Goal: Task Accomplishment & Management: Use online tool/utility

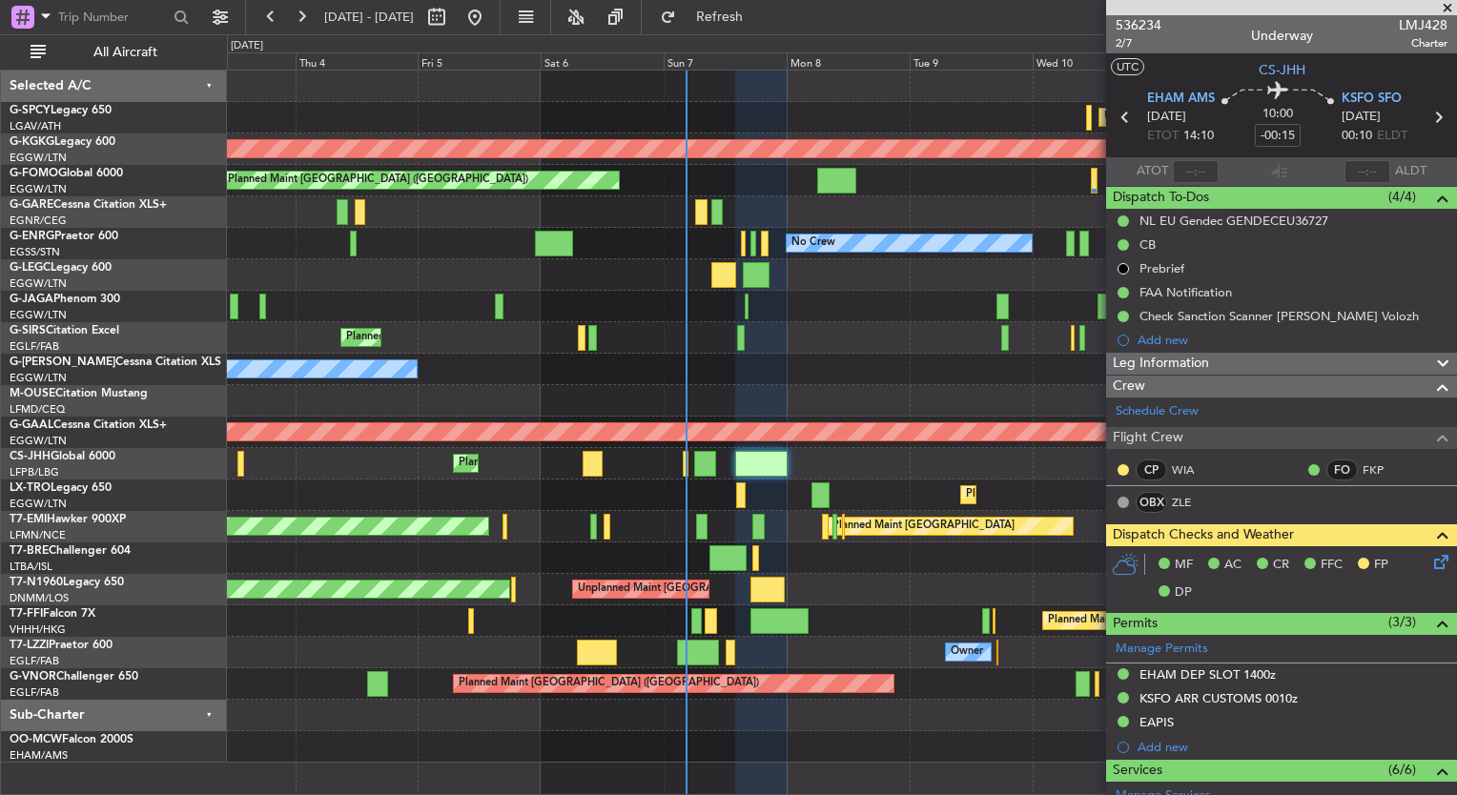
click at [853, 219] on div "Unplanned Maint [GEOGRAPHIC_DATA] ([PERSON_NAME] Intl) Cleaning [GEOGRAPHIC_DAT…" at bounding box center [841, 417] width 1229 height 692
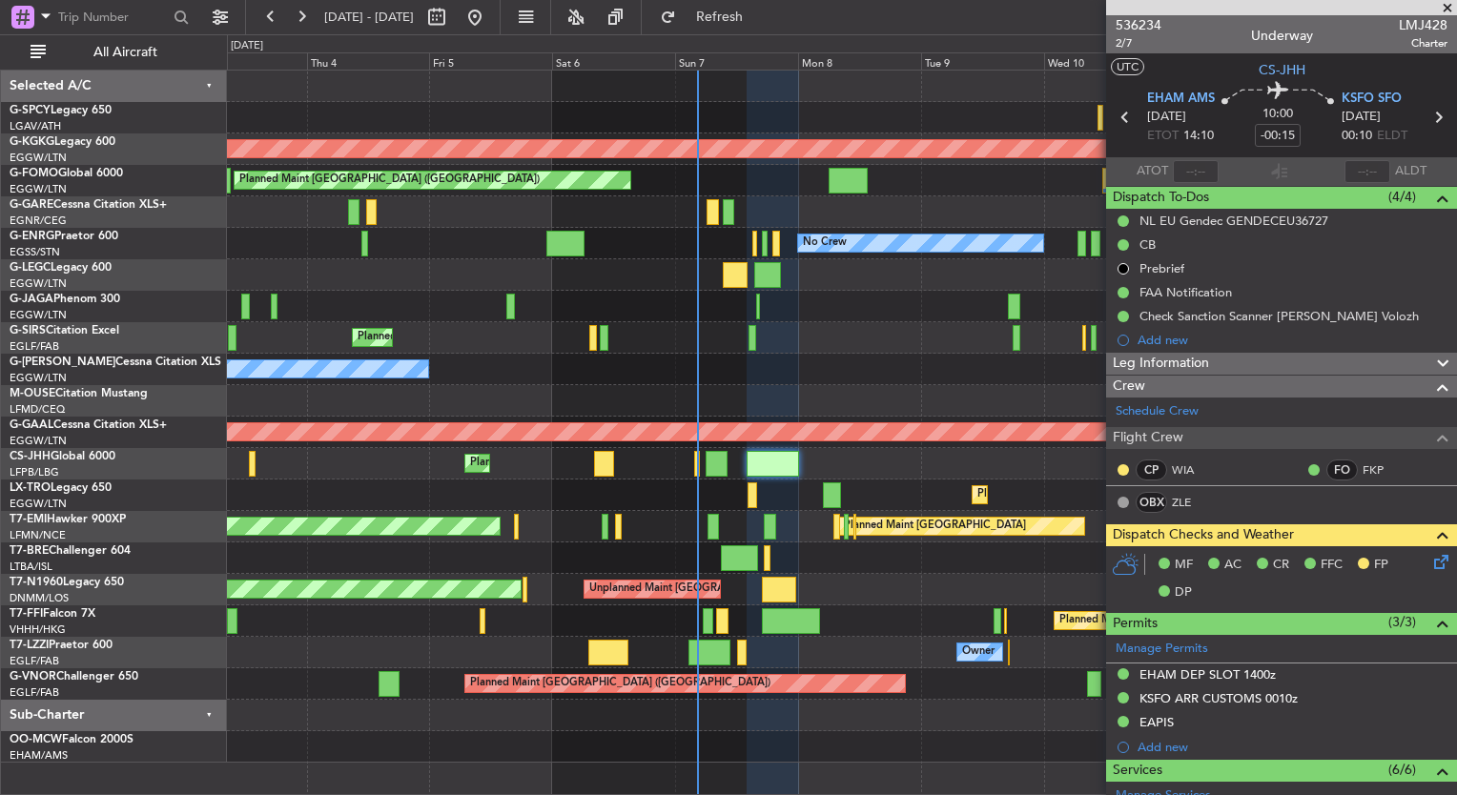
click at [838, 505] on div "Planned Maint Dusseldorf" at bounding box center [841, 495] width 1229 height 31
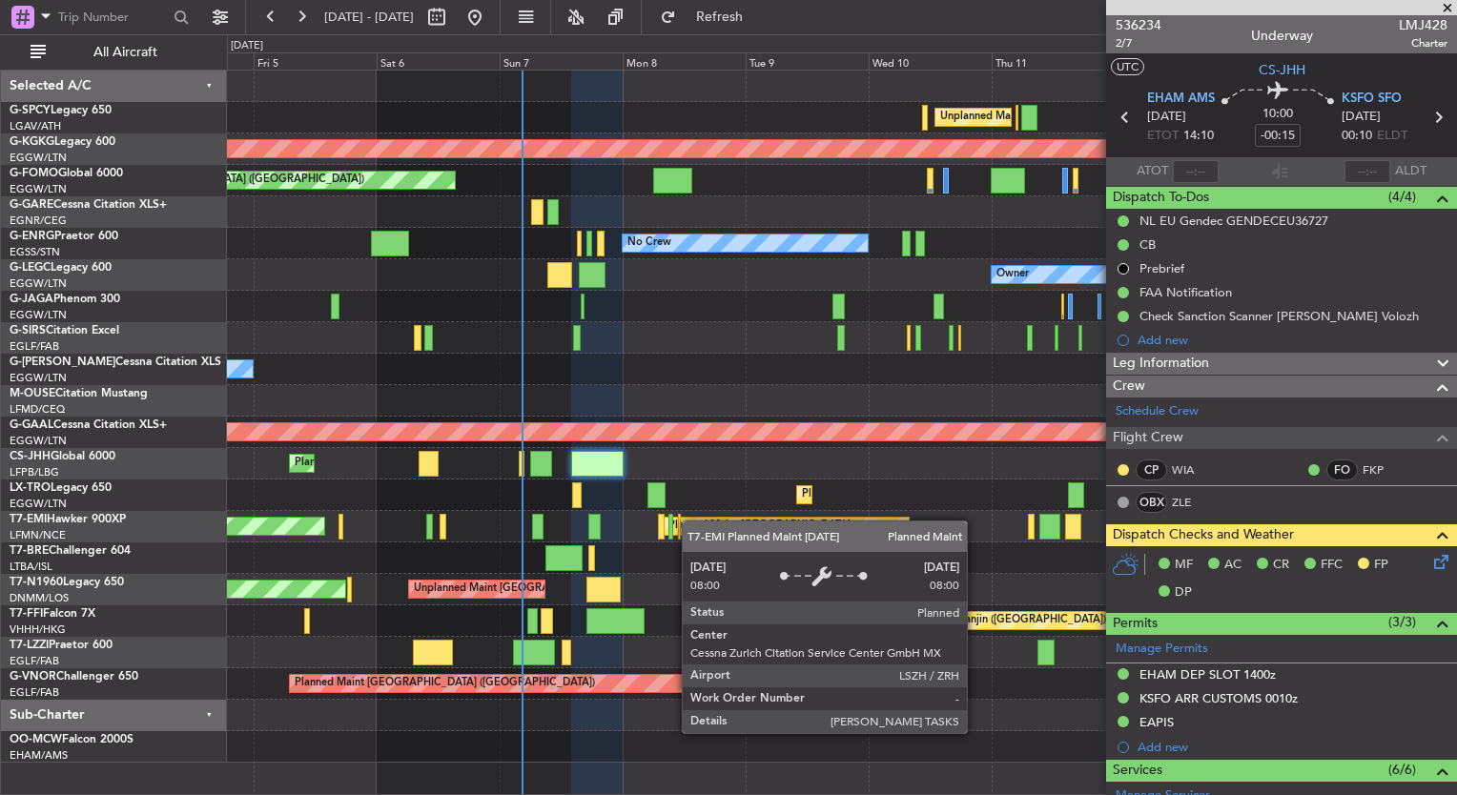
click at [691, 521] on div "Unplanned Maint [GEOGRAPHIC_DATA] ([PERSON_NAME] Intl) AOG Maint [GEOGRAPHIC_DA…" at bounding box center [841, 417] width 1229 height 692
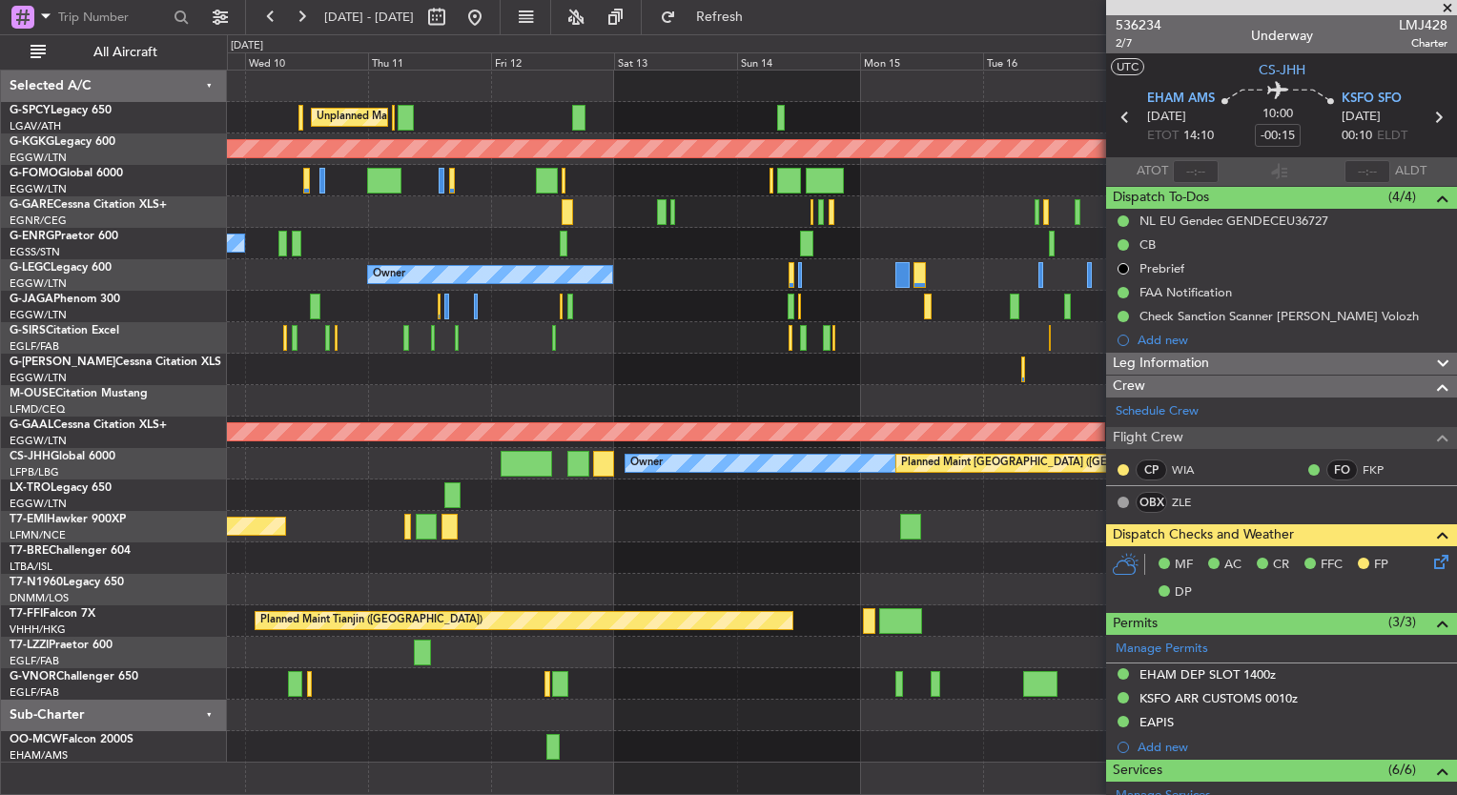
click at [504, 529] on div "Unplanned Maint [GEOGRAPHIC_DATA] ([PERSON_NAME] Intl) AOG Maint [GEOGRAPHIC_DA…" at bounding box center [841, 417] width 1229 height 692
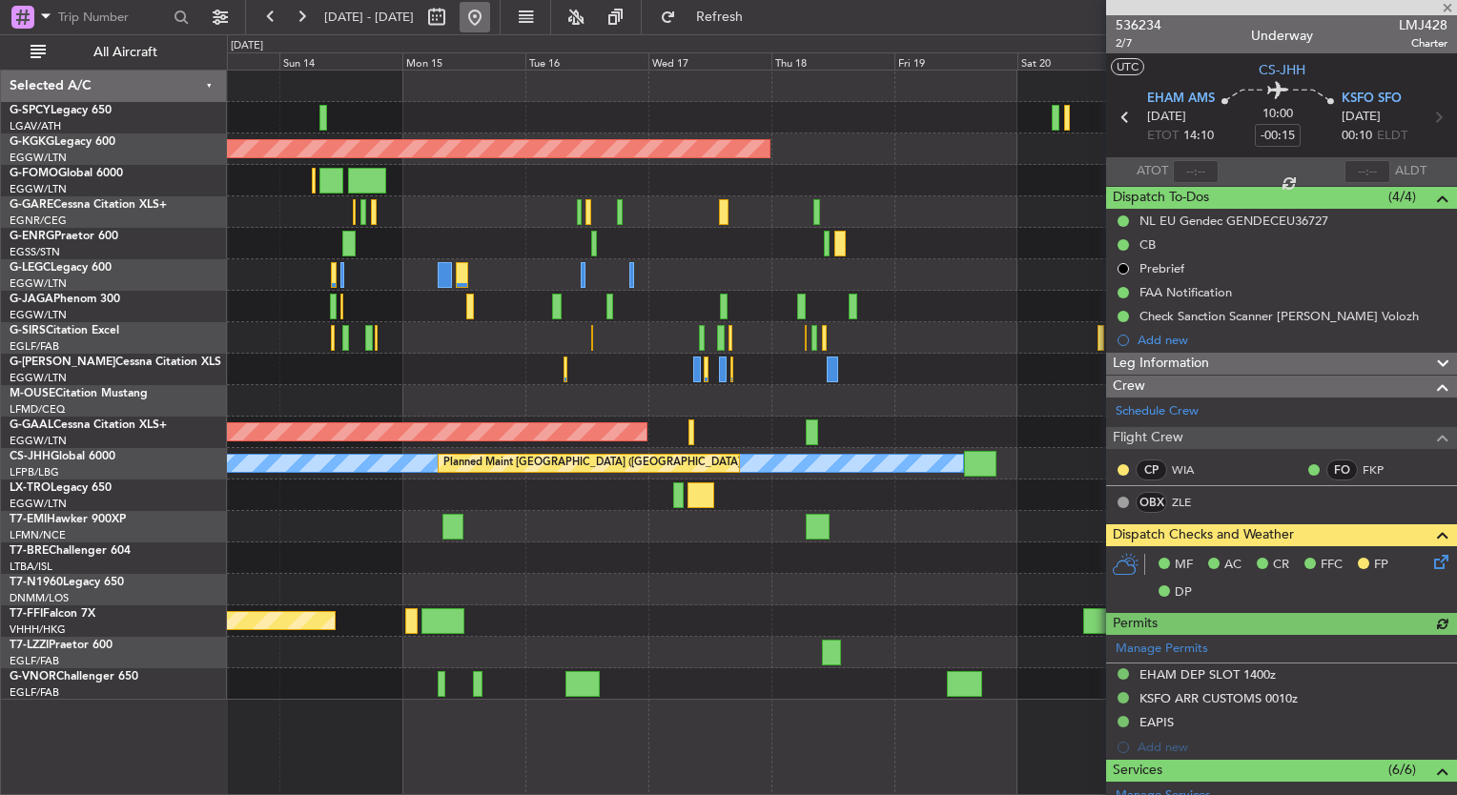
click at [490, 17] on button at bounding box center [475, 17] width 31 height 31
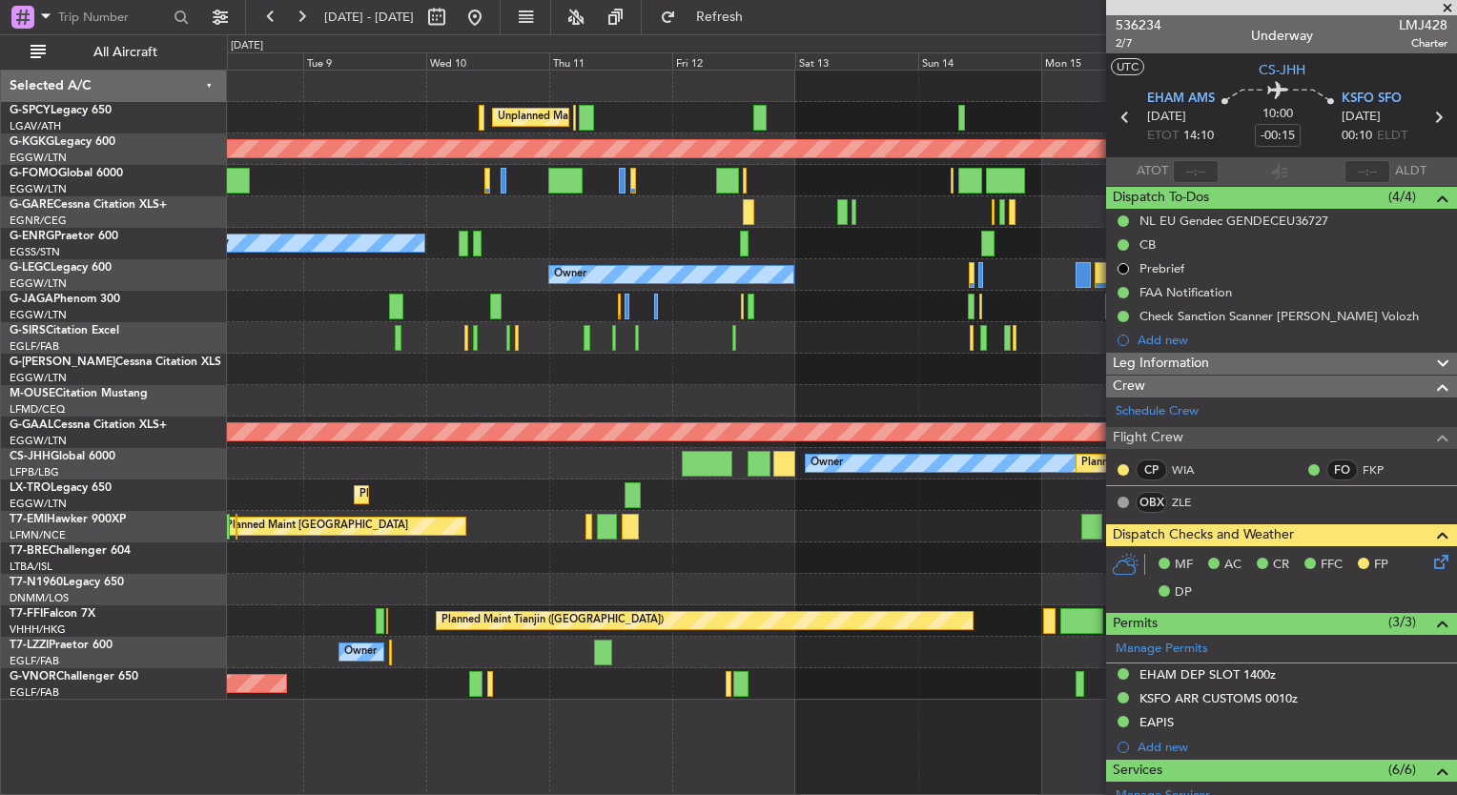
click at [73, 410] on div "Unplanned Maint [GEOGRAPHIC_DATA] ([PERSON_NAME] Intl) AOG Maint [GEOGRAPHIC_DA…" at bounding box center [728, 414] width 1457 height 761
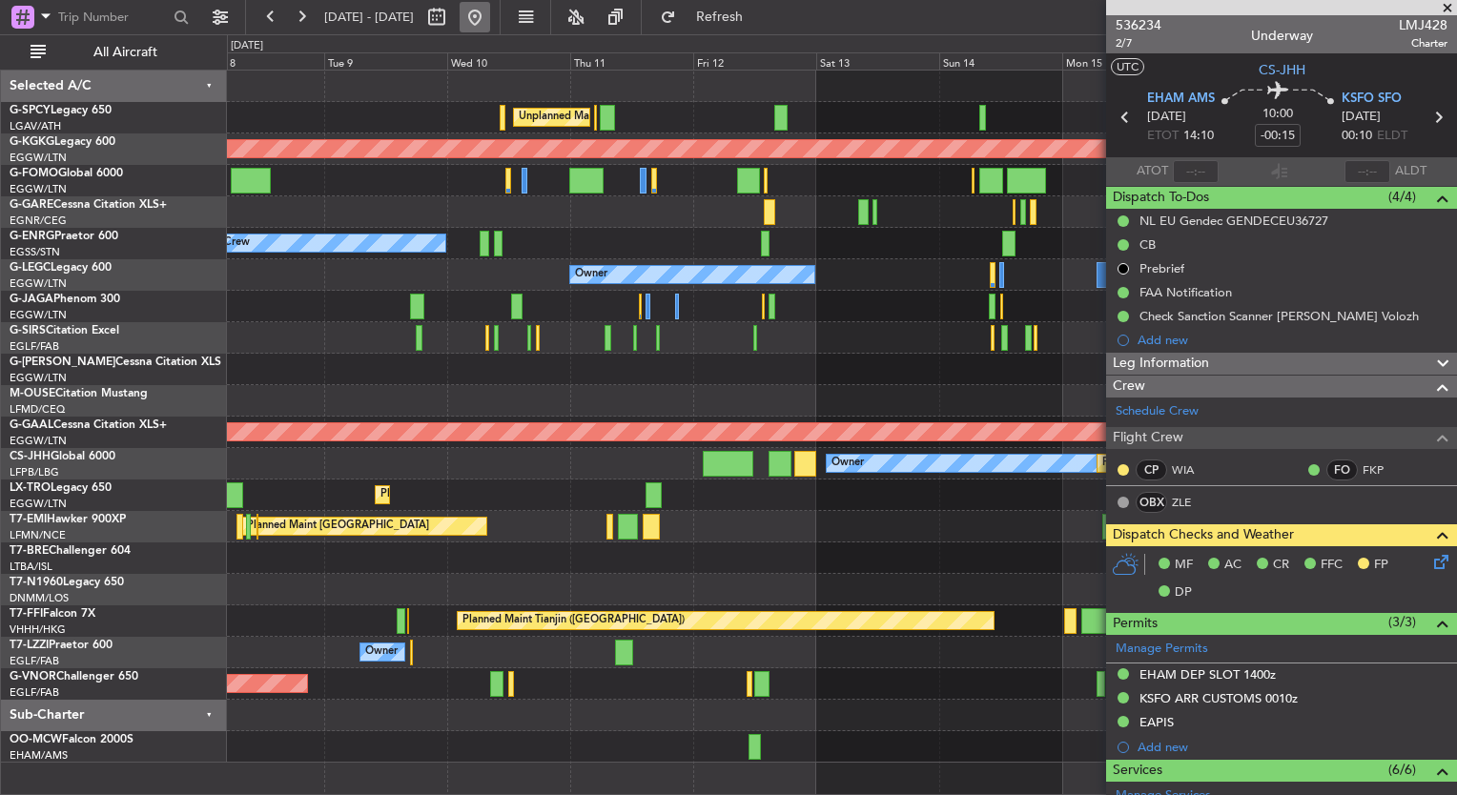
click at [490, 27] on button at bounding box center [475, 17] width 31 height 31
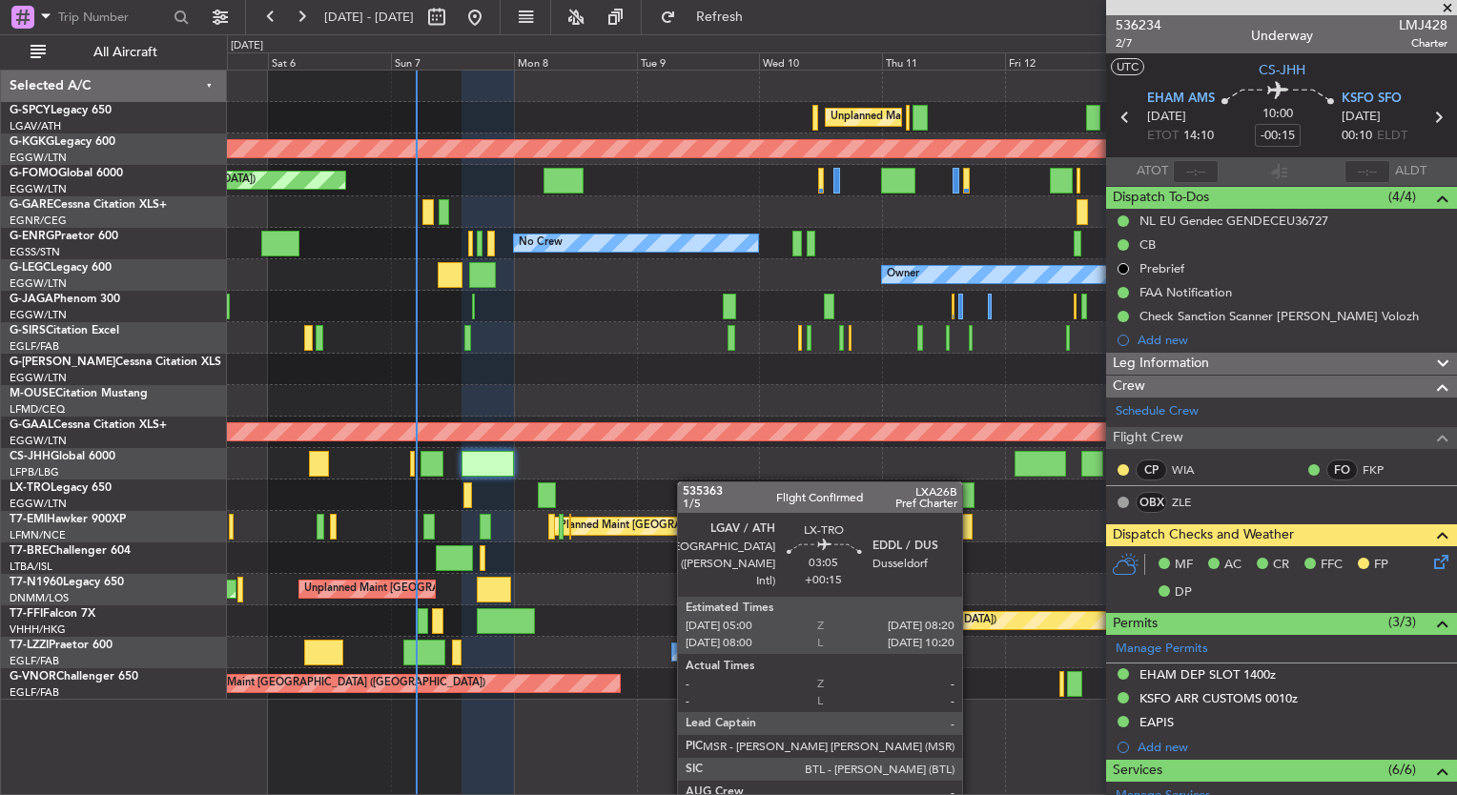
click at [549, 486] on div "Unplanned Maint [GEOGRAPHIC_DATA] ([PERSON_NAME] Intl) AOG Maint [GEOGRAPHIC_DA…" at bounding box center [841, 385] width 1229 height 629
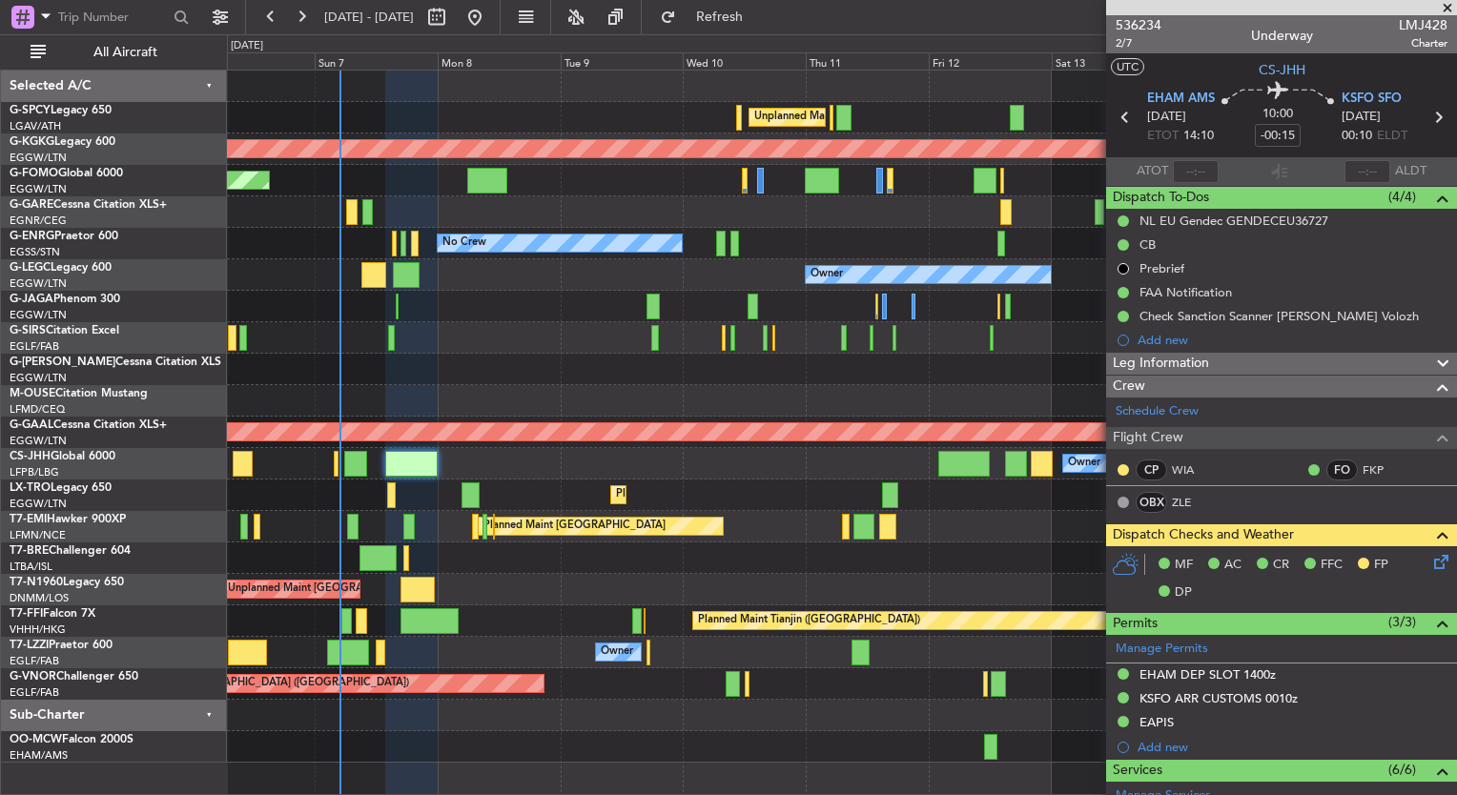
click at [1171, 532] on fb-app "[DATE] - [DATE] Refresh Quick Links All Aircraft Unplanned Maint [GEOGRAPHIC_DA…" at bounding box center [728, 404] width 1457 height 781
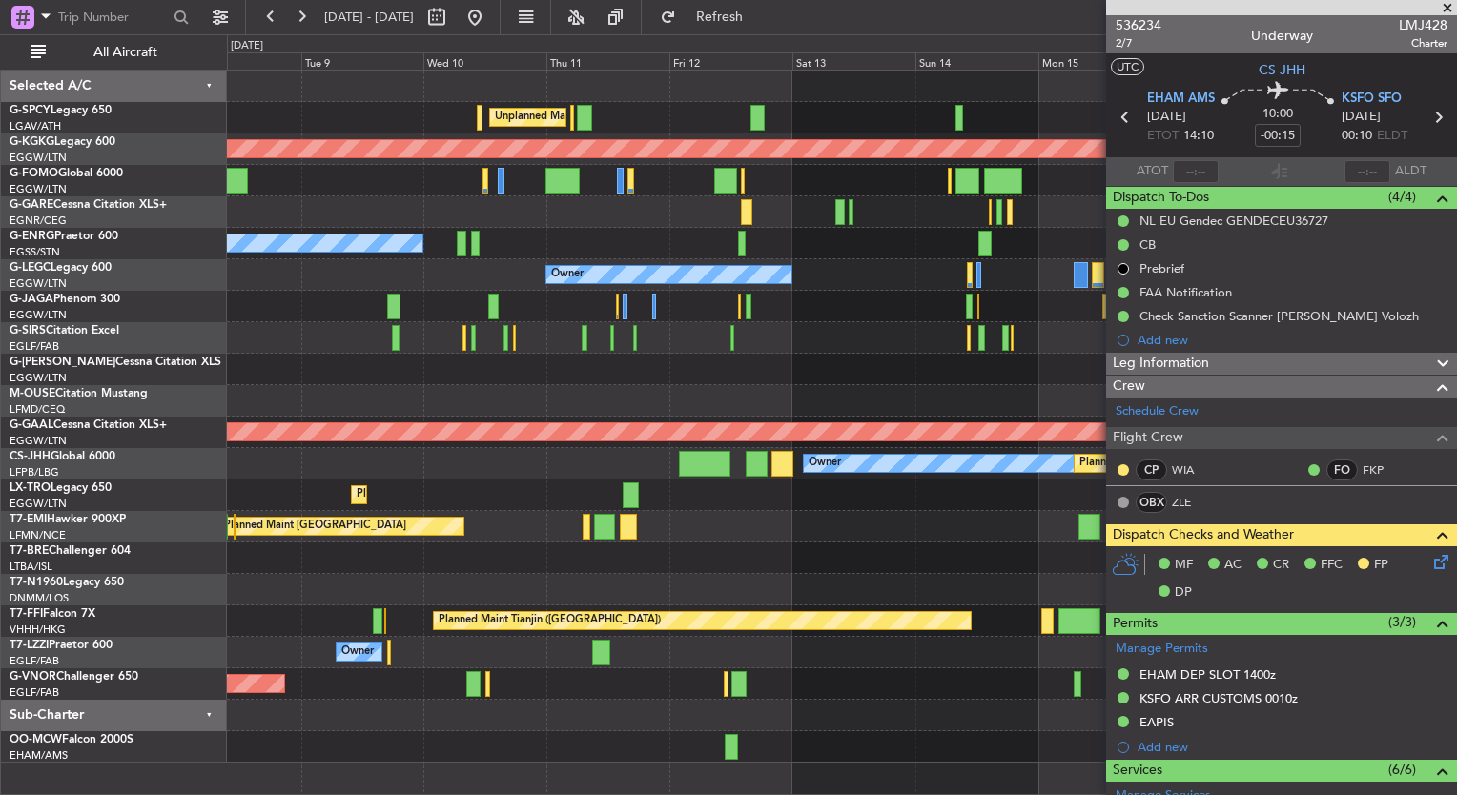
click at [721, 512] on div "Unplanned Maint [GEOGRAPHIC_DATA] ([PERSON_NAME] Intl) AOG Maint [GEOGRAPHIC_DA…" at bounding box center [841, 417] width 1229 height 692
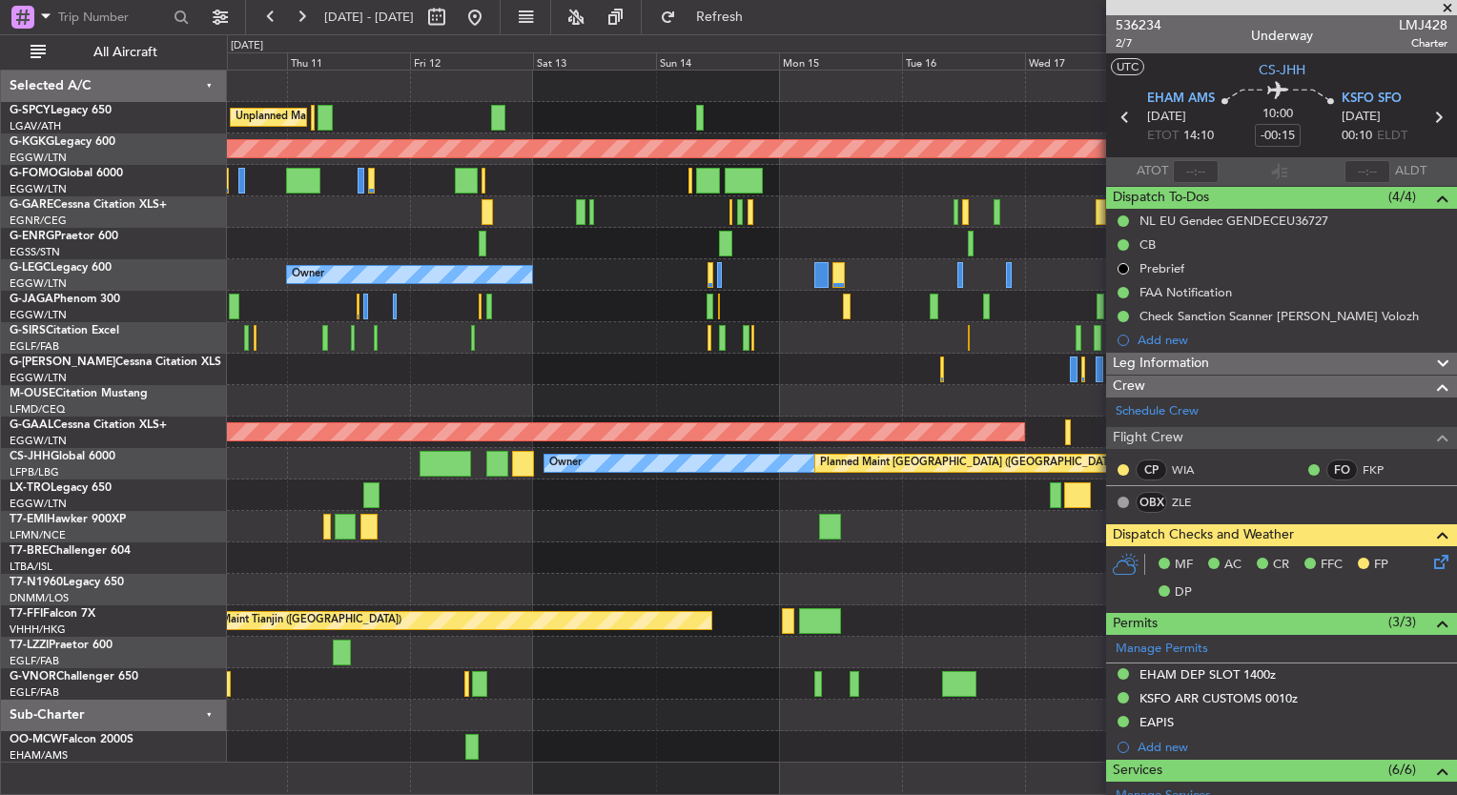
click at [631, 467] on div "Unplanned Maint [GEOGRAPHIC_DATA] ([PERSON_NAME] Intl) AOG Maint [GEOGRAPHIC_DA…" at bounding box center [841, 417] width 1229 height 692
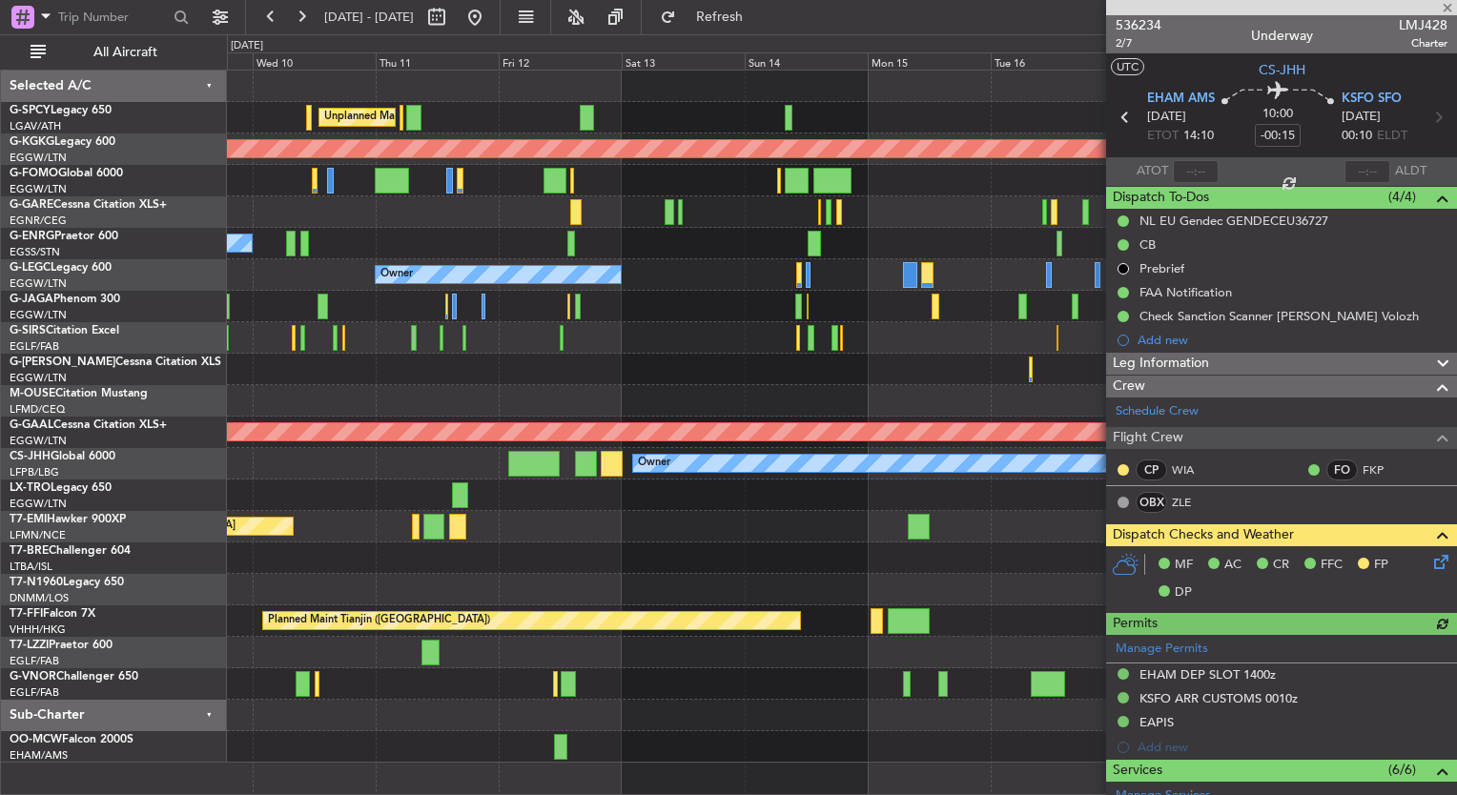
click at [999, 373] on div at bounding box center [841, 369] width 1229 height 31
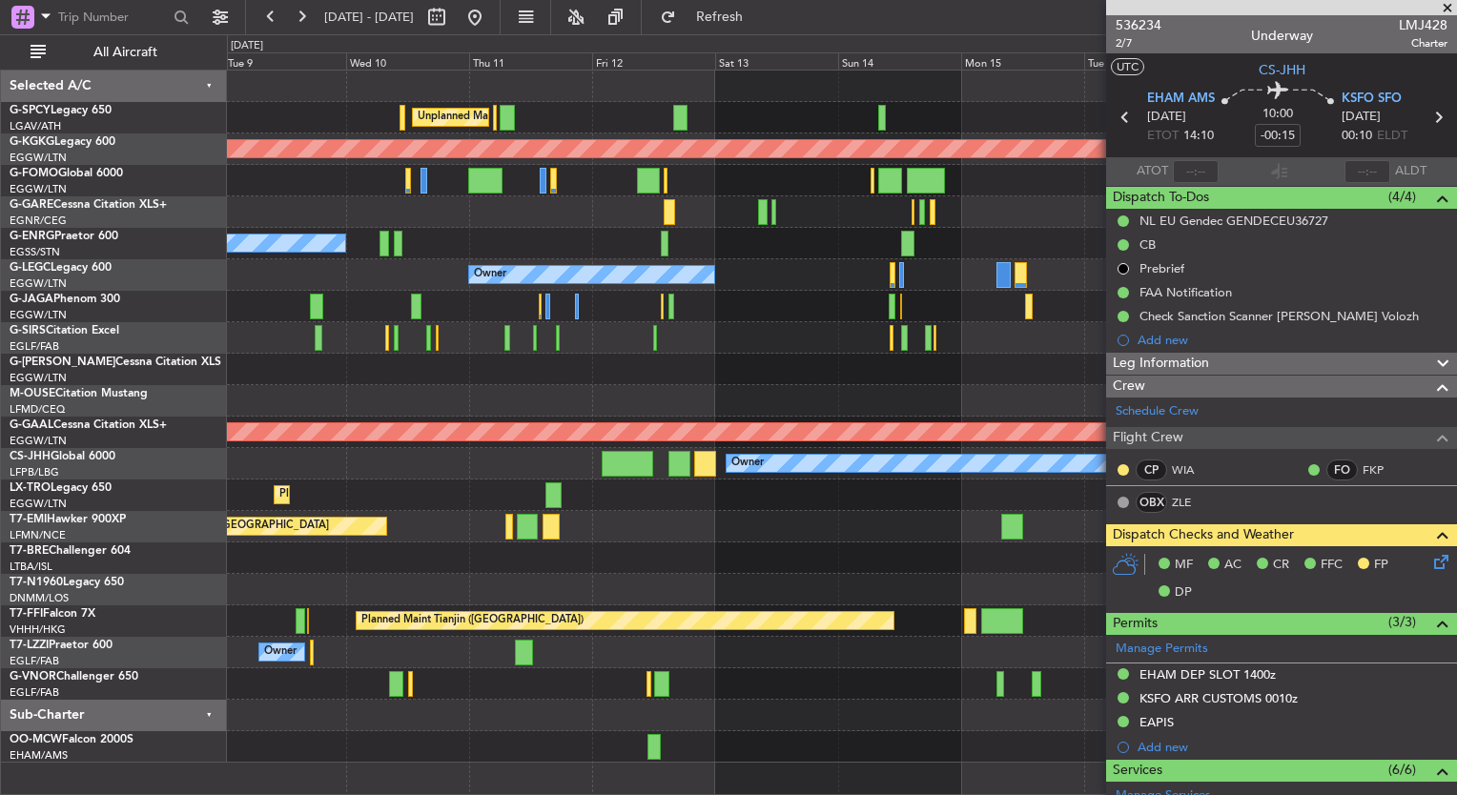
click at [667, 507] on div "Planned Maint Dusseldorf" at bounding box center [841, 495] width 1229 height 31
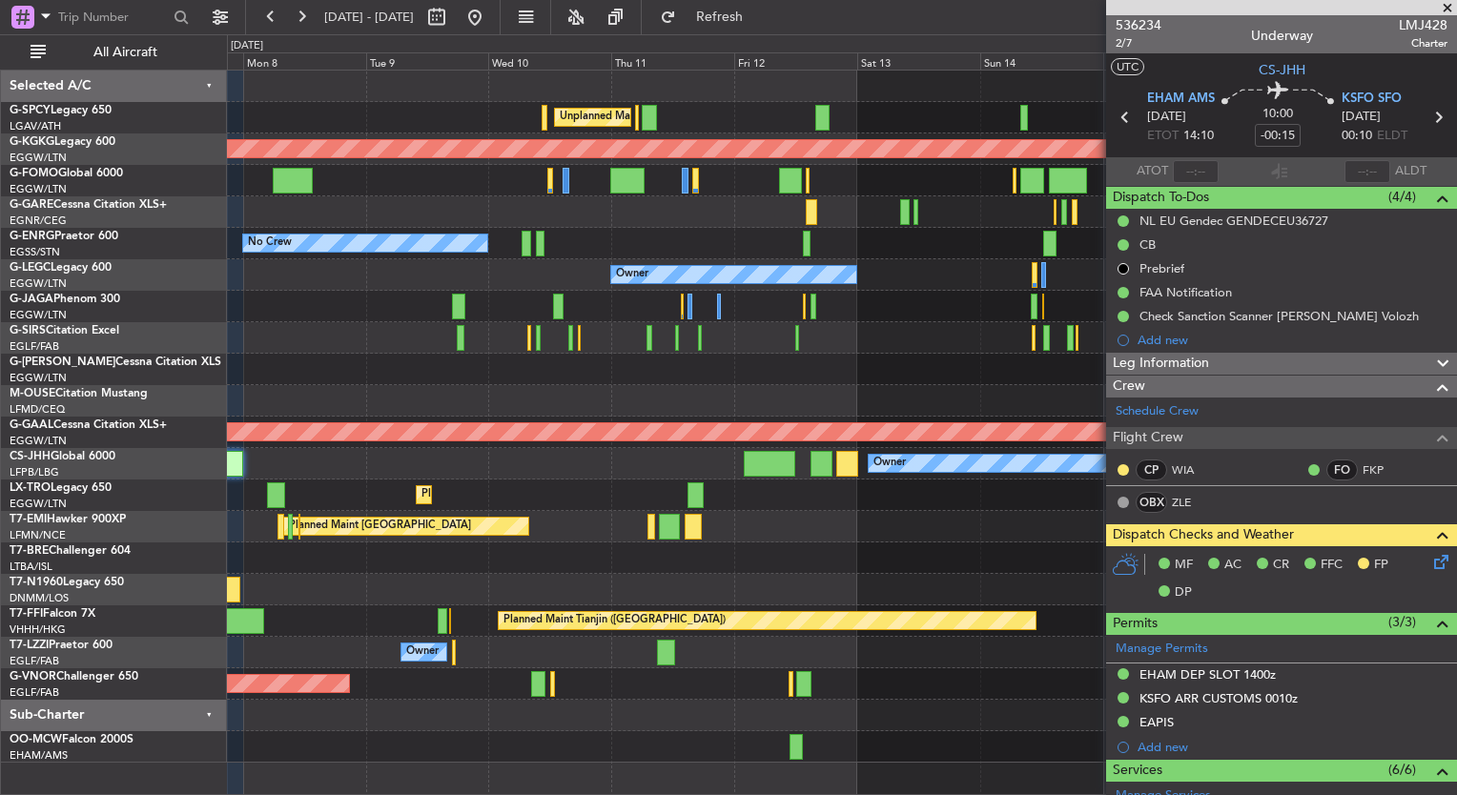
click at [622, 523] on div "Planned Maint [GEOGRAPHIC_DATA] Planned Maint [GEOGRAPHIC_DATA]" at bounding box center [841, 526] width 1229 height 31
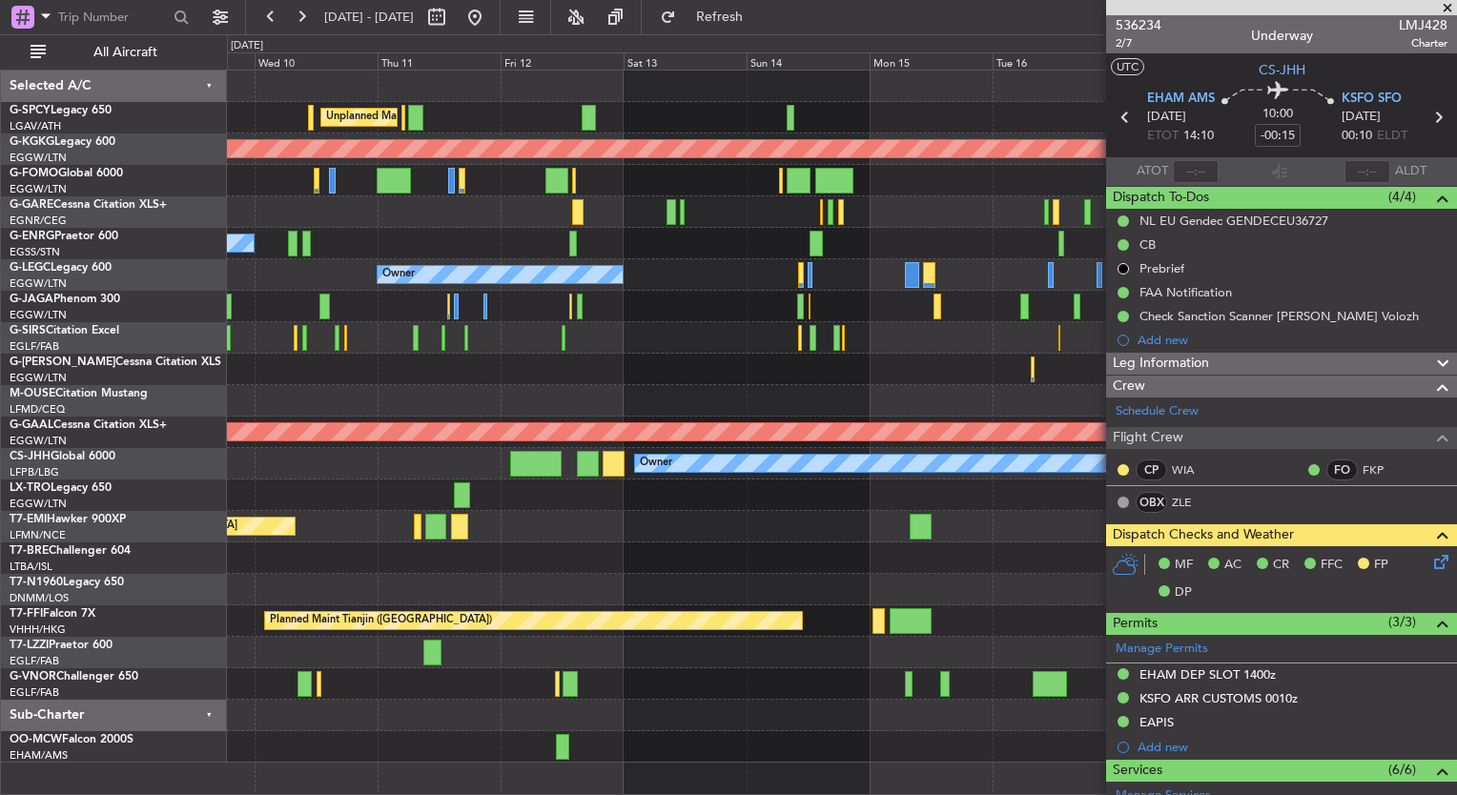
click at [400, 363] on div "Unplanned Maint [GEOGRAPHIC_DATA] ([PERSON_NAME] Intl) AOG Maint [GEOGRAPHIC_DA…" at bounding box center [841, 417] width 1229 height 692
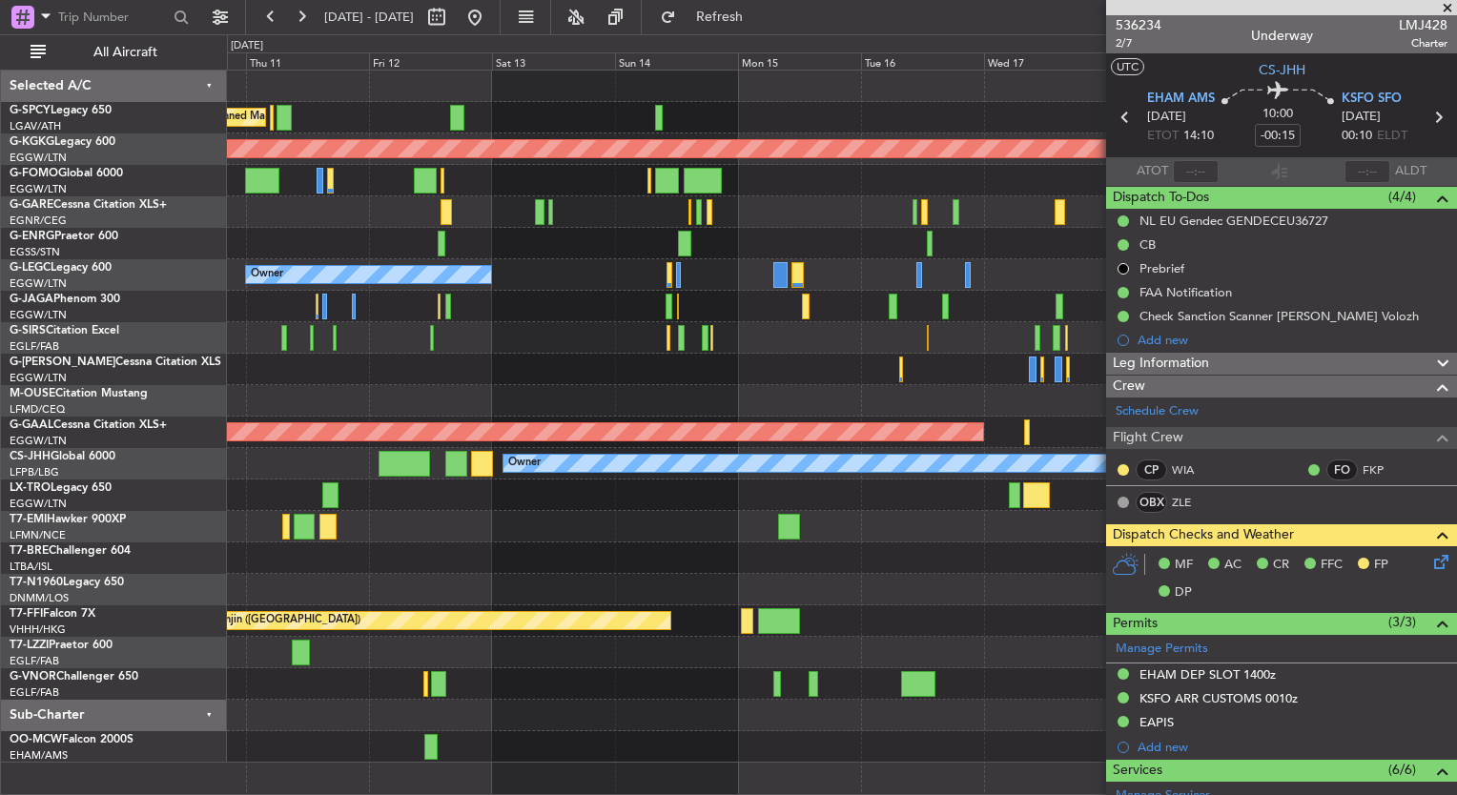
click at [787, 631] on div "Unplanned Maint [GEOGRAPHIC_DATA] ([PERSON_NAME] Intl) AOG Maint [GEOGRAPHIC_DA…" at bounding box center [841, 417] width 1229 height 692
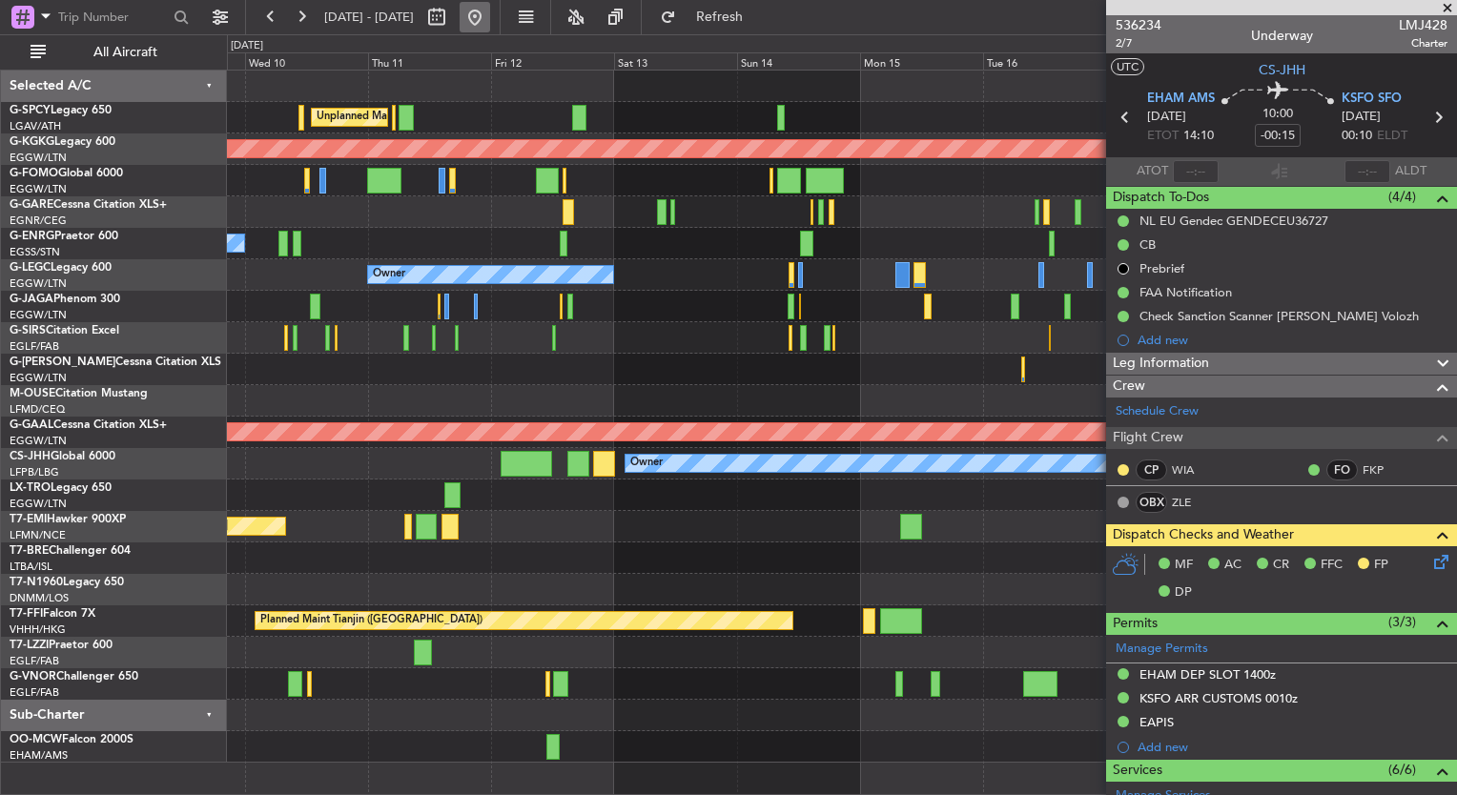
click at [490, 11] on button at bounding box center [475, 17] width 31 height 31
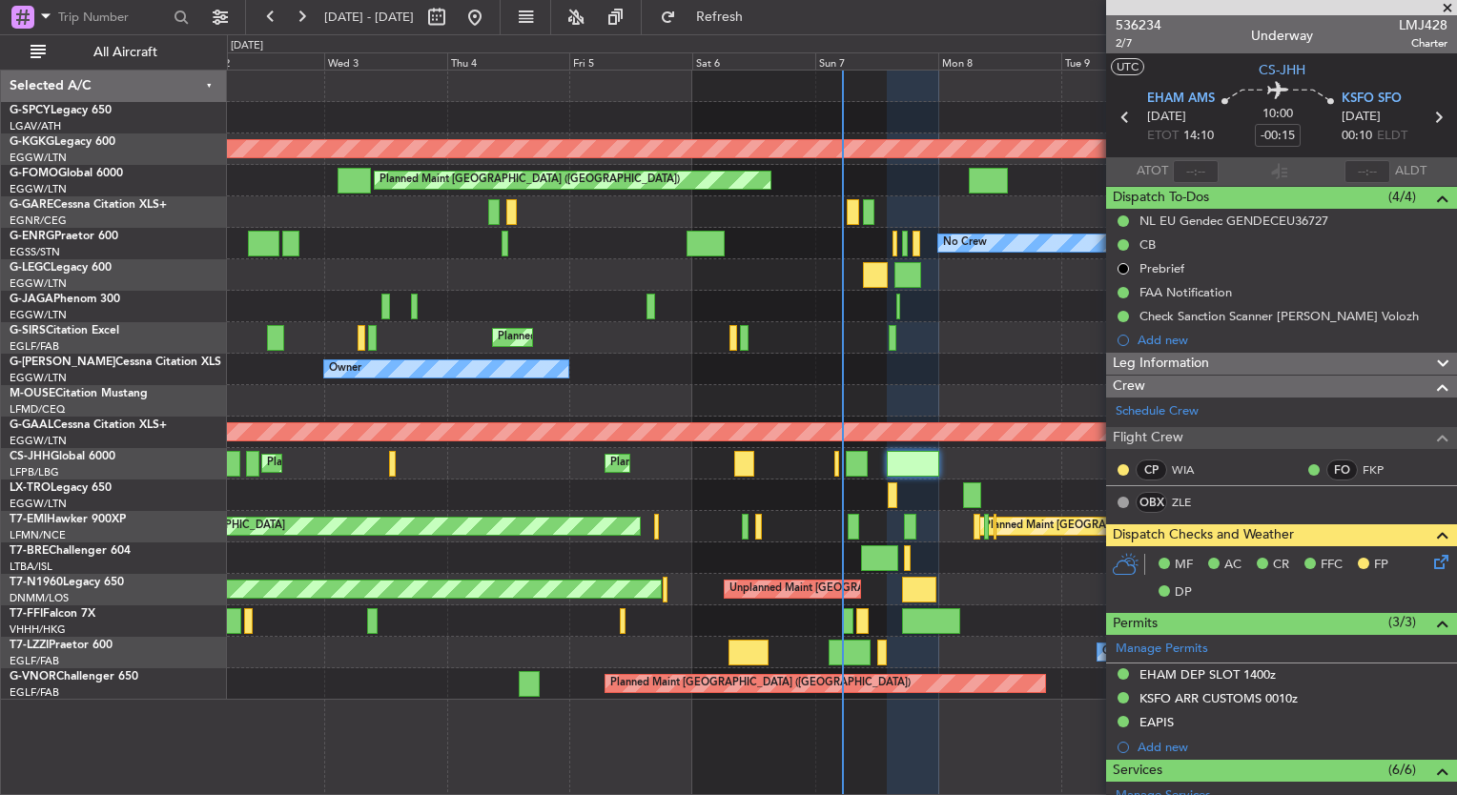
click at [506, 718] on div "Unplanned Maint [GEOGRAPHIC_DATA] ([PERSON_NAME] Intl) Cleaning [GEOGRAPHIC_DAT…" at bounding box center [842, 433] width 1230 height 726
click at [308, 10] on button at bounding box center [301, 17] width 31 height 31
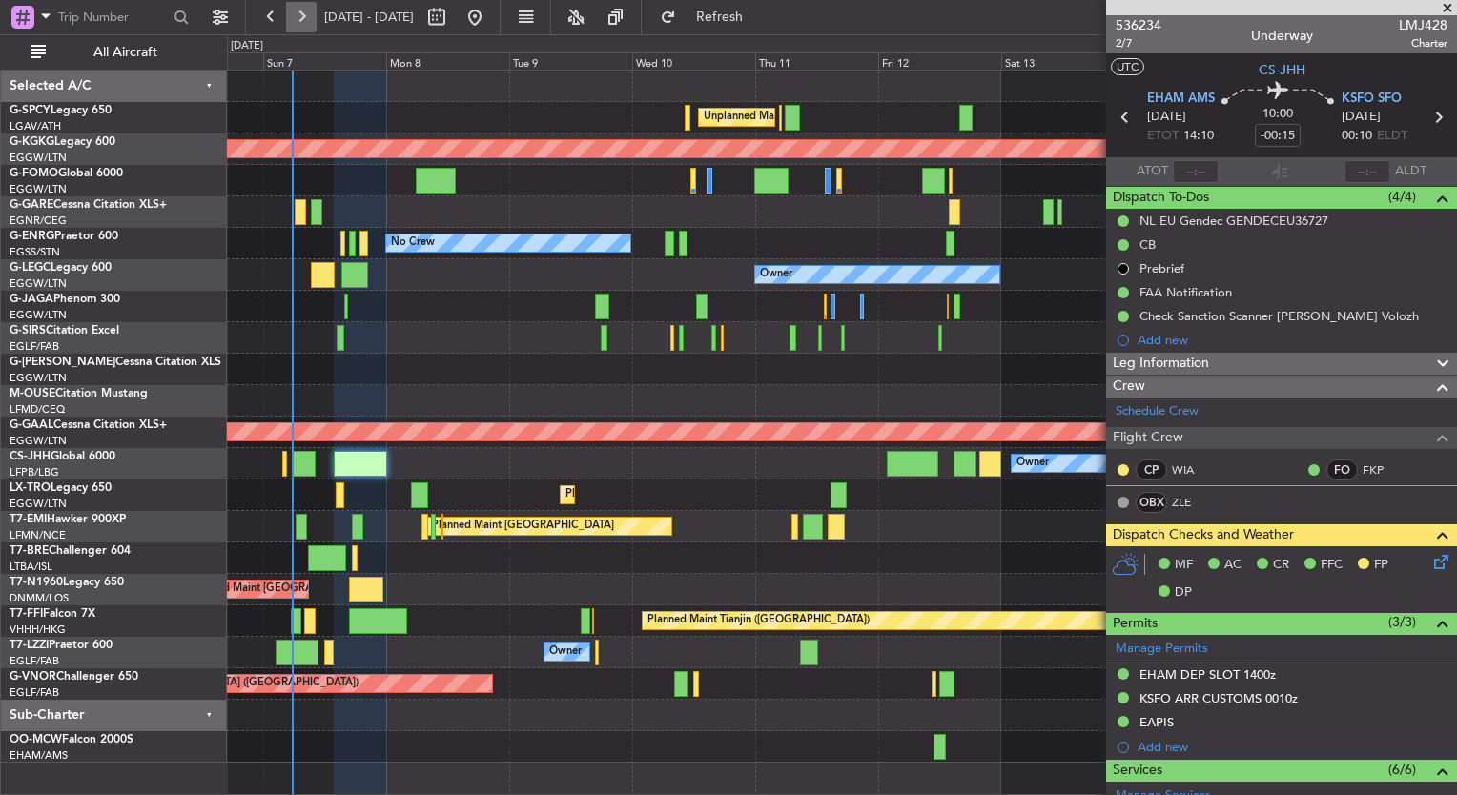
click at [308, 10] on button at bounding box center [301, 17] width 31 height 31
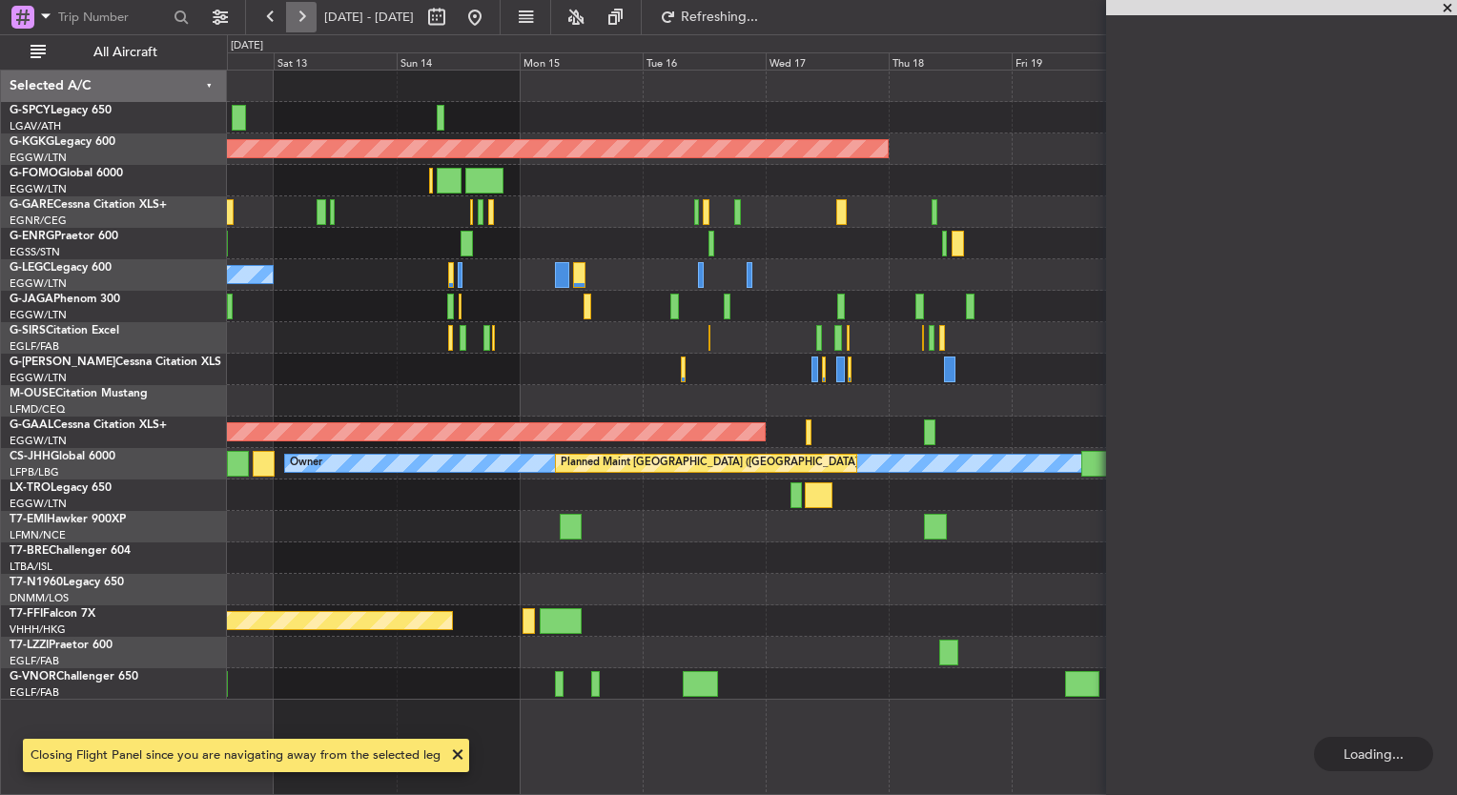
click at [308, 10] on button at bounding box center [301, 17] width 31 height 31
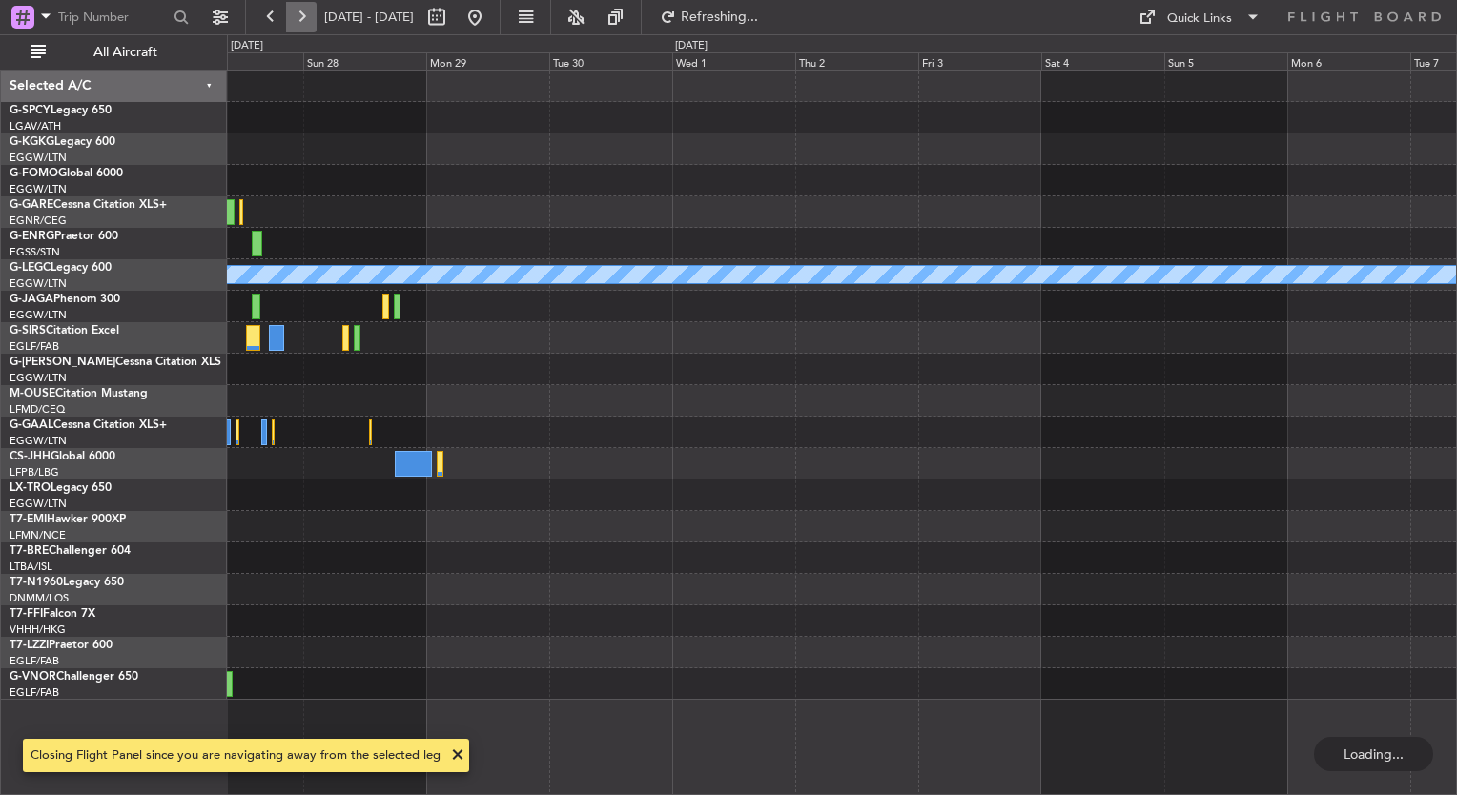
click at [308, 10] on button at bounding box center [301, 17] width 31 height 31
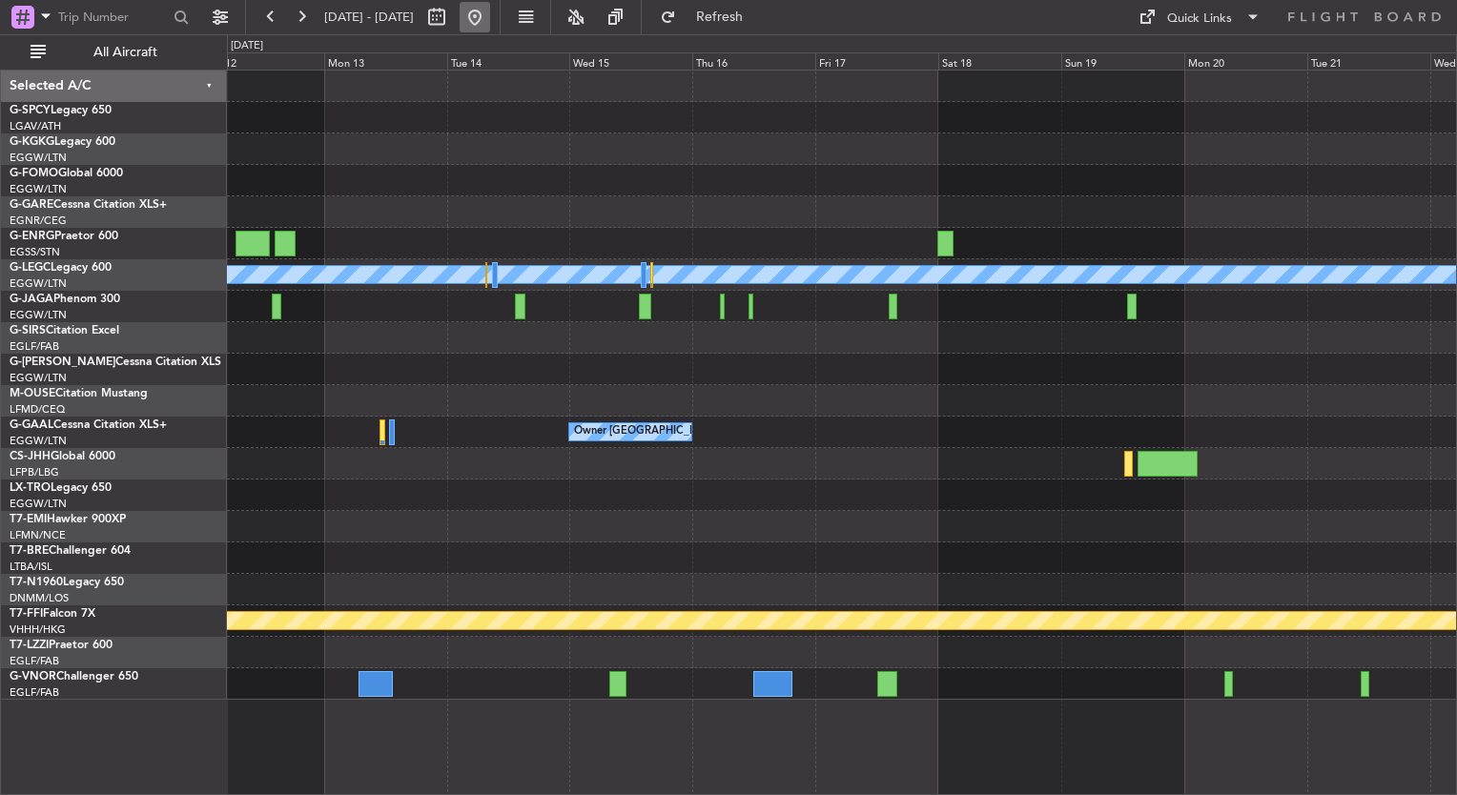
click at [490, 29] on button at bounding box center [475, 17] width 31 height 31
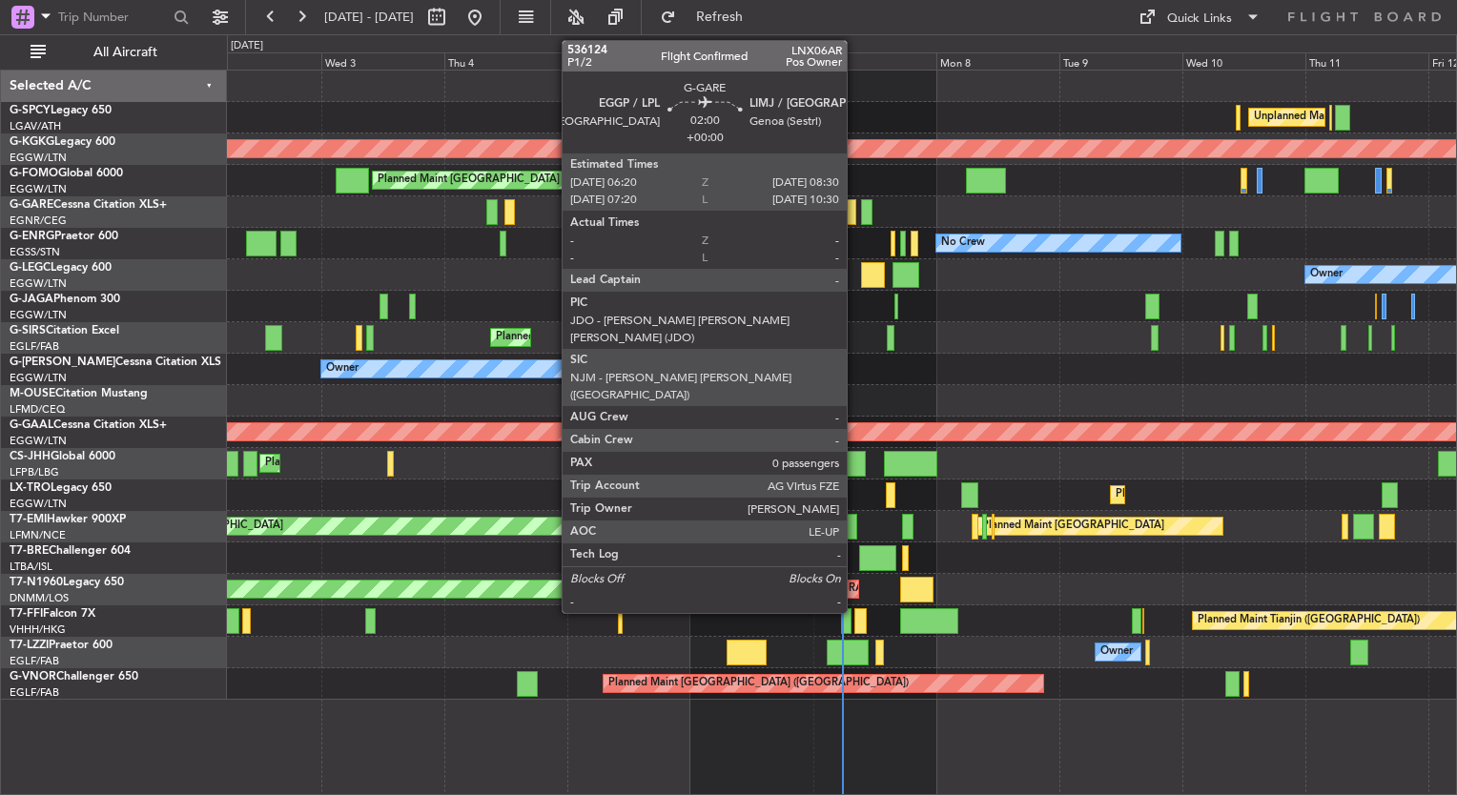
click at [855, 216] on div at bounding box center [850, 212] width 11 height 26
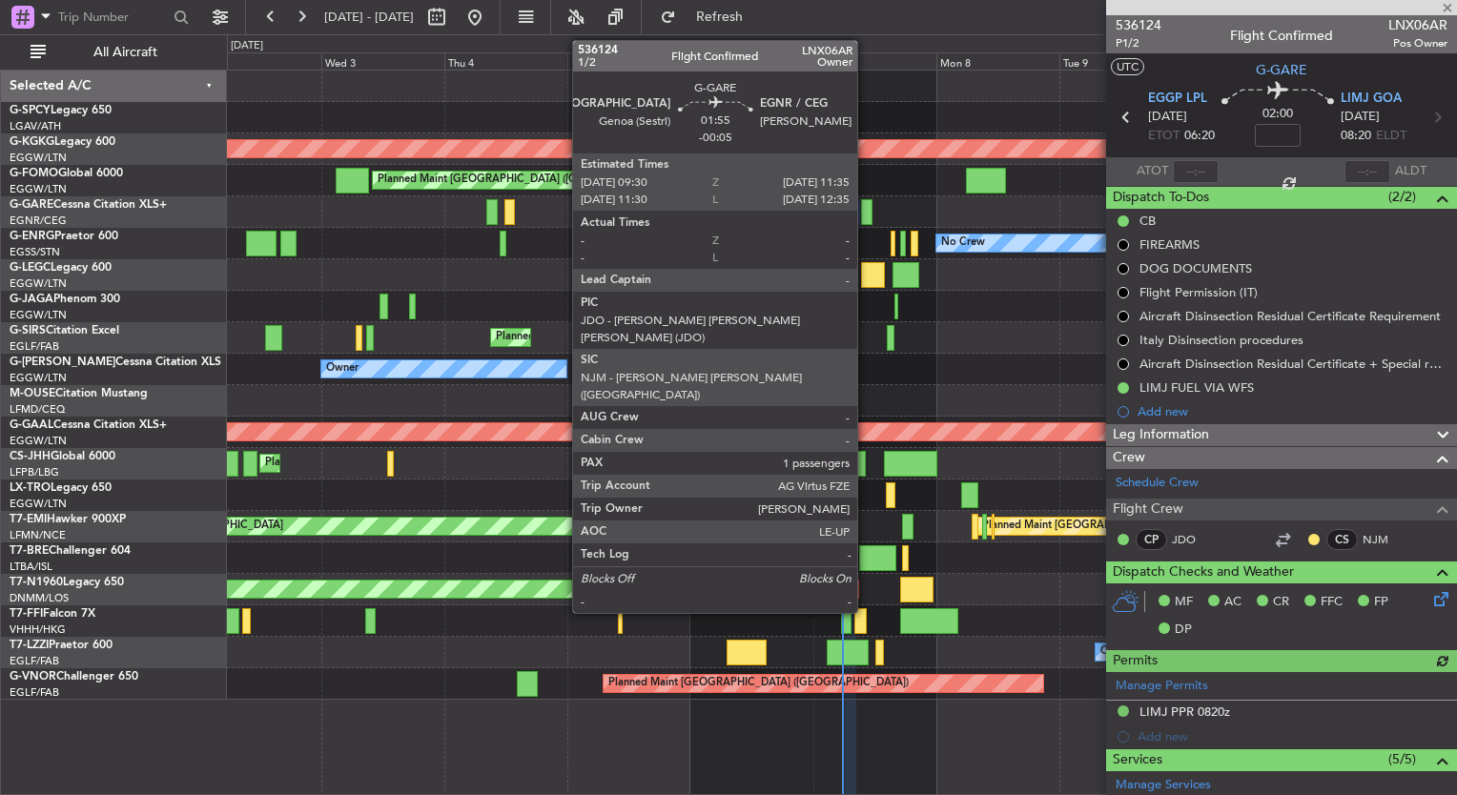
click at [866, 216] on div at bounding box center [866, 212] width 11 height 26
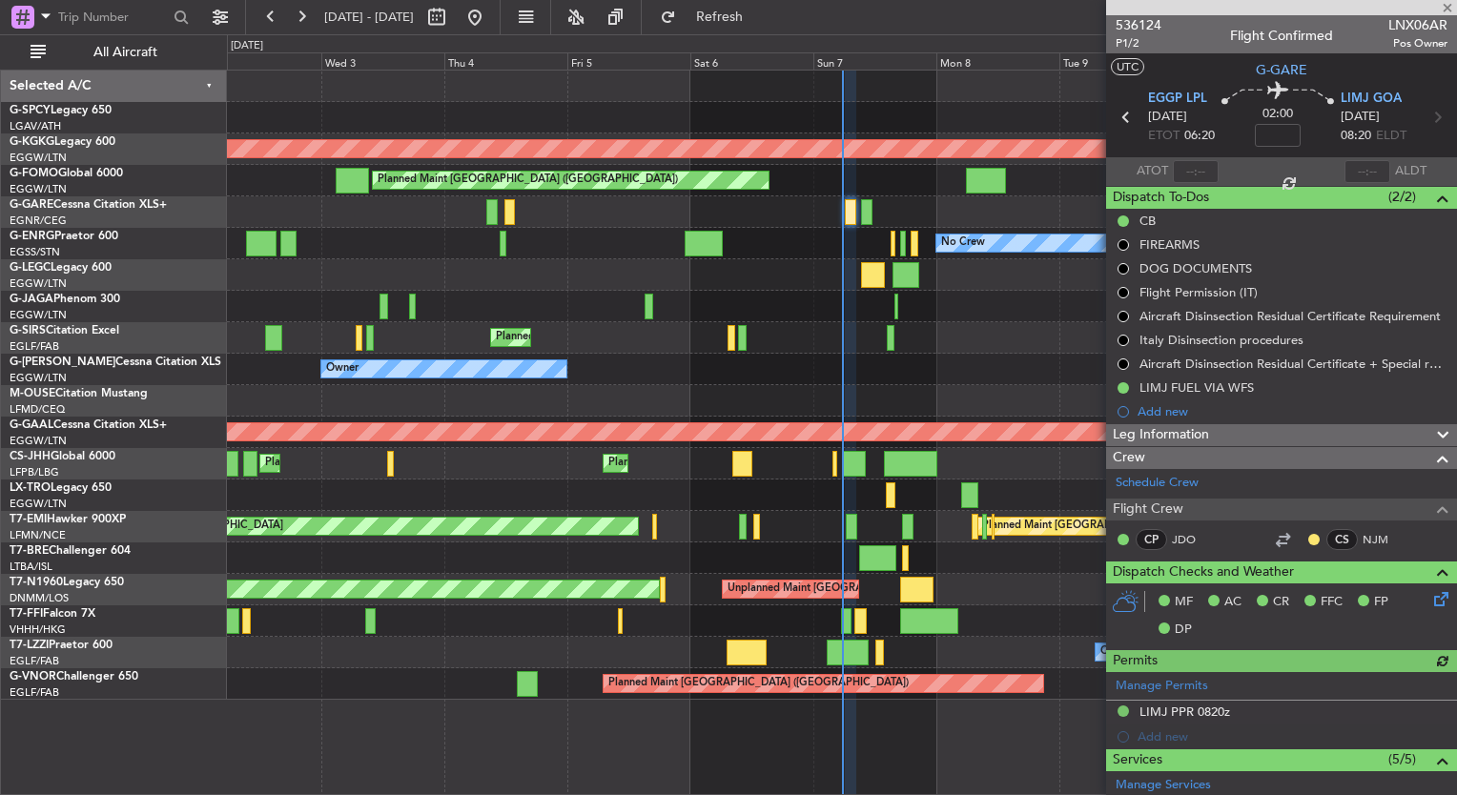
type input "-00:05"
type input "1"
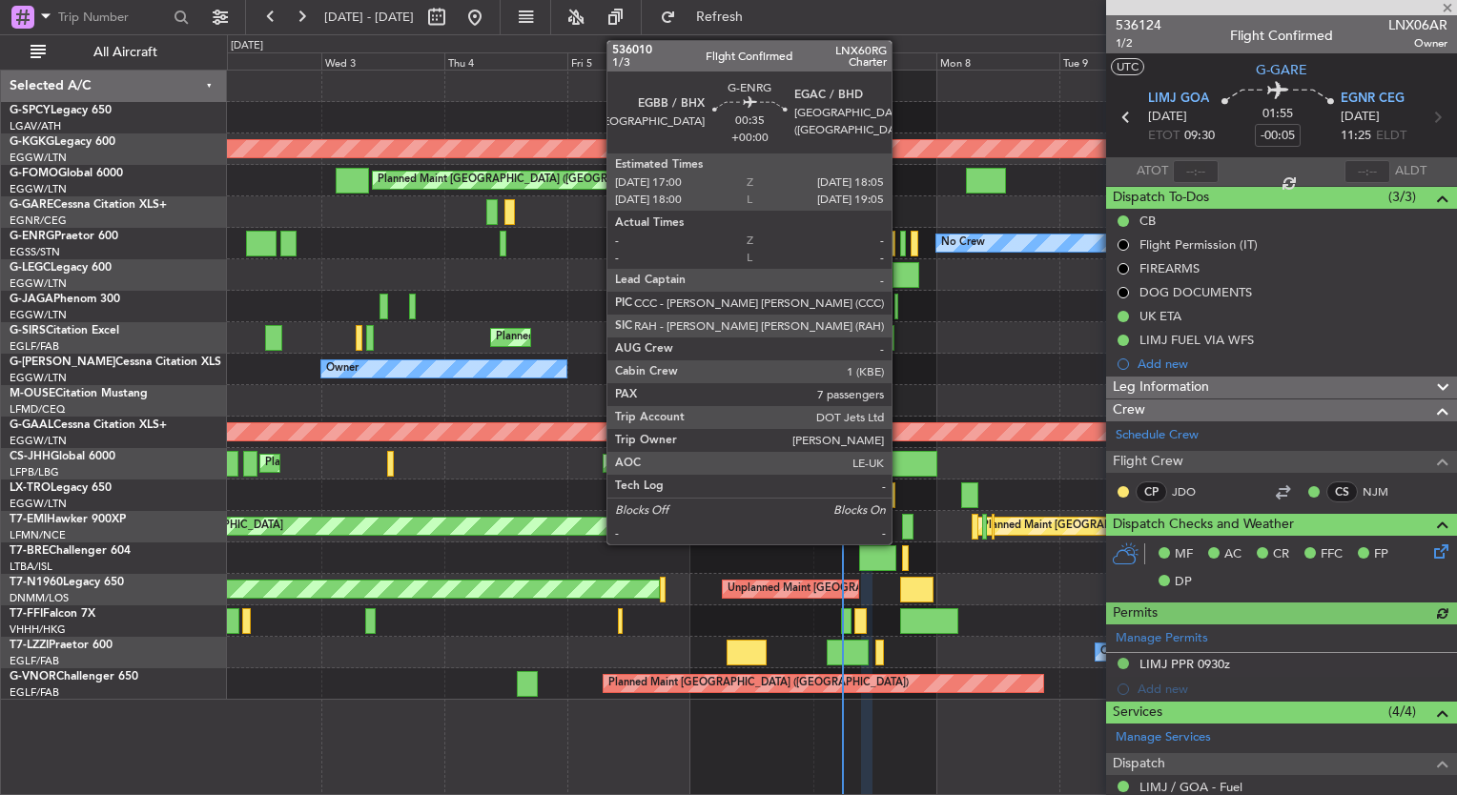
click at [900, 249] on div at bounding box center [903, 244] width 6 height 26
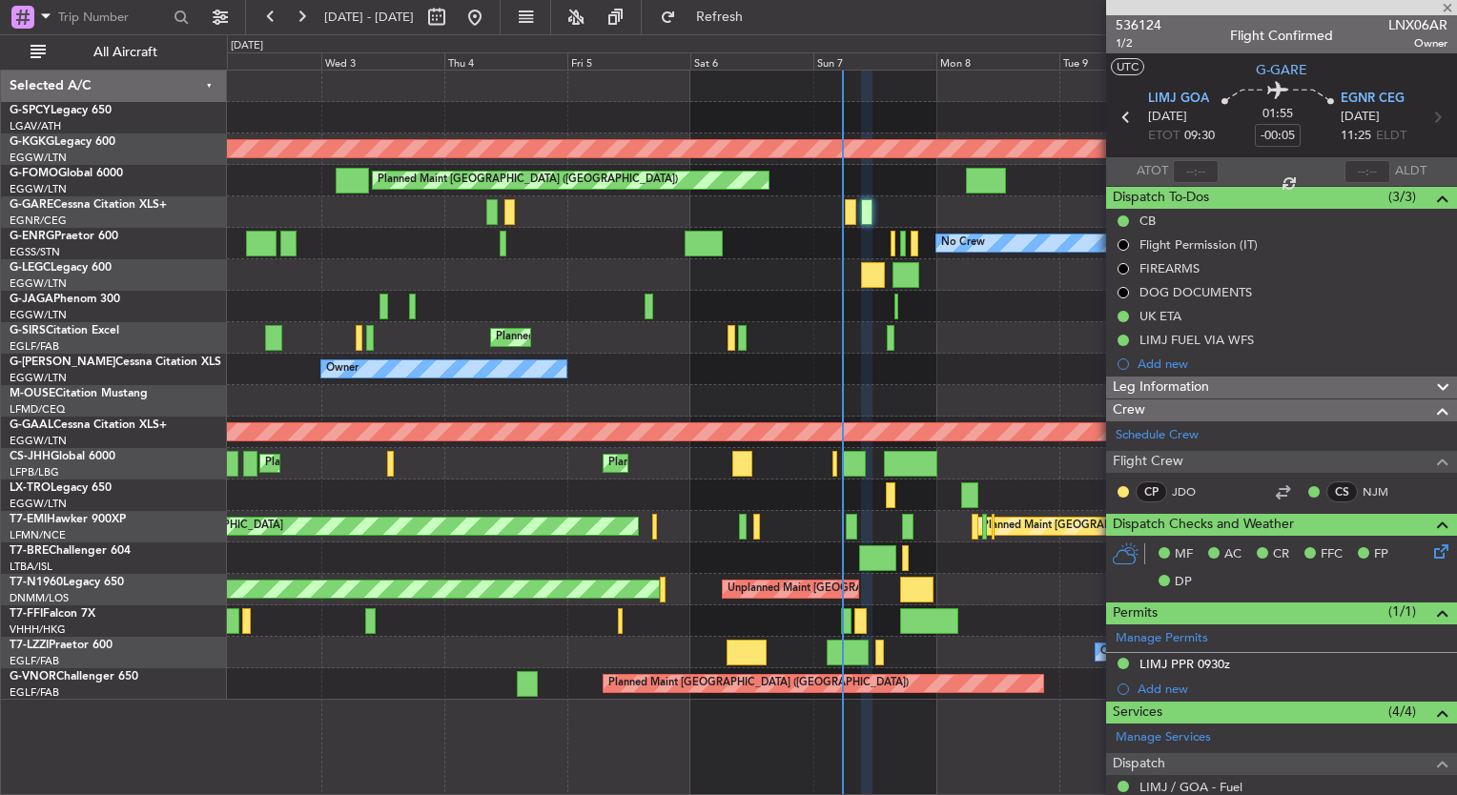
type input "7"
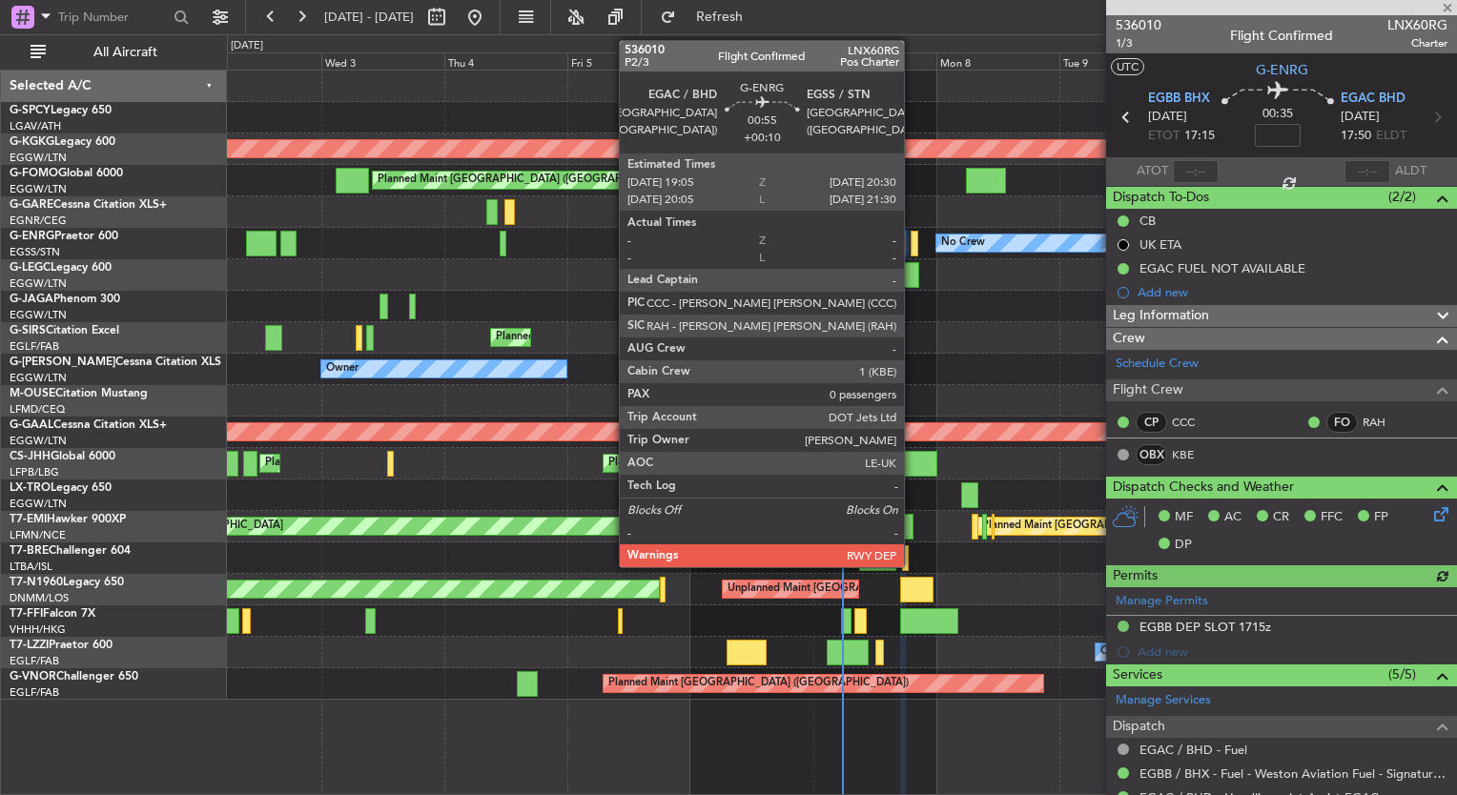
click at [915, 246] on div at bounding box center [915, 244] width 8 height 26
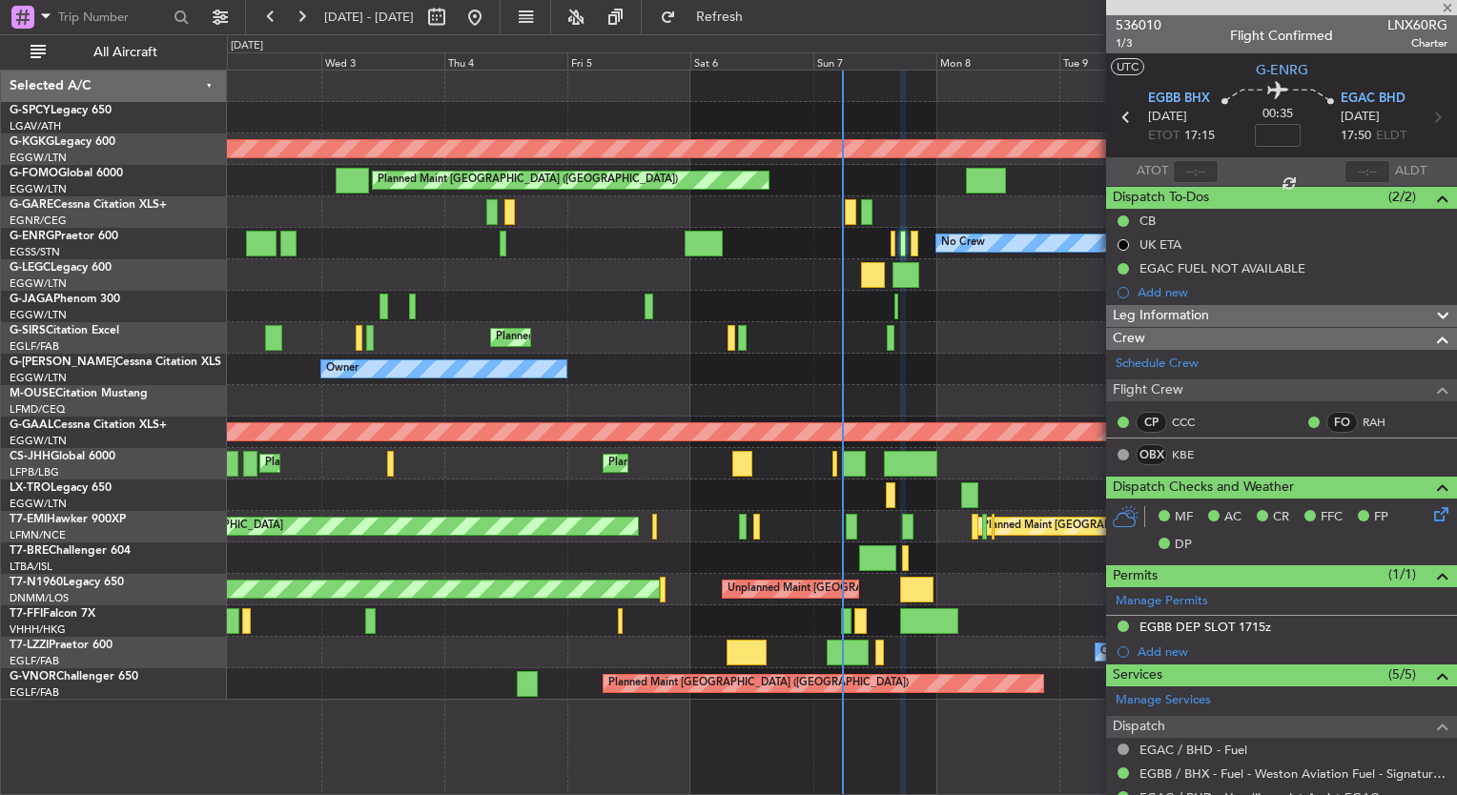
type input "+00:10"
type input "0"
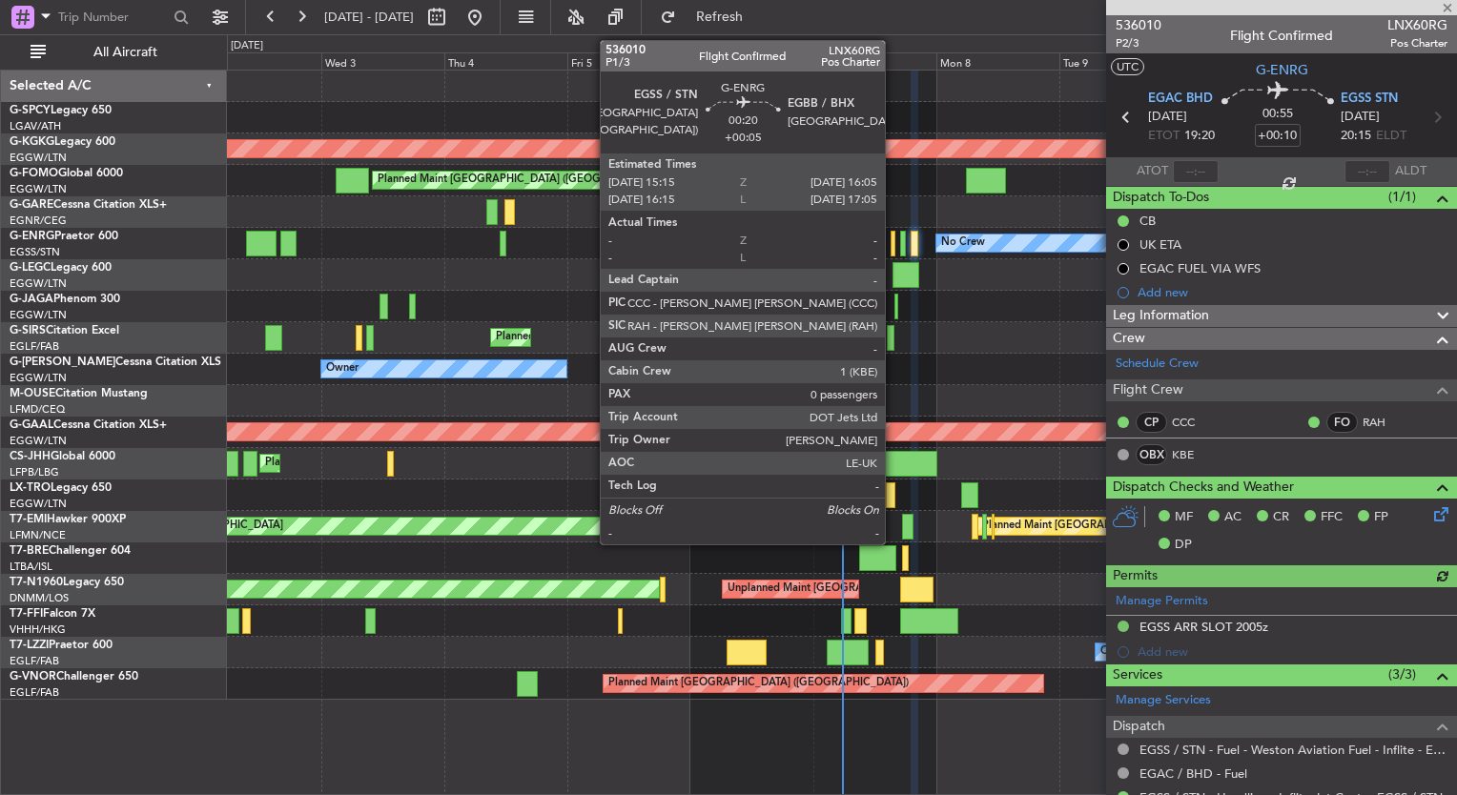
click at [896, 246] on div "No Crew" at bounding box center [841, 243] width 1229 height 31
click at [892, 246] on div at bounding box center [893, 244] width 5 height 26
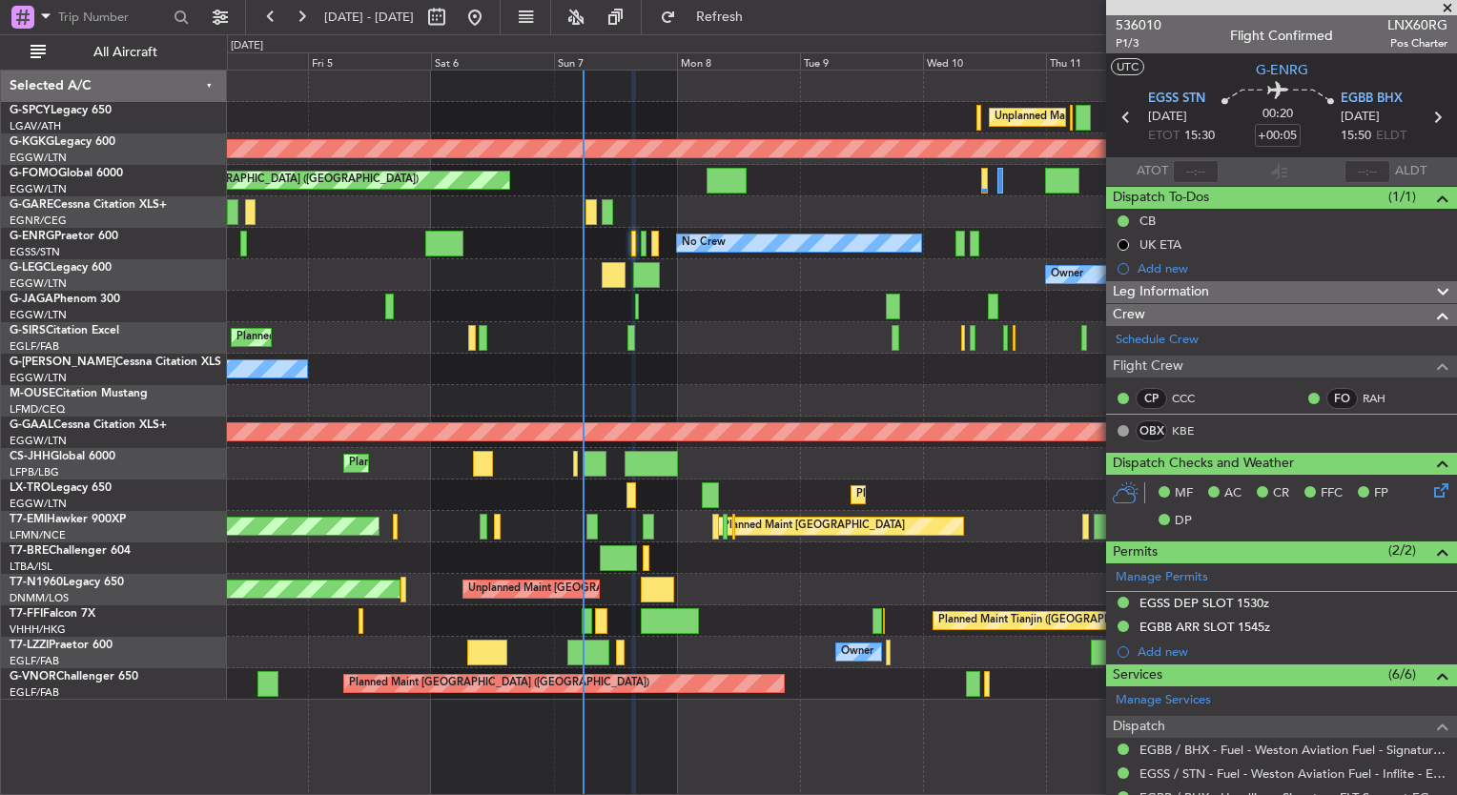
click at [732, 283] on div "Owner" at bounding box center [841, 274] width 1229 height 31
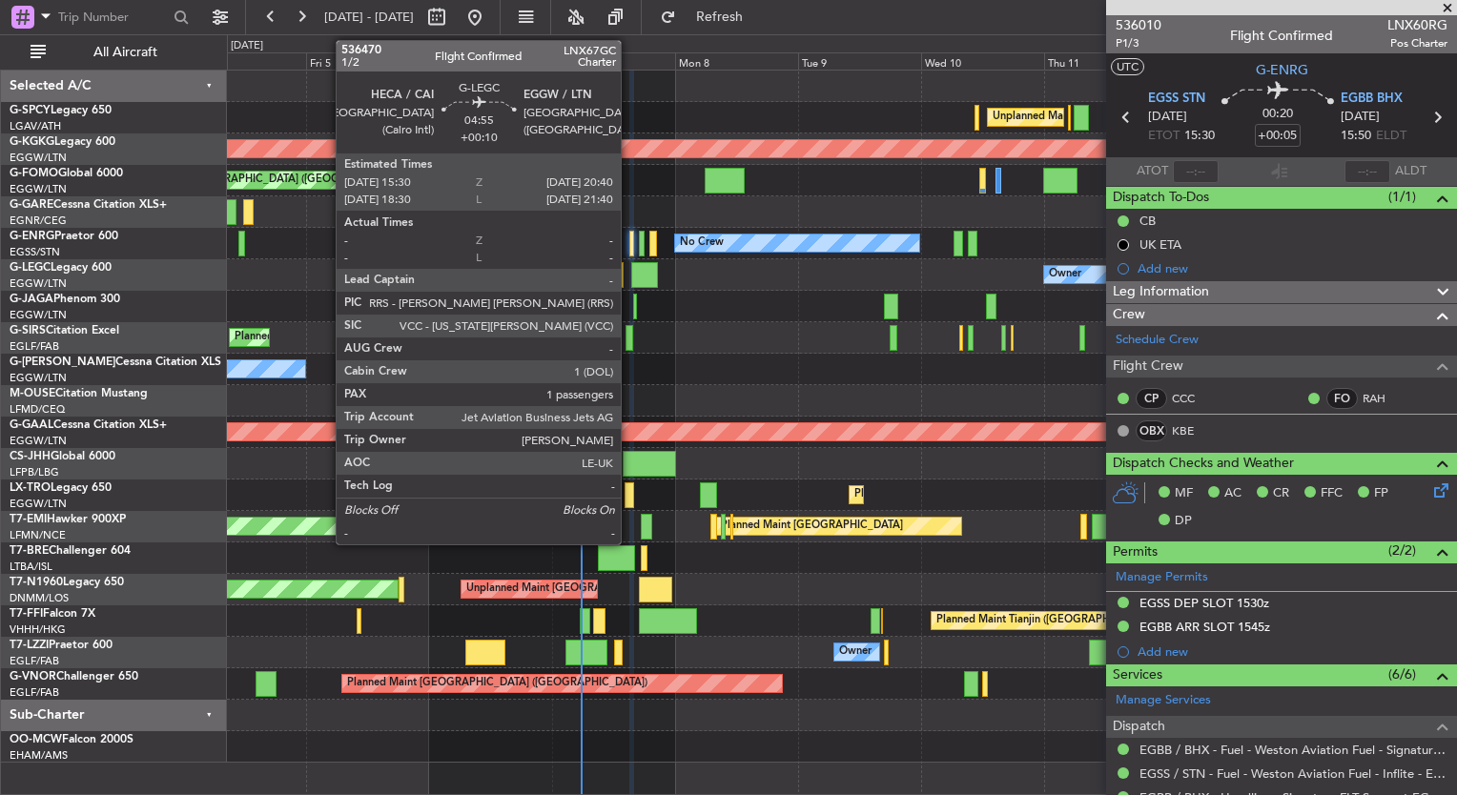
click at [631, 276] on div at bounding box center [644, 275] width 27 height 26
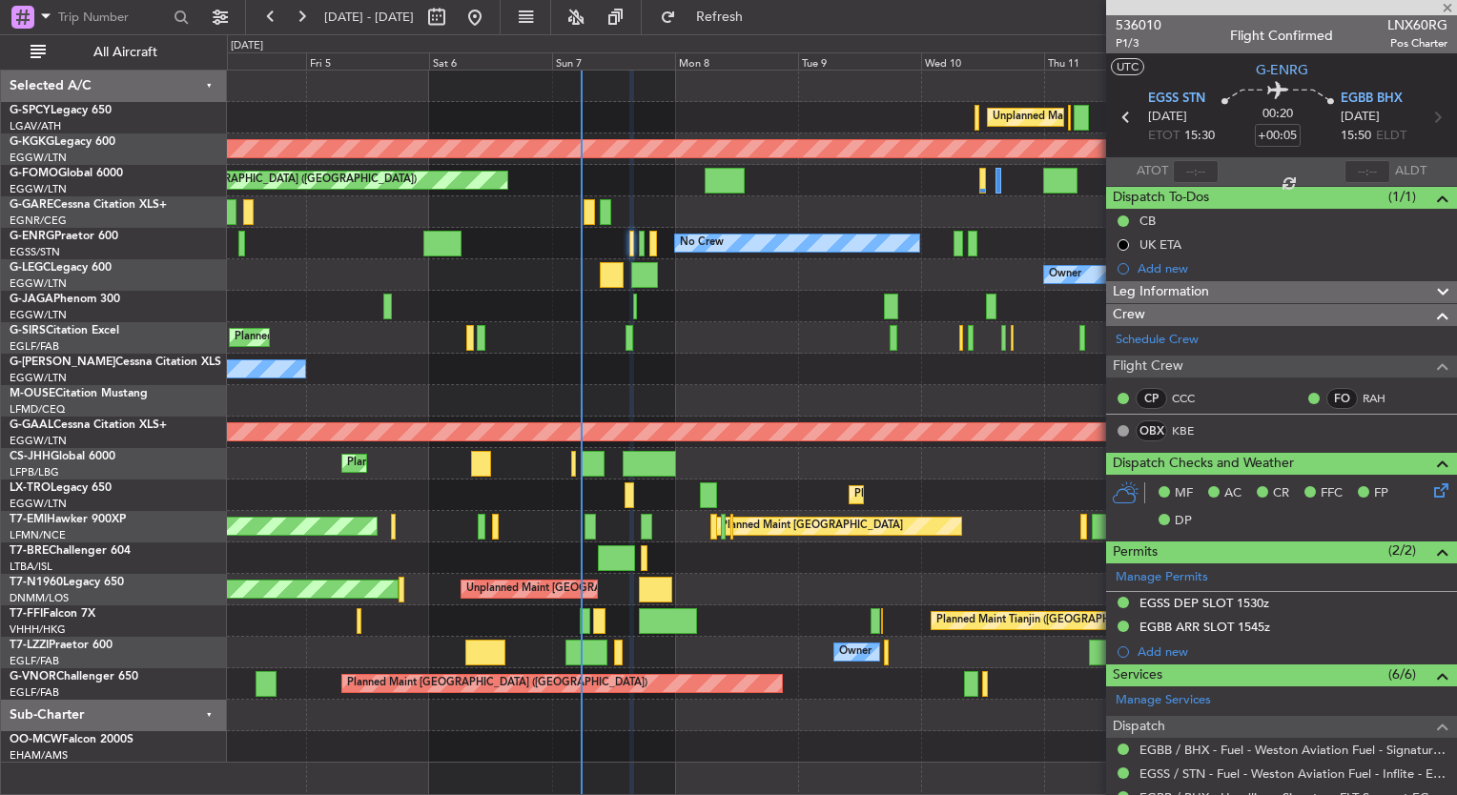
type input "+00:10"
type input "1"
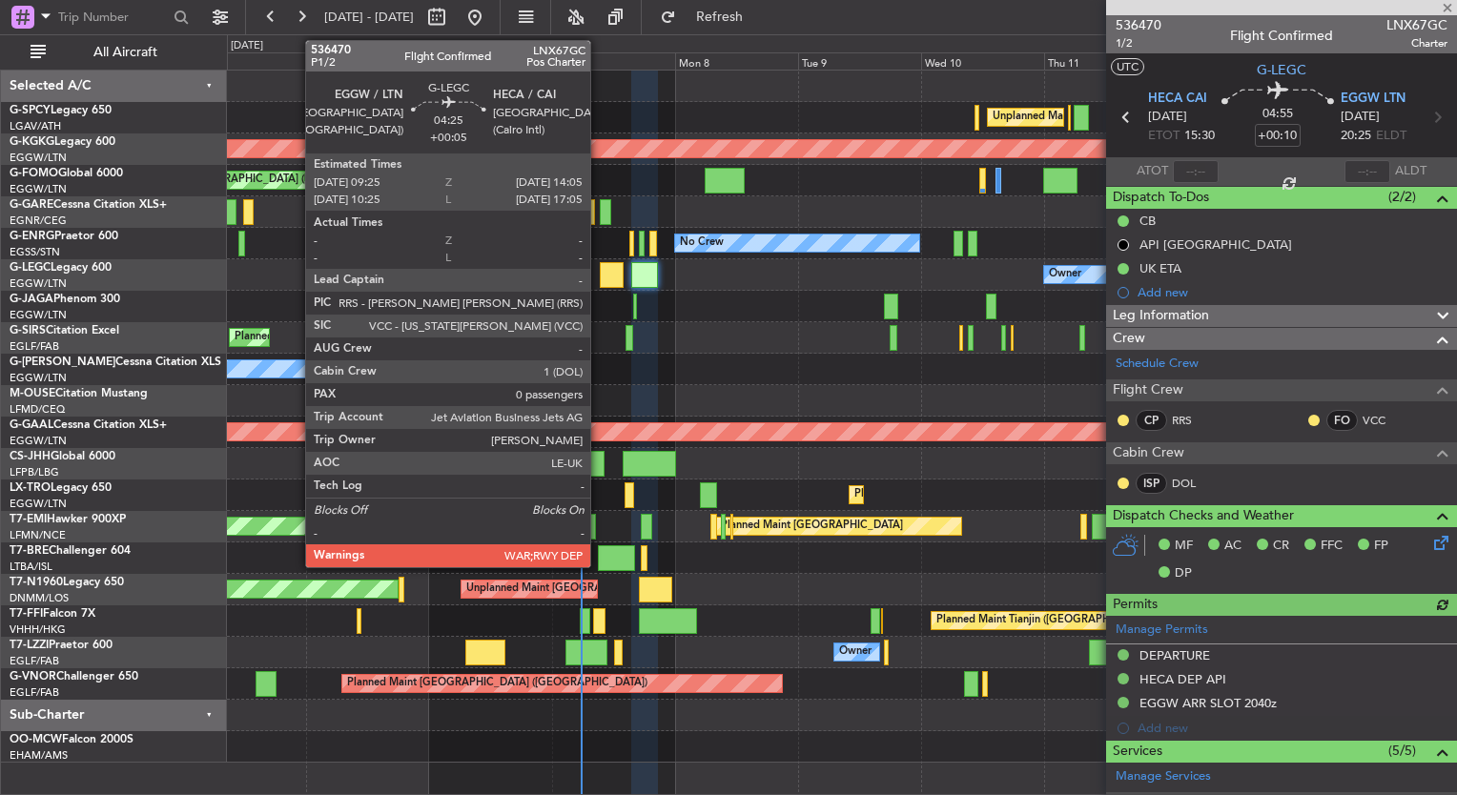
click at [600, 285] on div at bounding box center [612, 275] width 25 height 26
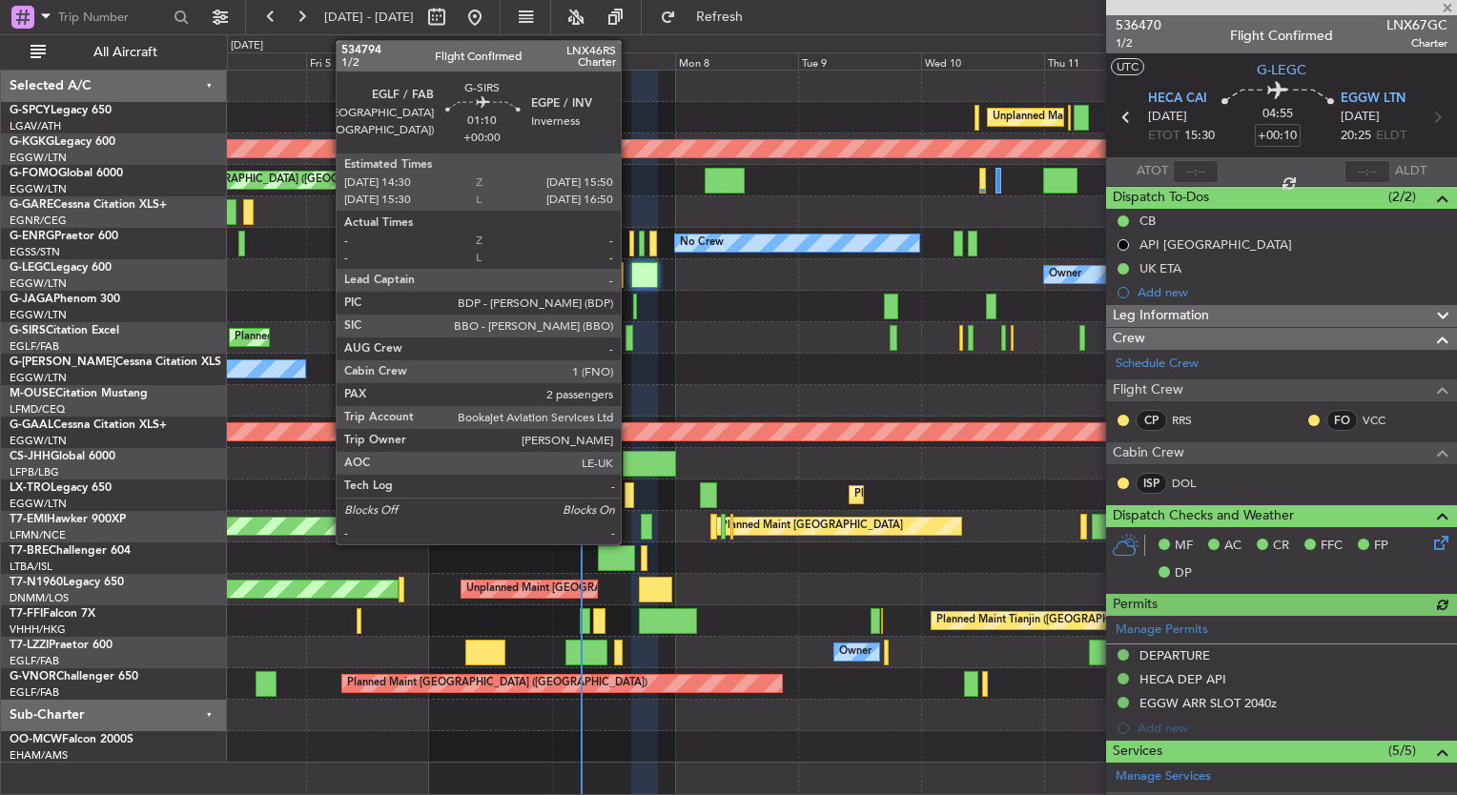
type input "+00:05"
type input "0"
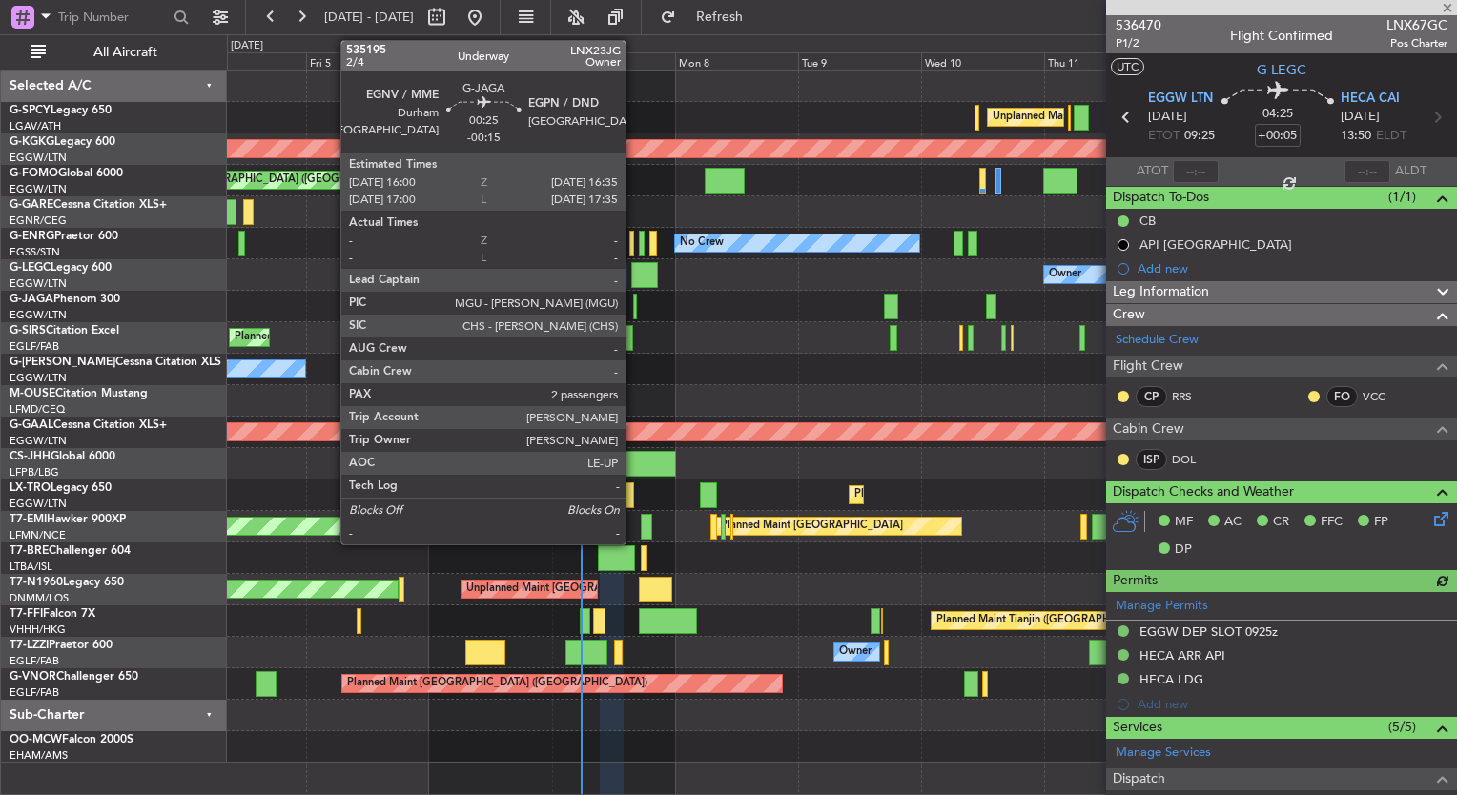
click at [634, 308] on div at bounding box center [635, 307] width 4 height 26
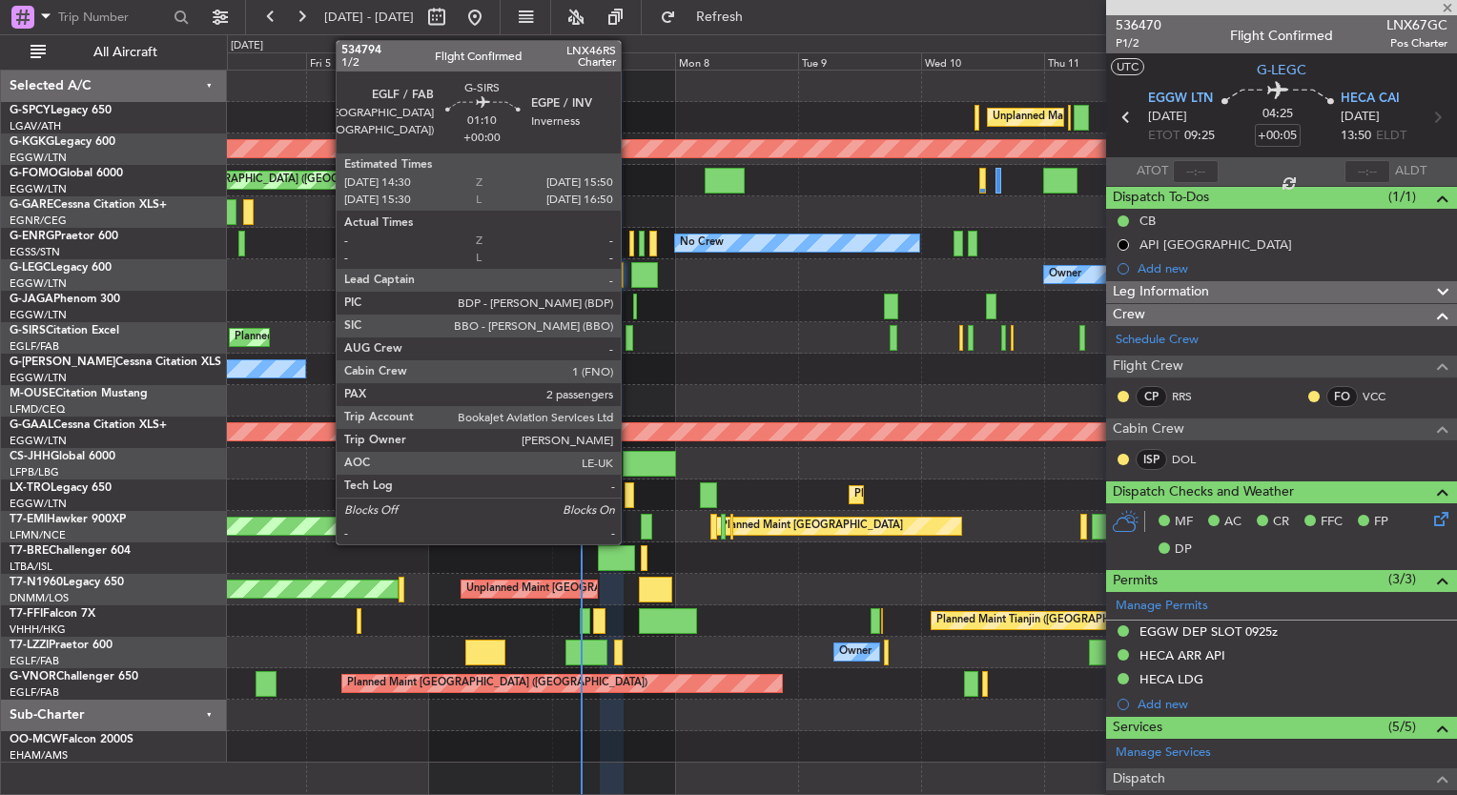
type input "-00:15"
type input "2"
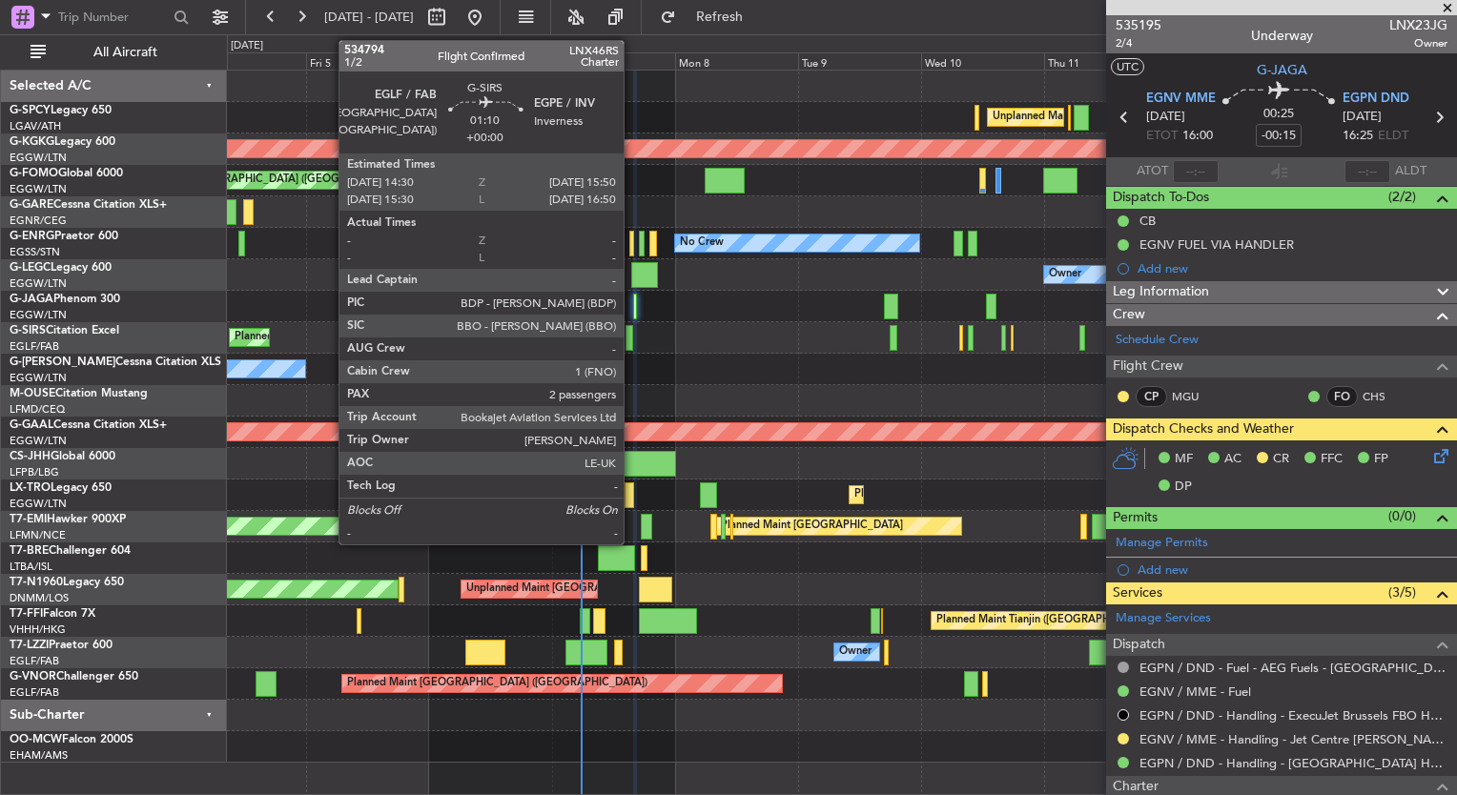
click at [632, 339] on div at bounding box center [630, 338] width 8 height 26
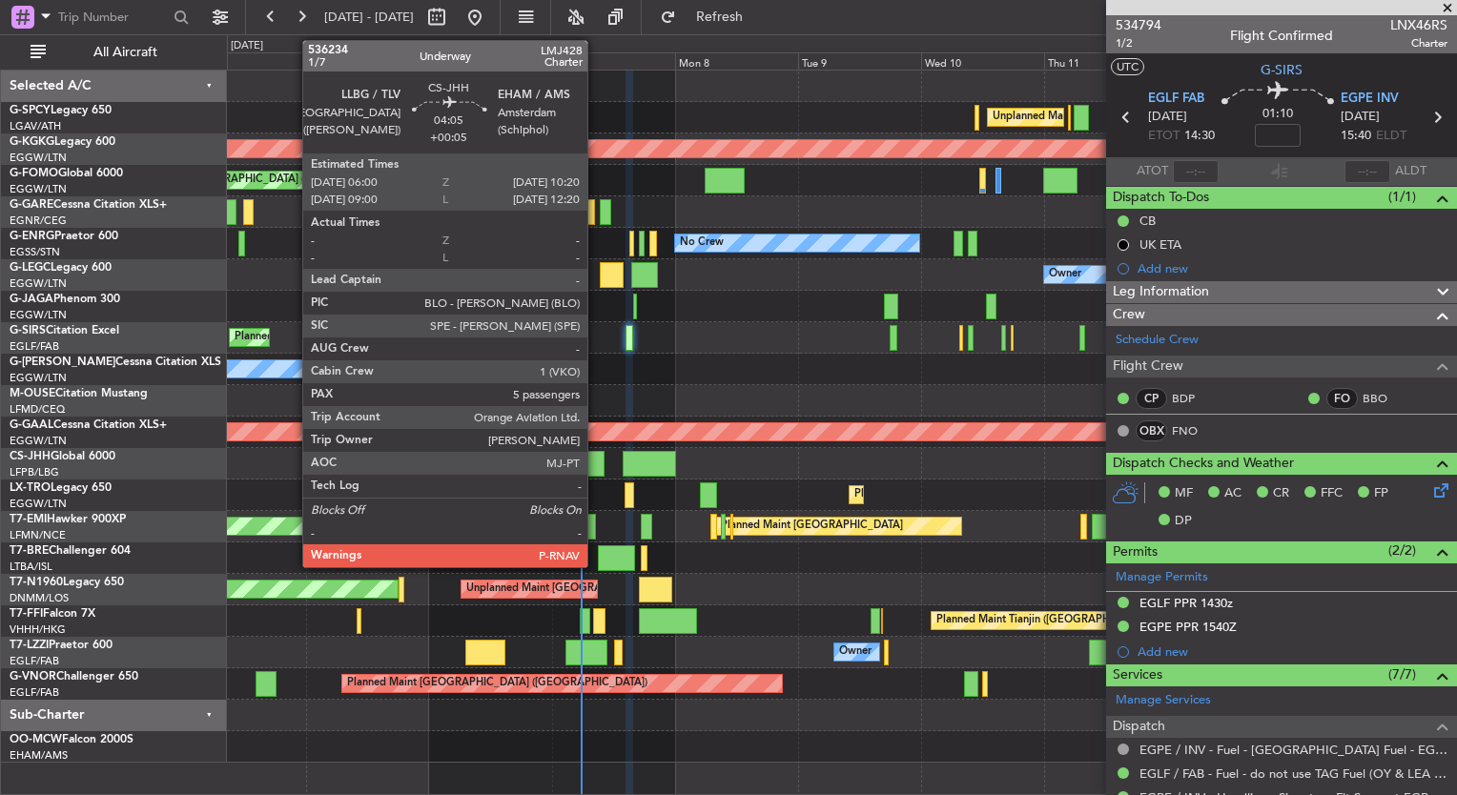
click at [596, 460] on div at bounding box center [593, 464] width 23 height 26
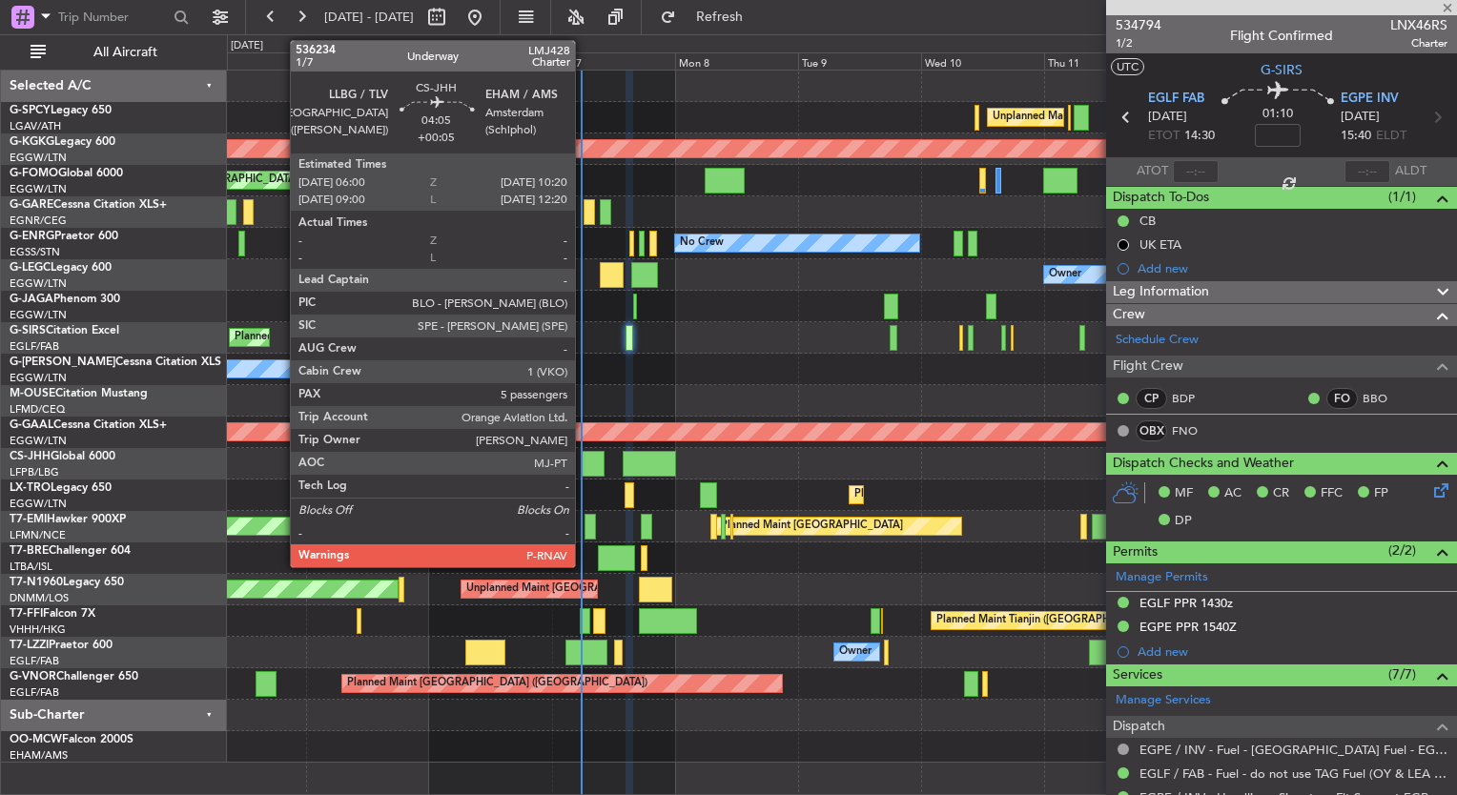
type input "+00:05"
type input "5"
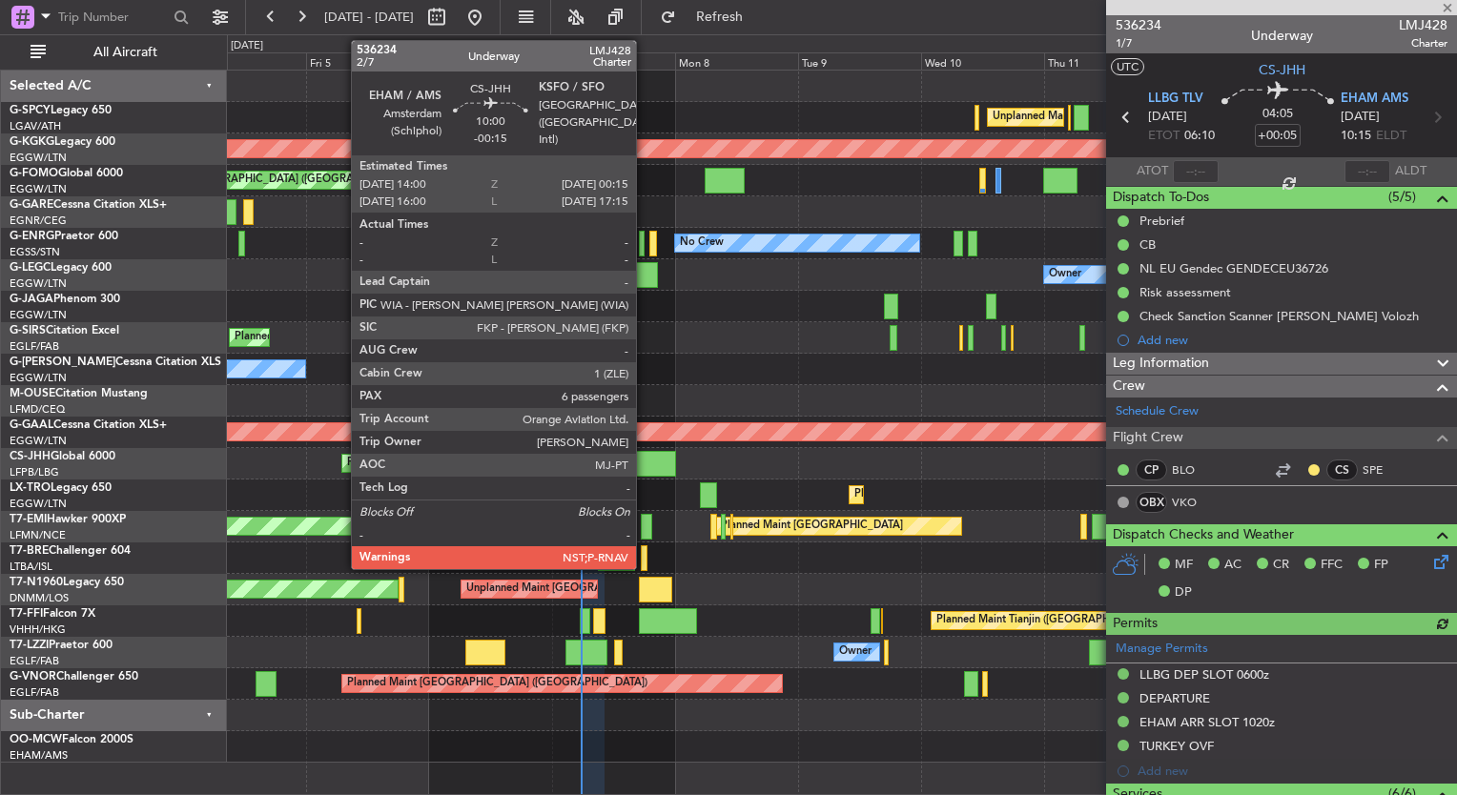
click at [645, 469] on div at bounding box center [649, 464] width 53 height 26
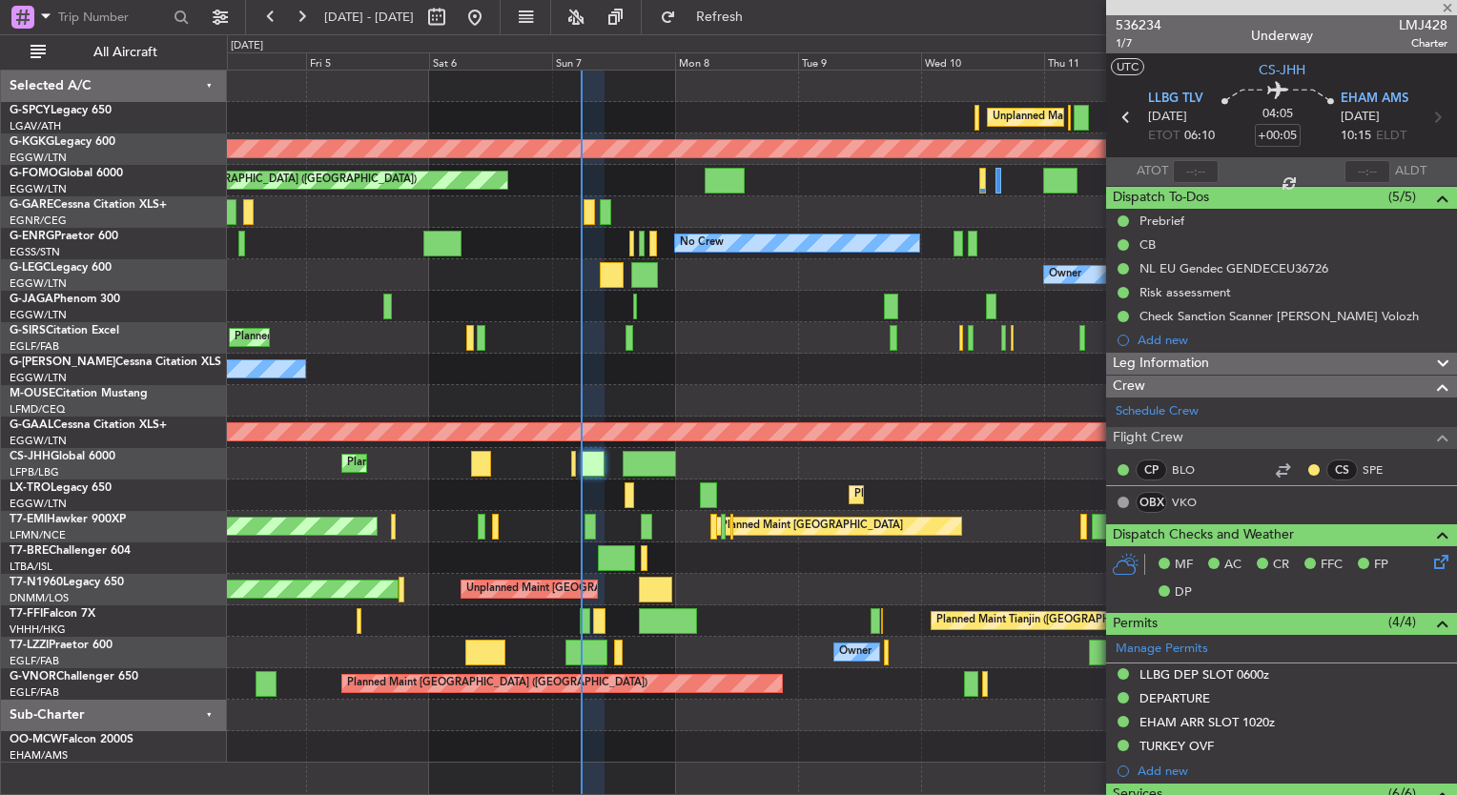
type input "-00:15"
type input "6"
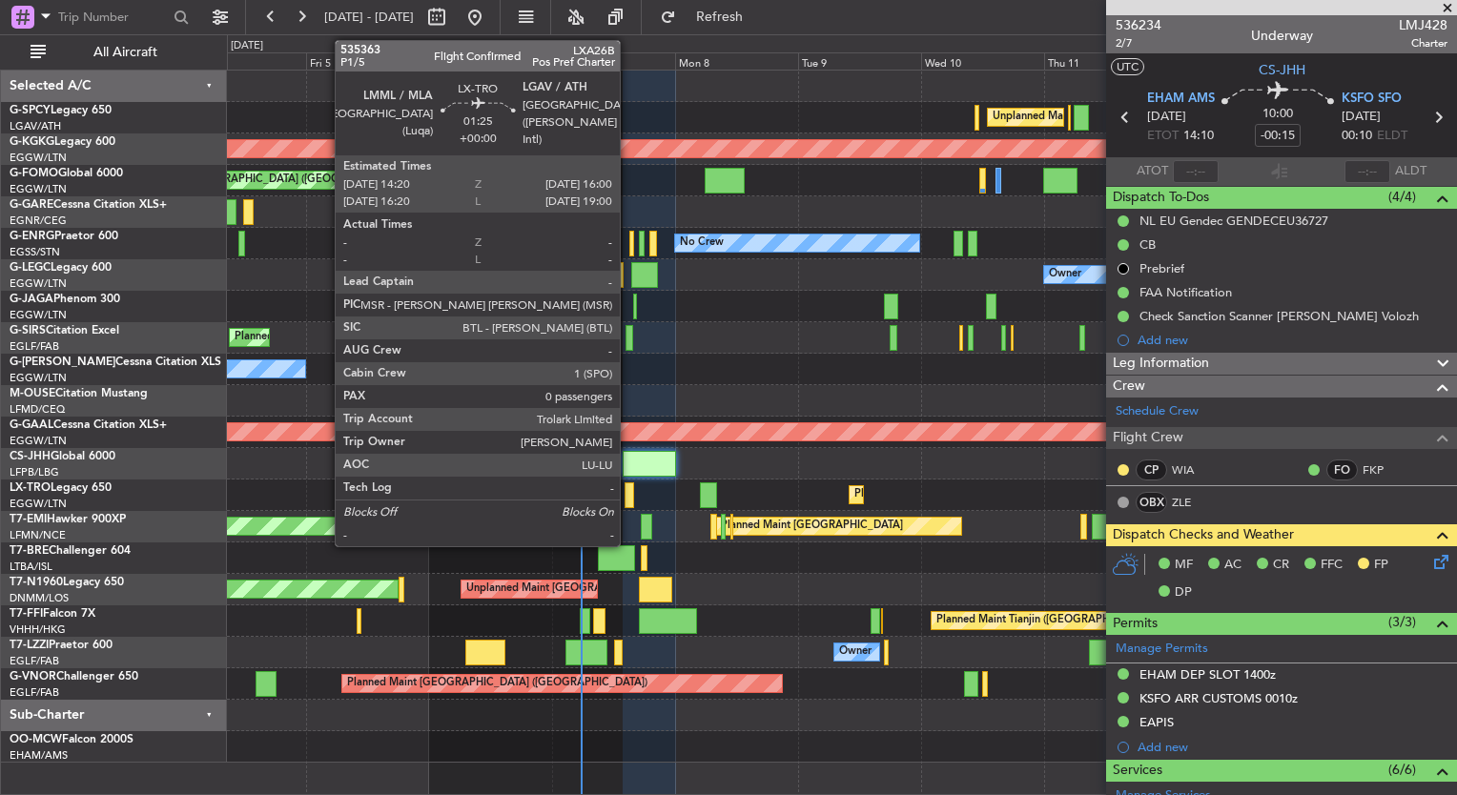
click at [629, 500] on div at bounding box center [629, 496] width 9 height 26
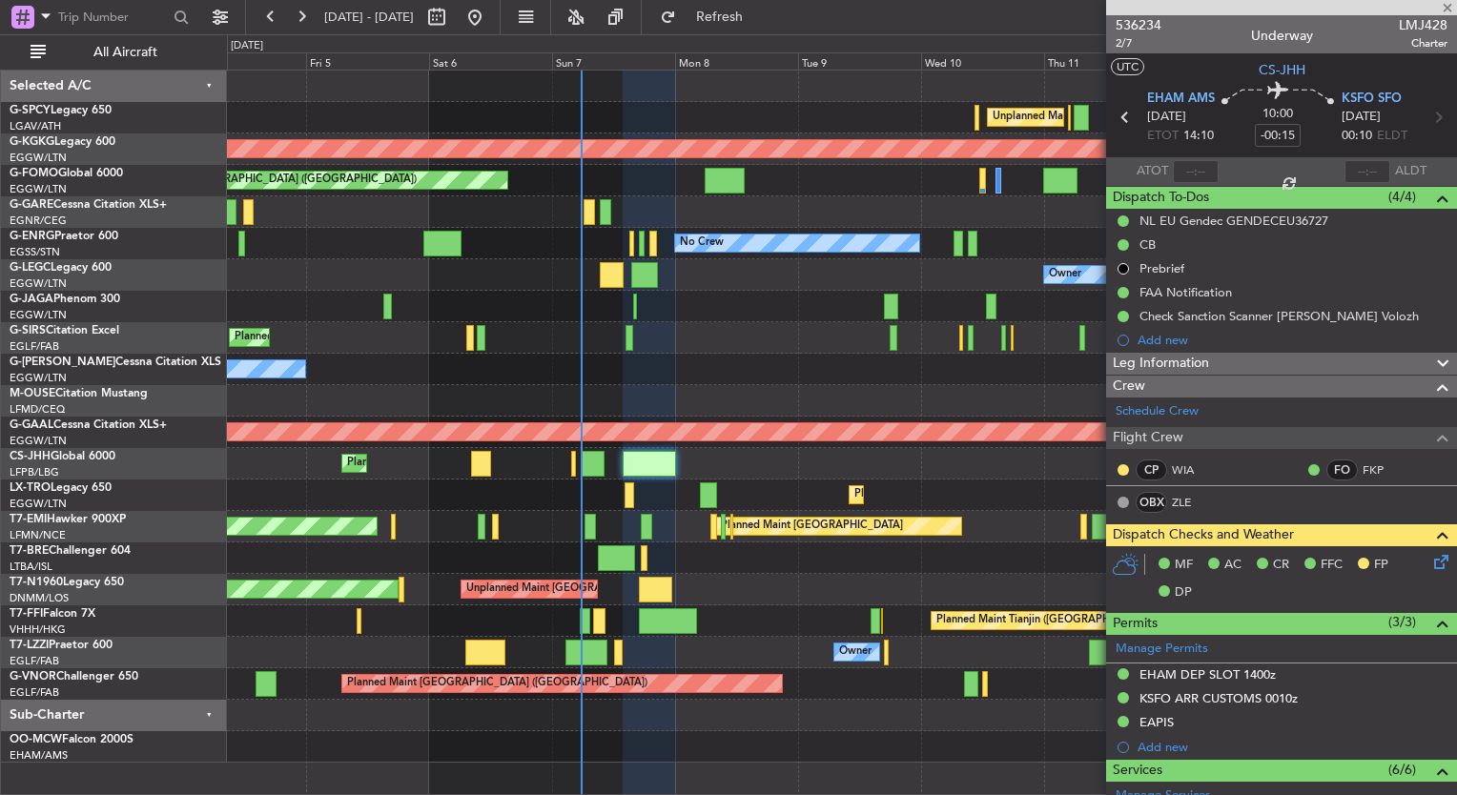
type input "0"
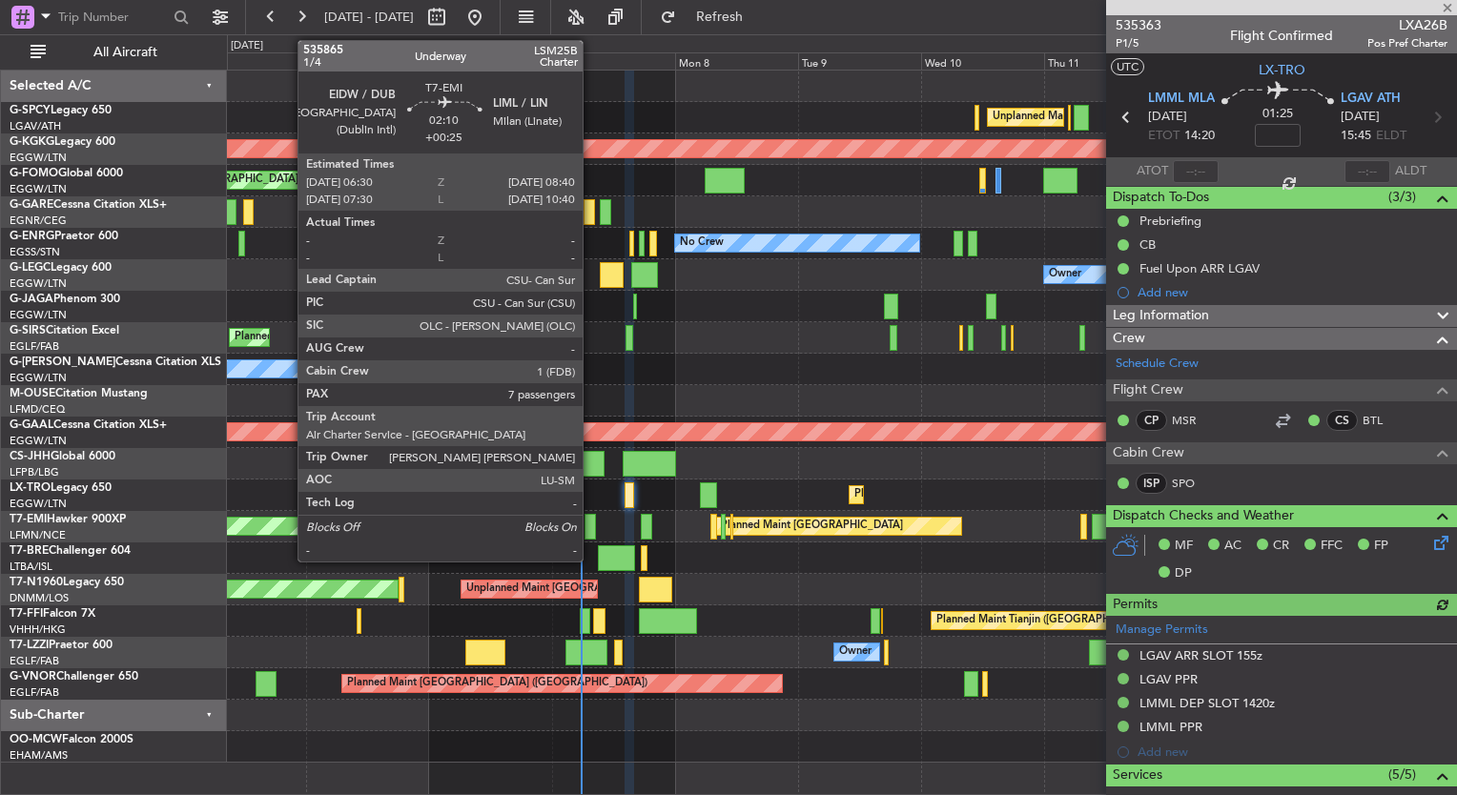
click at [591, 532] on div at bounding box center [590, 527] width 11 height 26
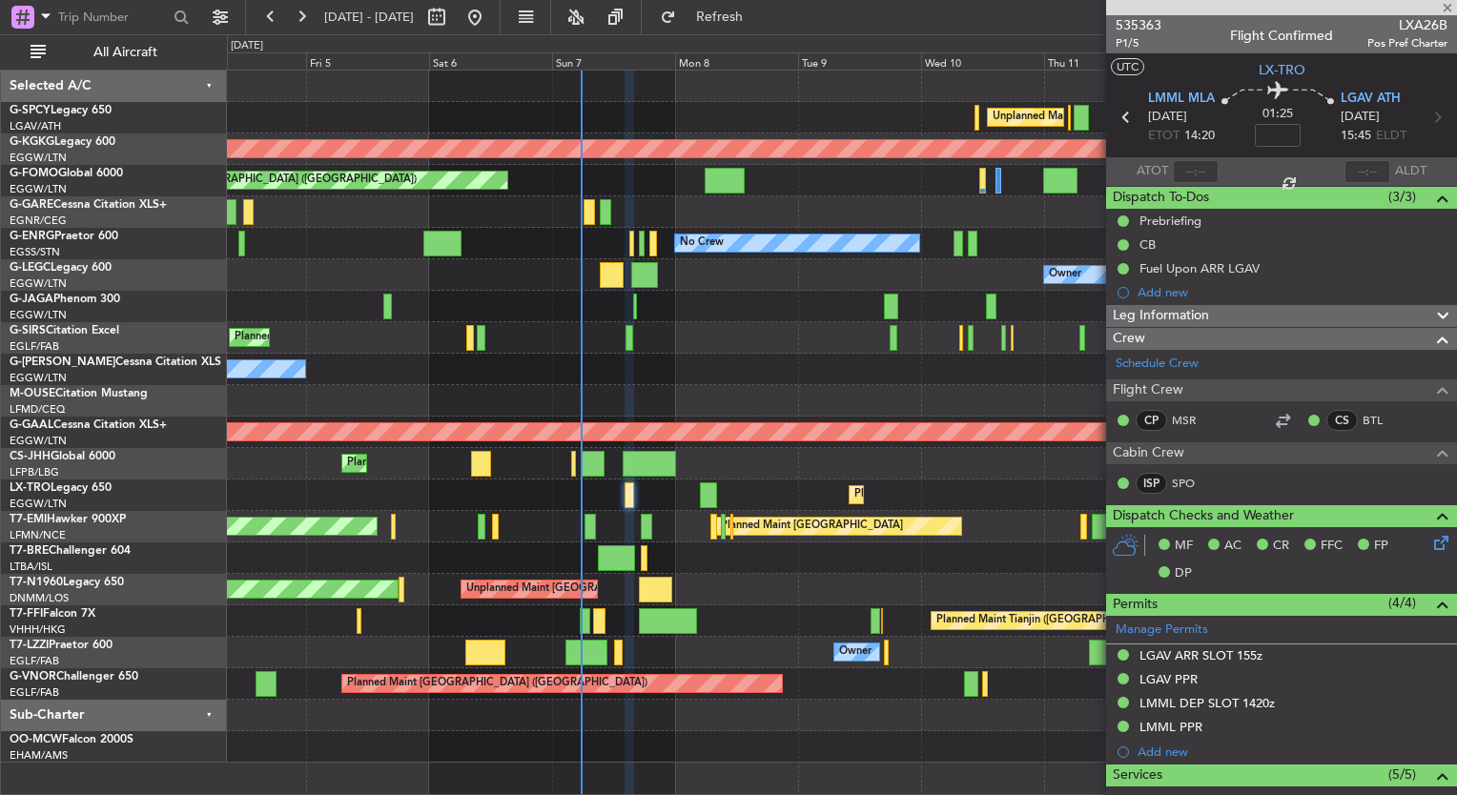
type input "+00:25"
type input "7"
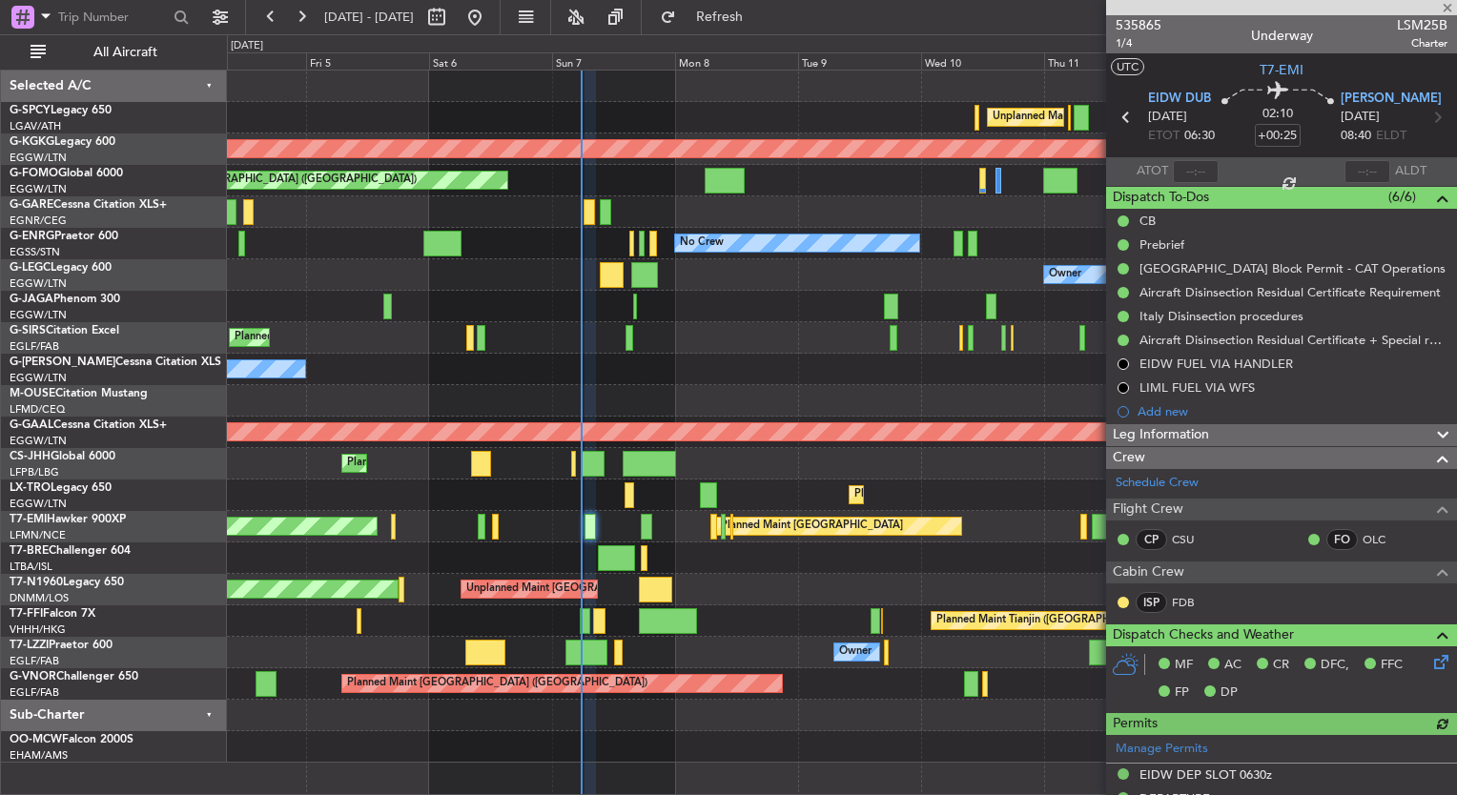
scroll to position [69, 0]
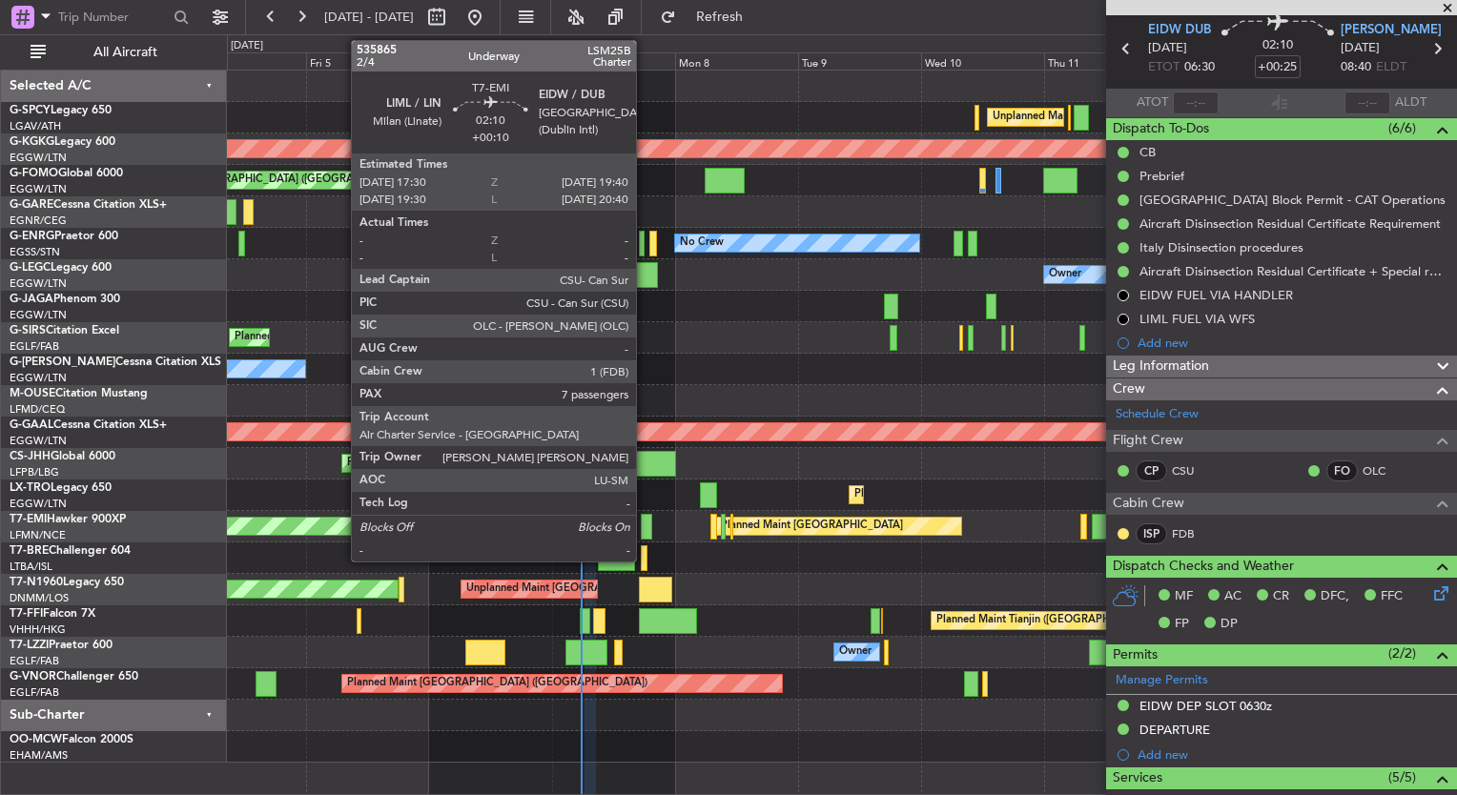
click at [645, 525] on div at bounding box center [646, 527] width 11 height 26
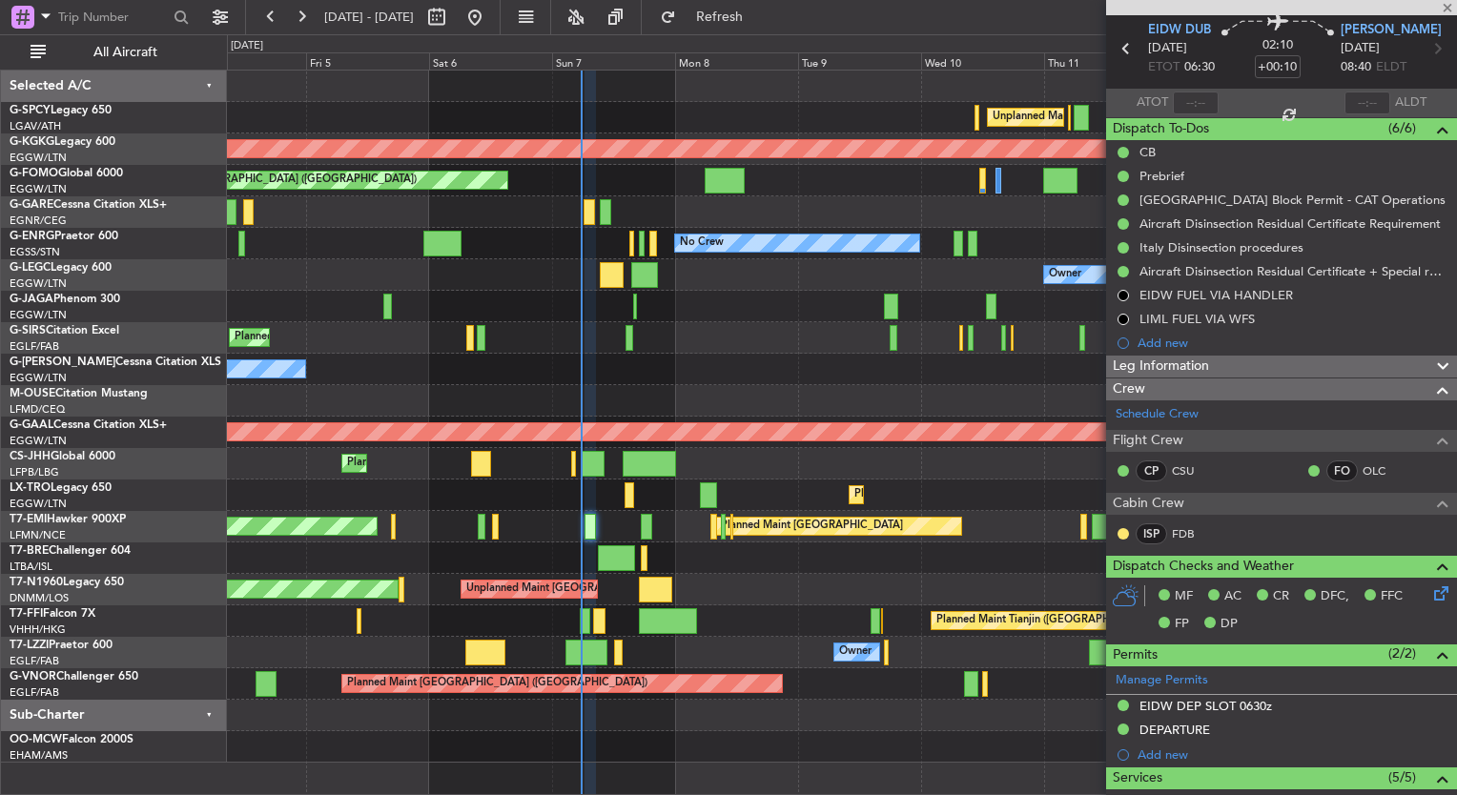
scroll to position [0, 0]
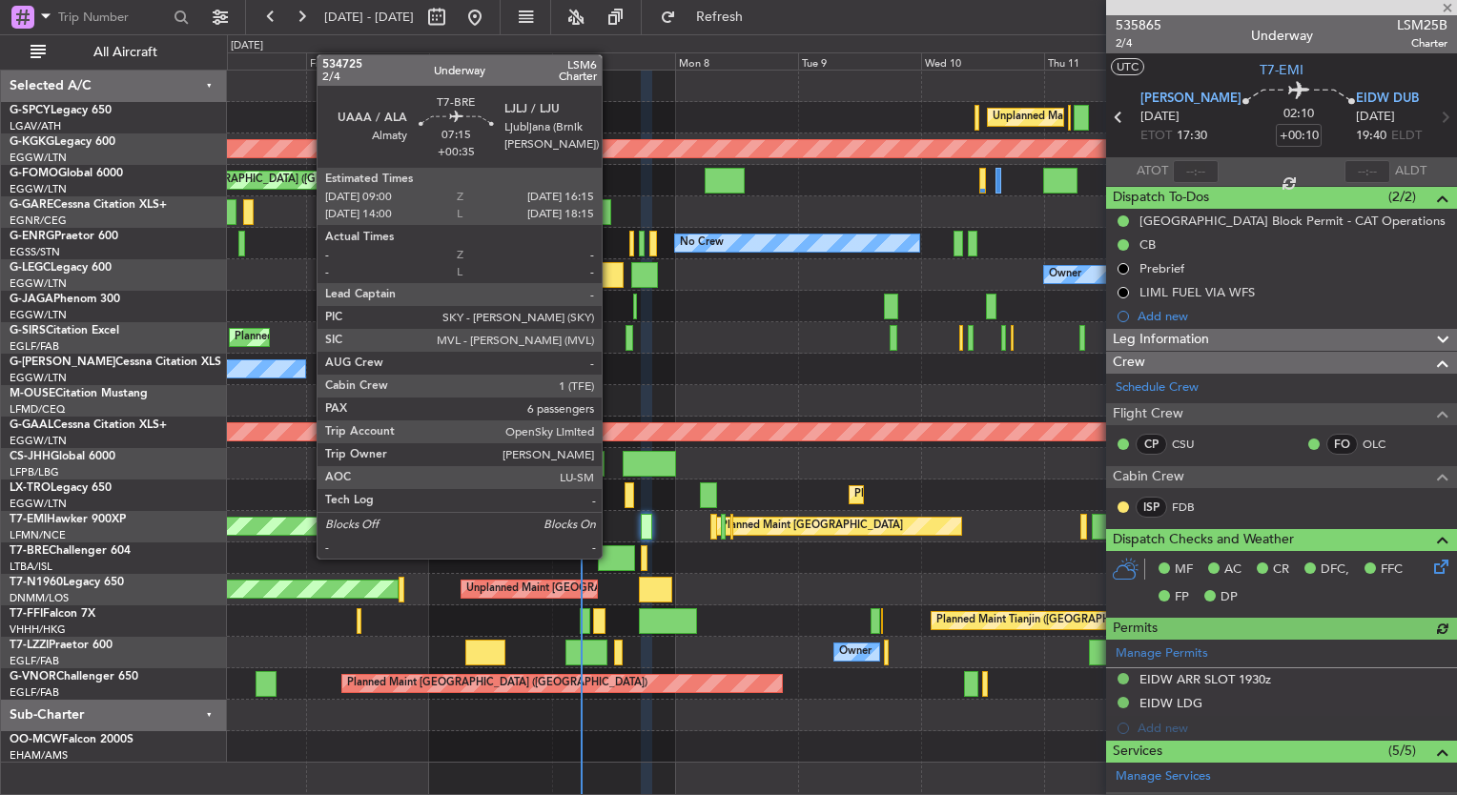
click at [610, 557] on div at bounding box center [616, 559] width 37 height 26
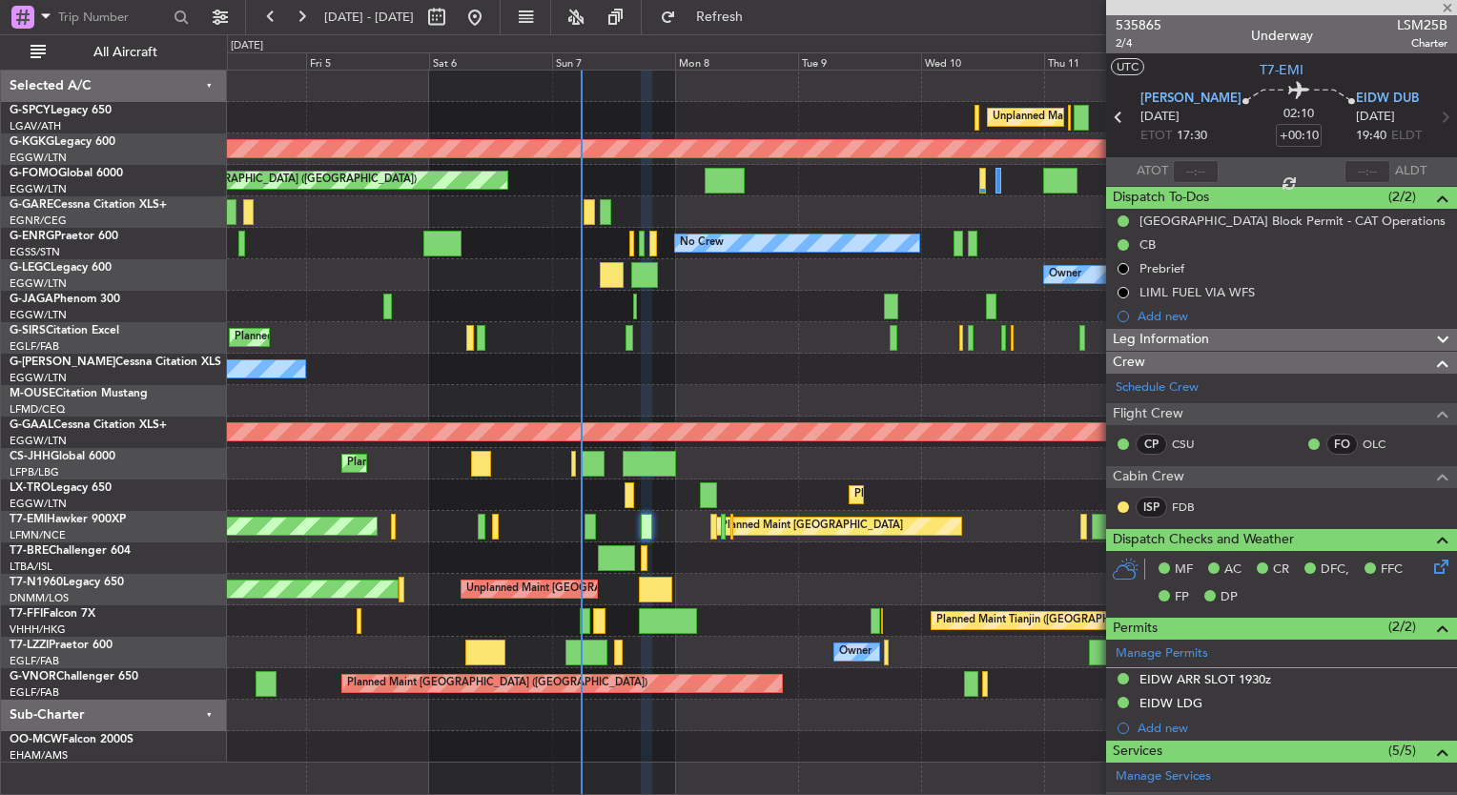
type input "+00:35"
type input "6"
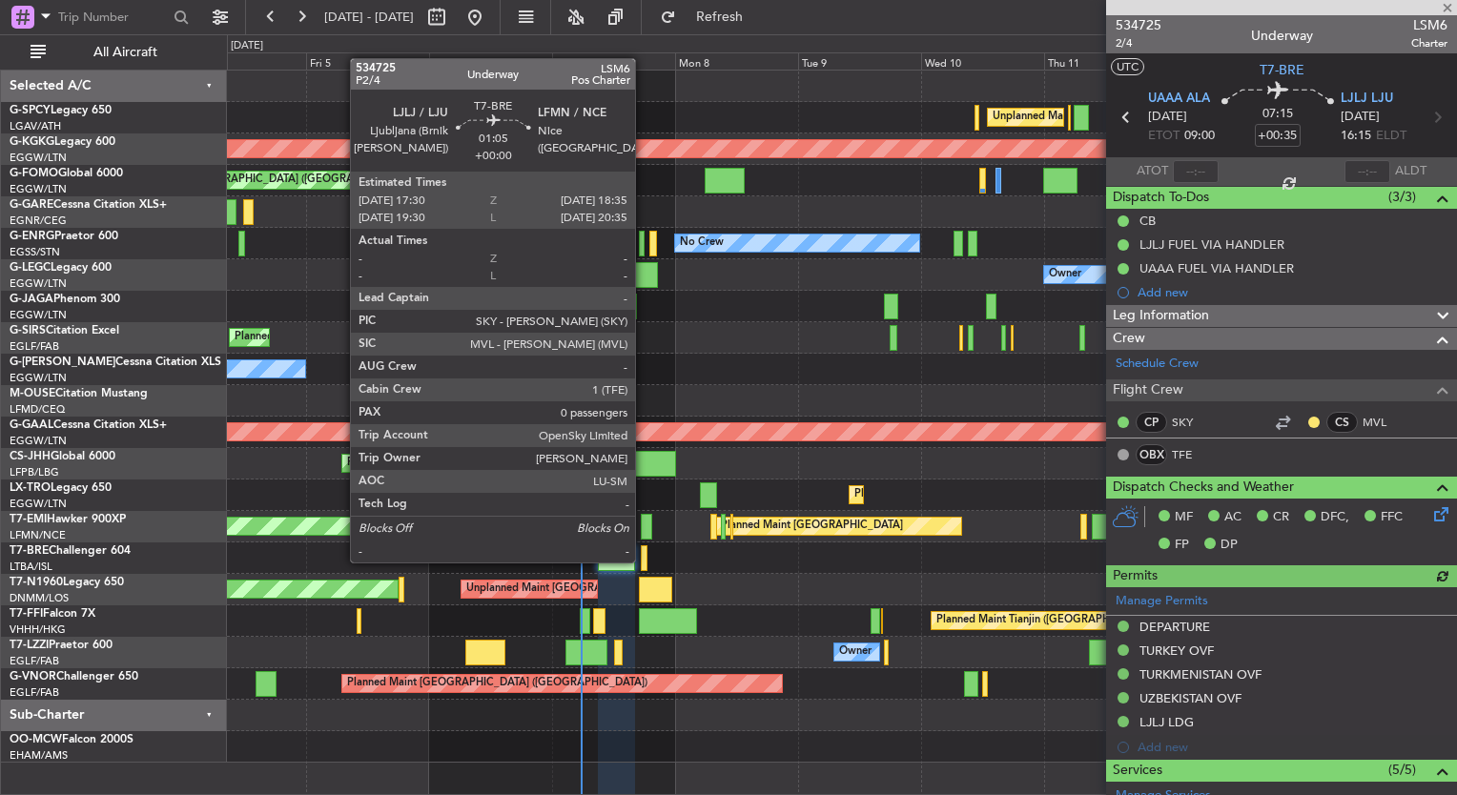
click at [644, 561] on div at bounding box center [644, 559] width 6 height 26
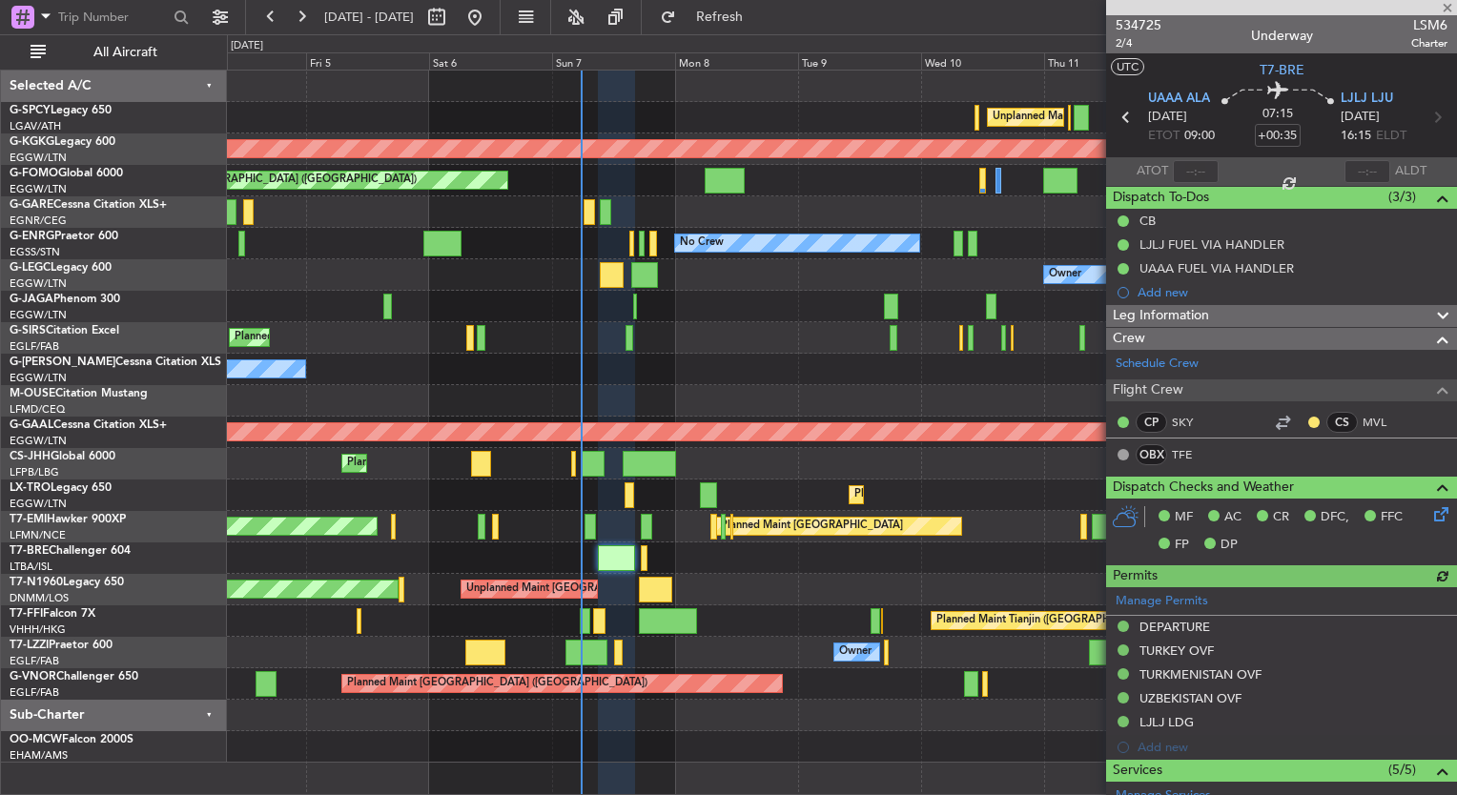
type input "0"
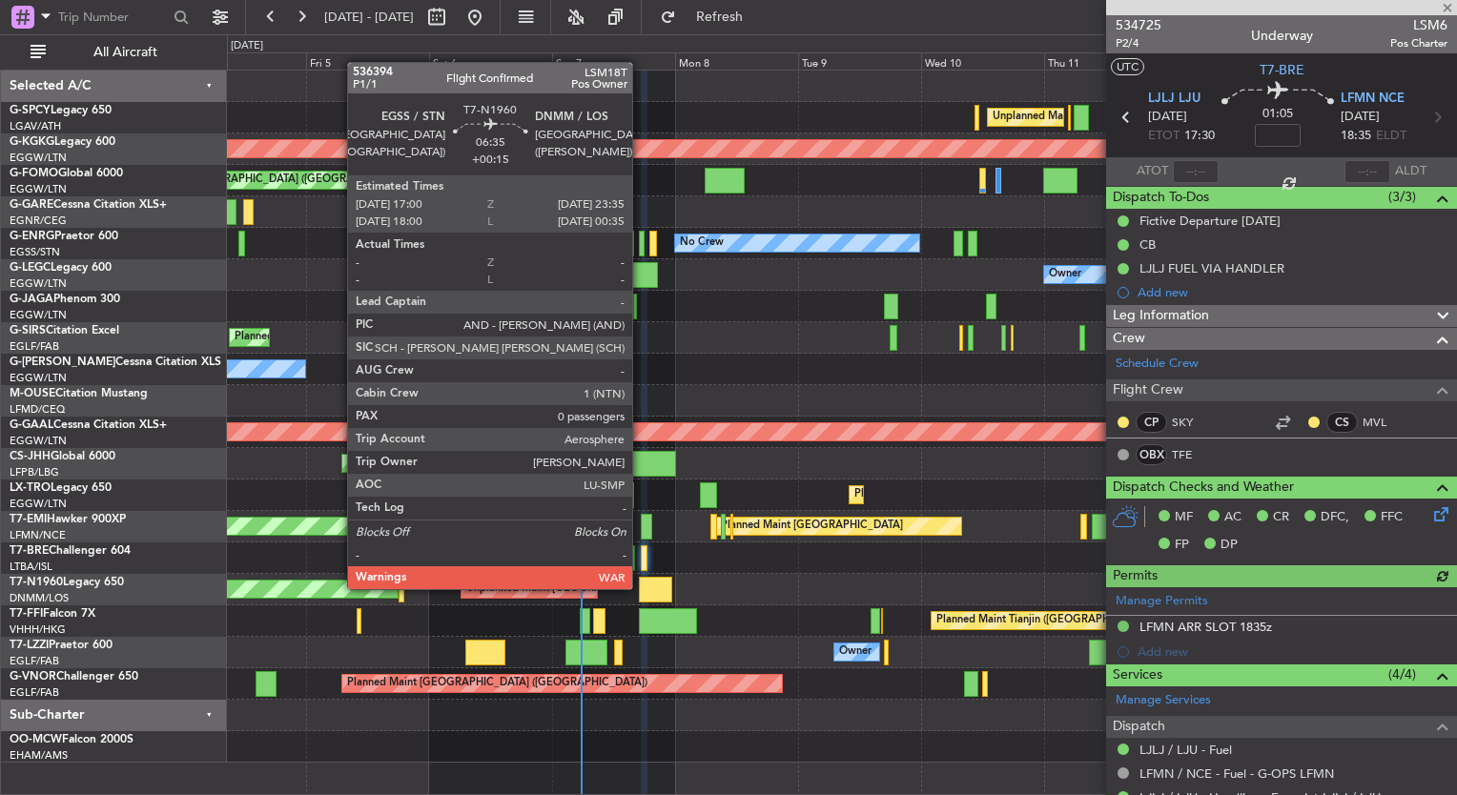
click at [643, 591] on div at bounding box center [656, 590] width 34 height 26
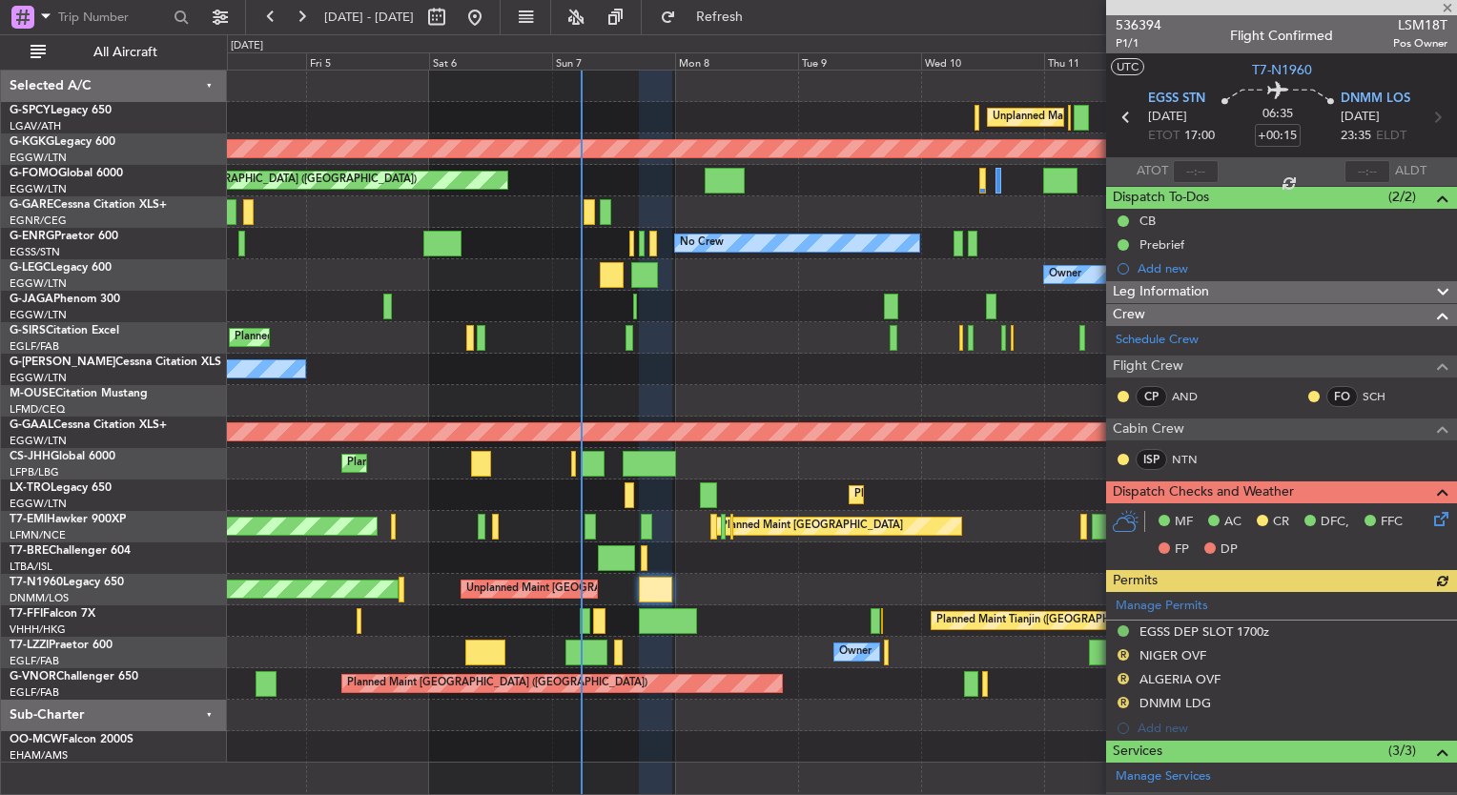
click at [582, 629] on div at bounding box center [585, 621] width 10 height 26
type input "+00:05"
type input "2"
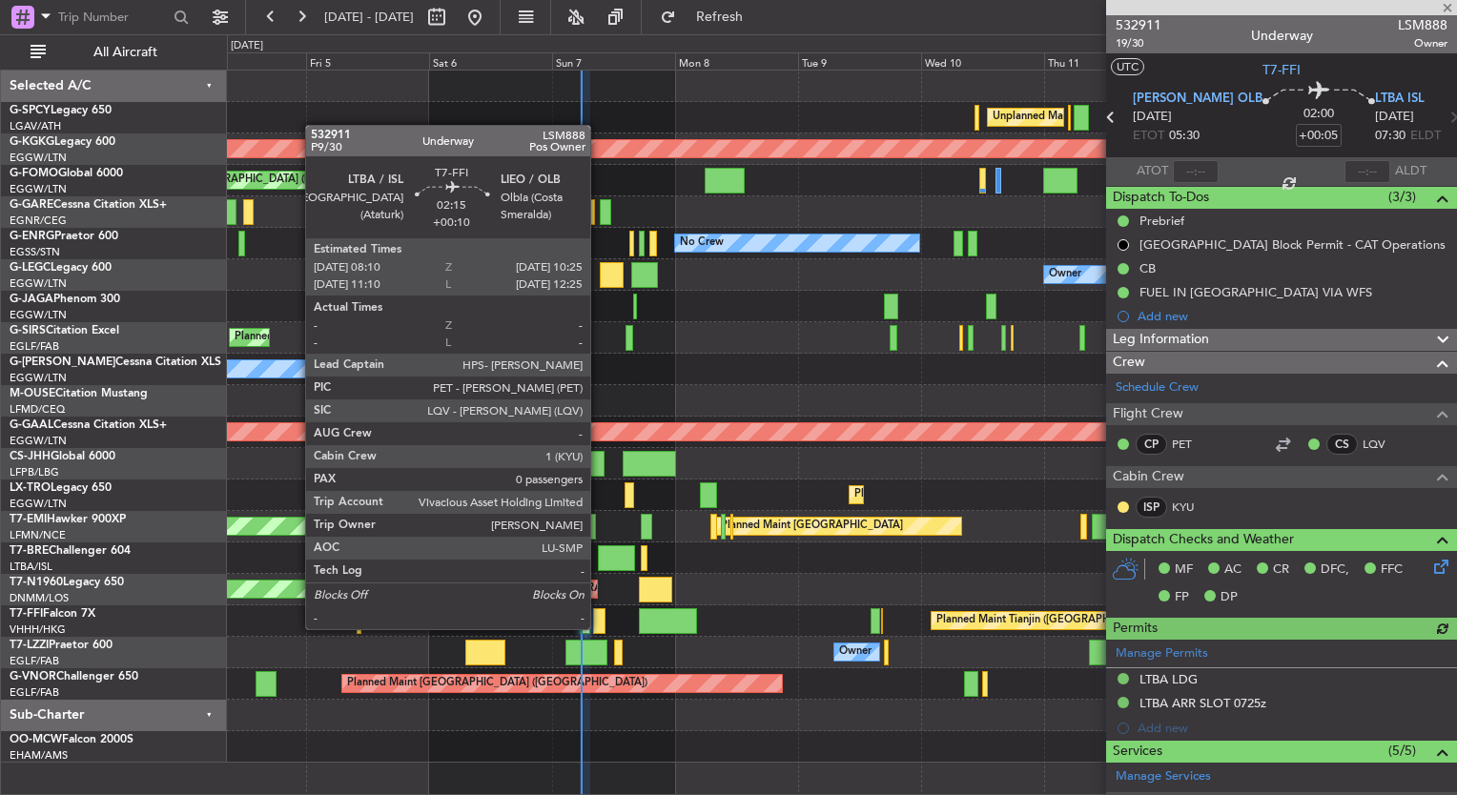
click at [599, 628] on div at bounding box center [599, 621] width 12 height 26
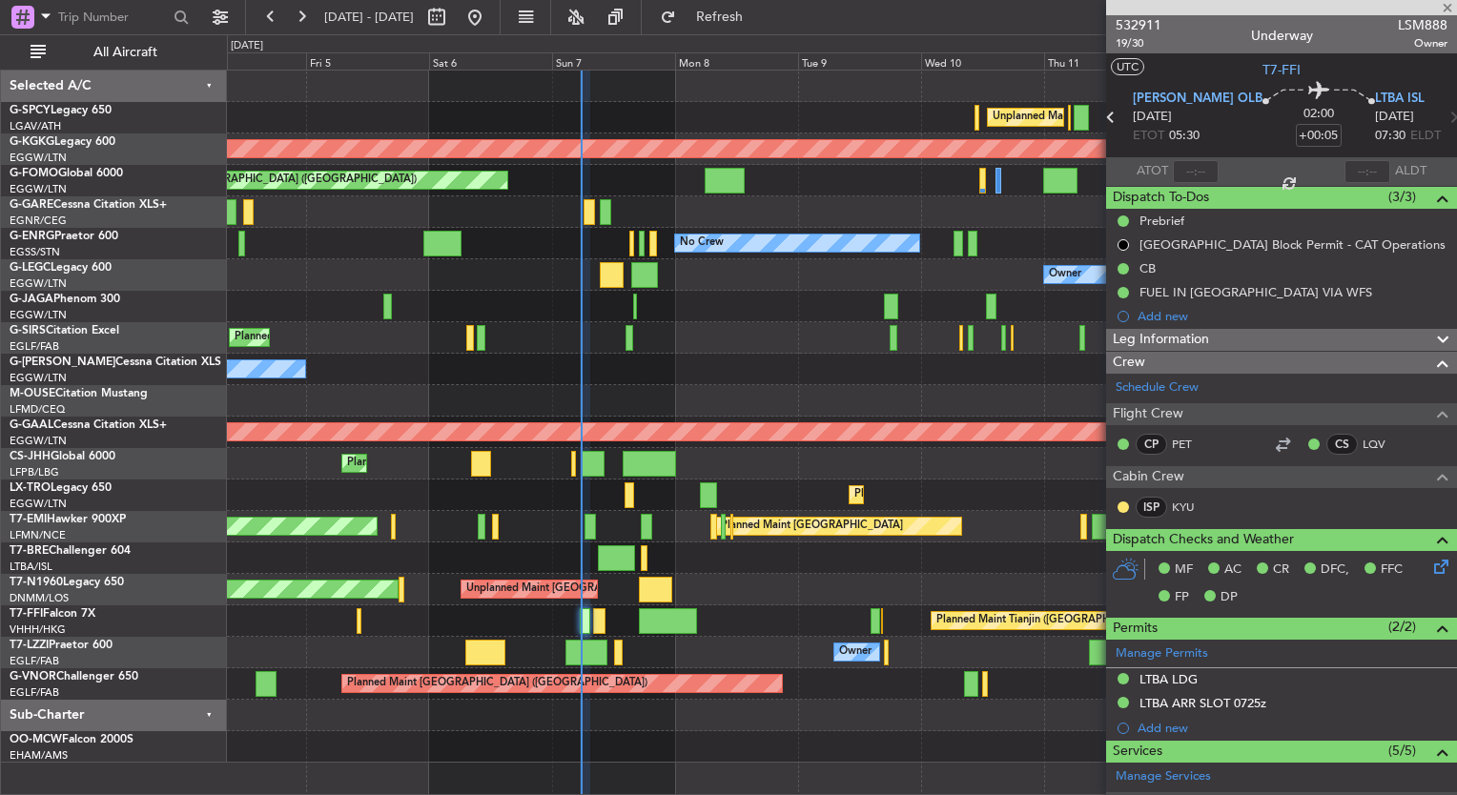
type input "+00:10"
type input "0"
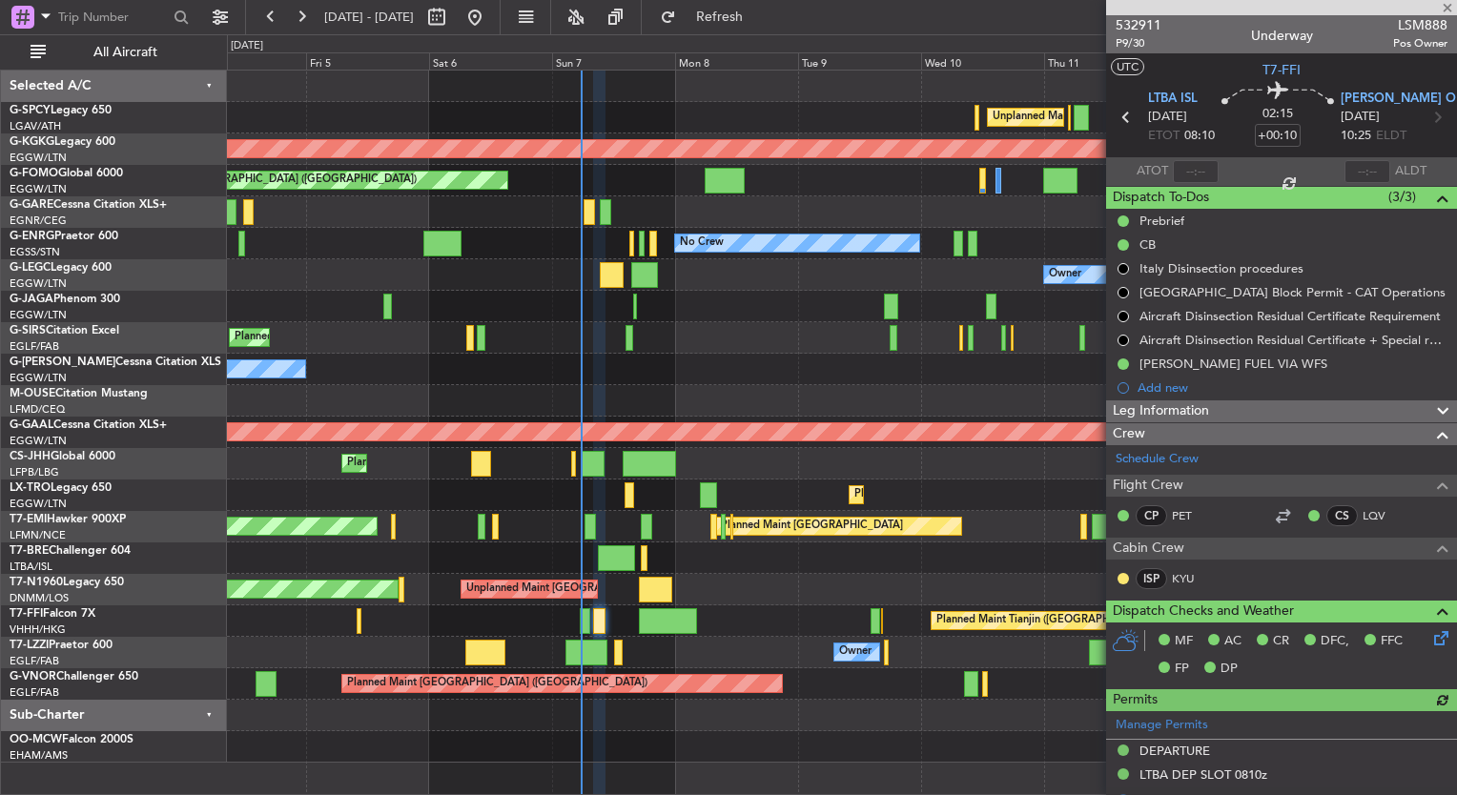
click at [639, 630] on div at bounding box center [668, 621] width 58 height 26
type input "6"
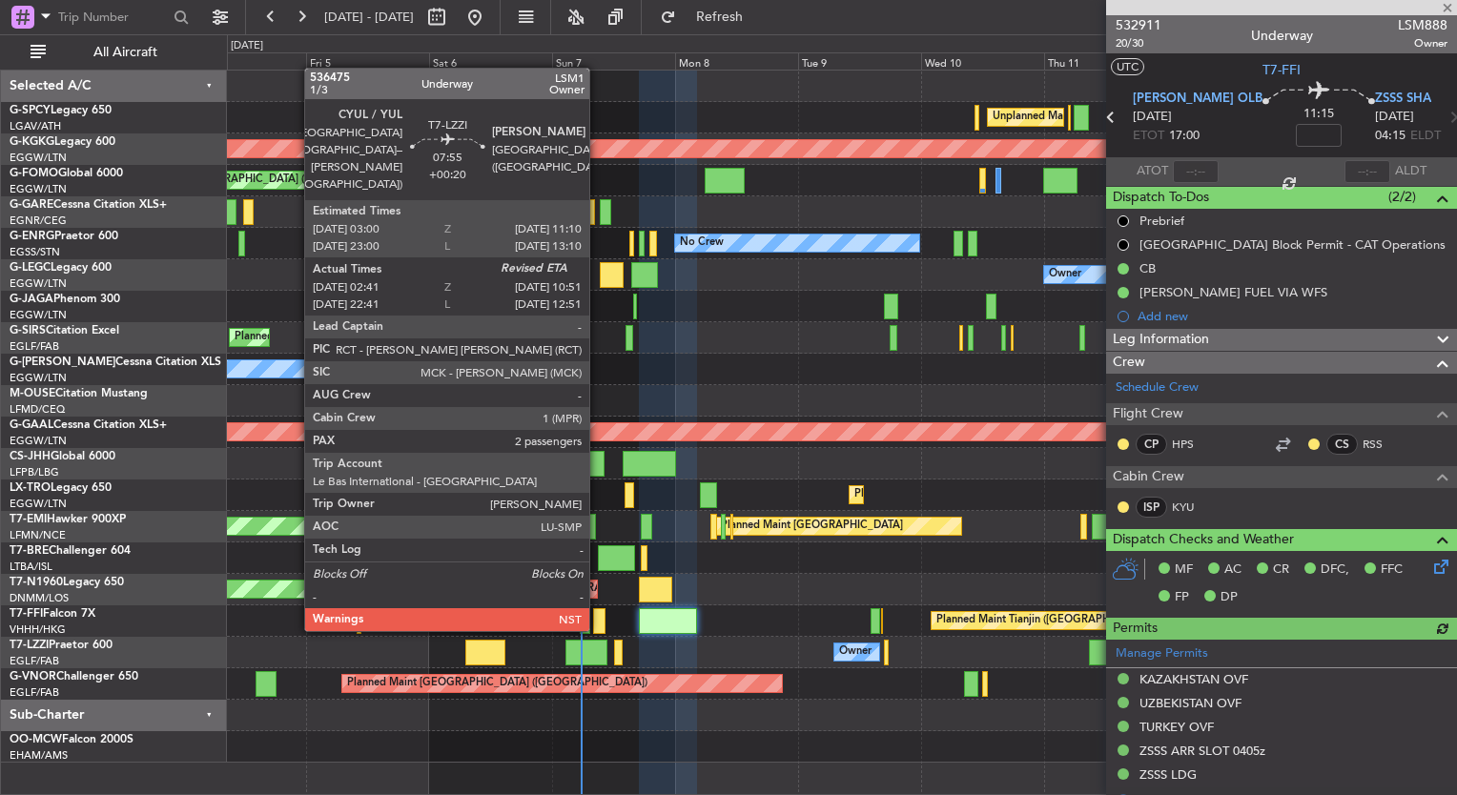
click at [599, 649] on div at bounding box center [587, 653] width 42 height 26
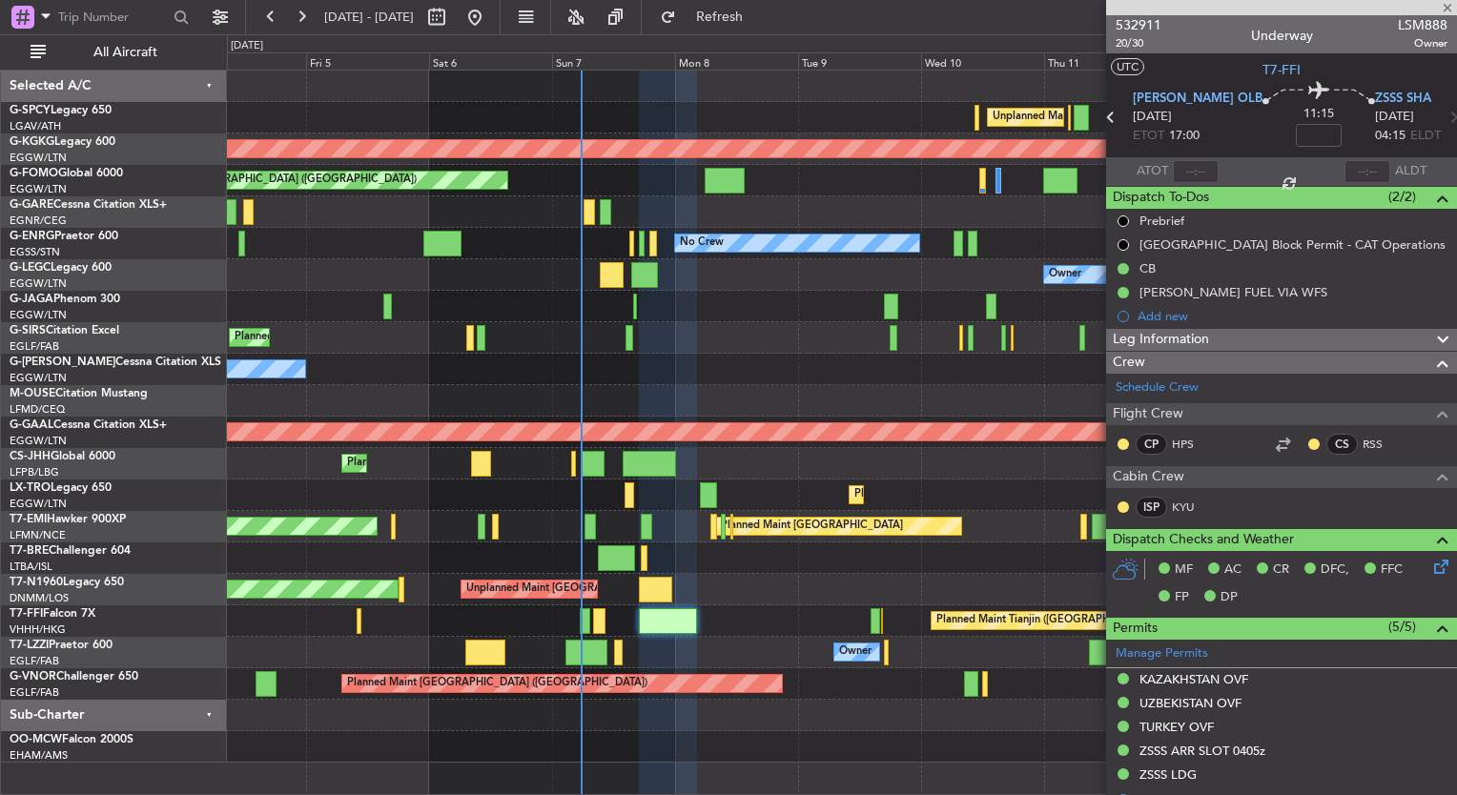
type input "+00:20"
type input "02:51"
type input "2"
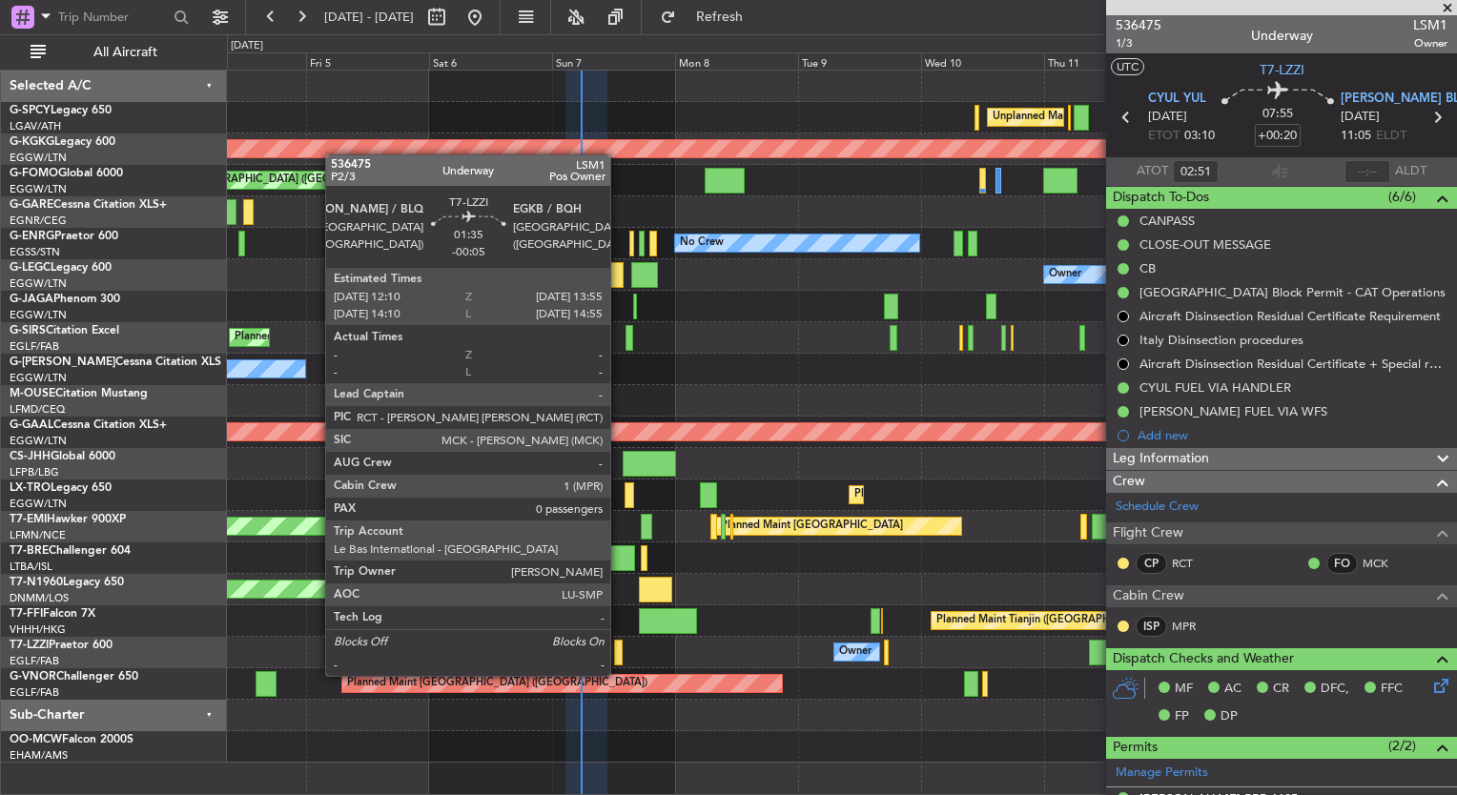
click at [619, 657] on div at bounding box center [619, 653] width 10 height 26
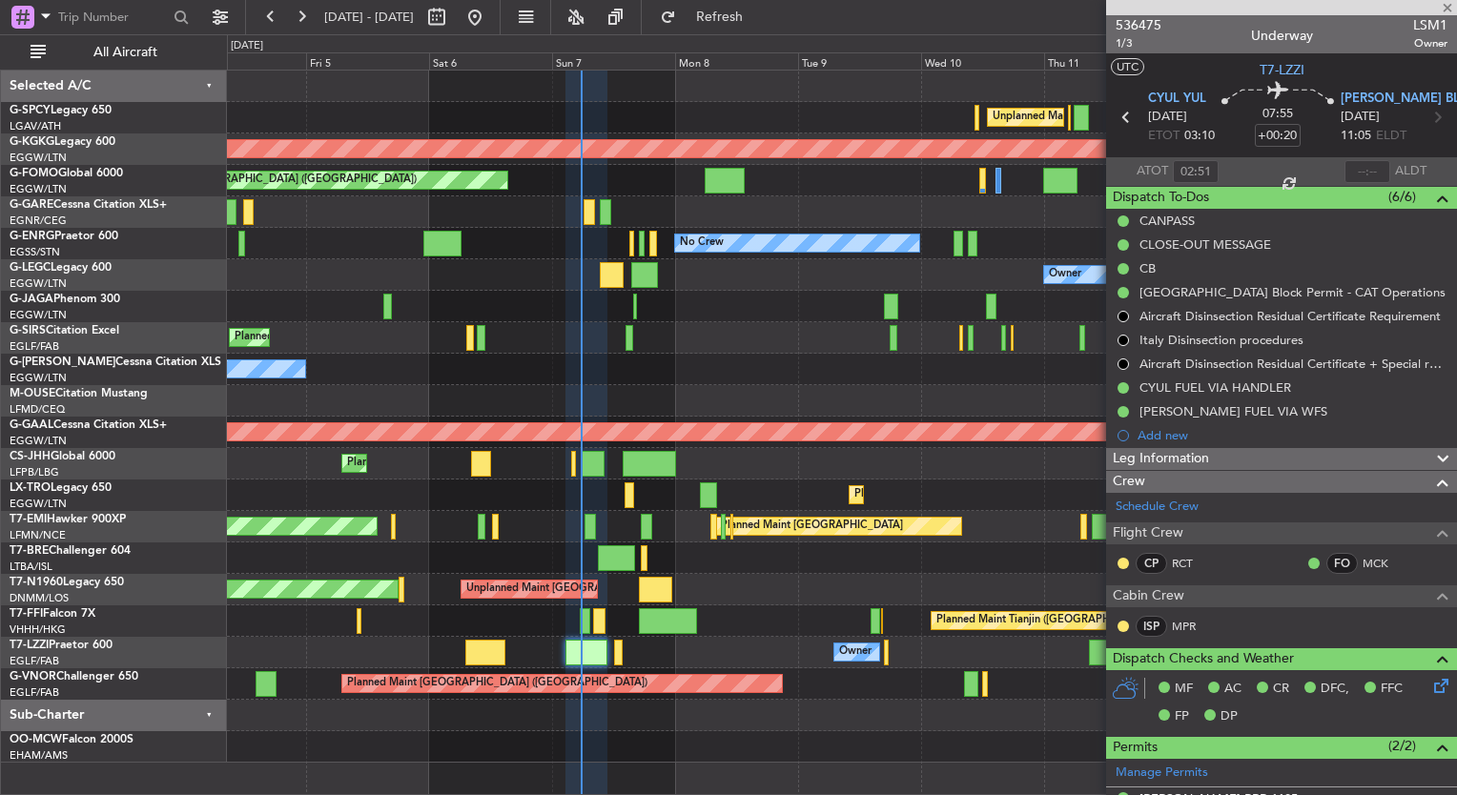
type input "-00:05"
type input "0"
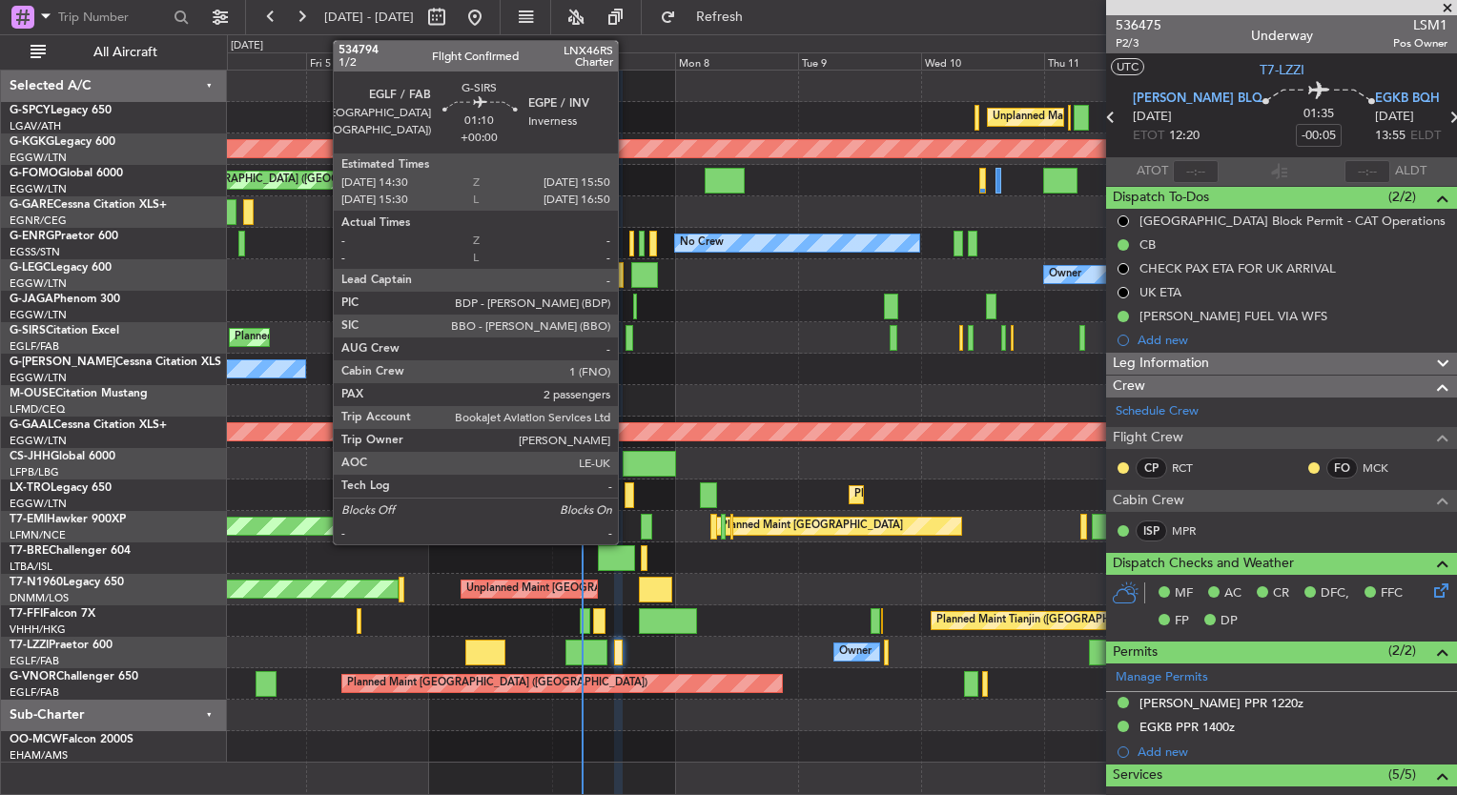
click at [627, 339] on div at bounding box center [630, 338] width 8 height 26
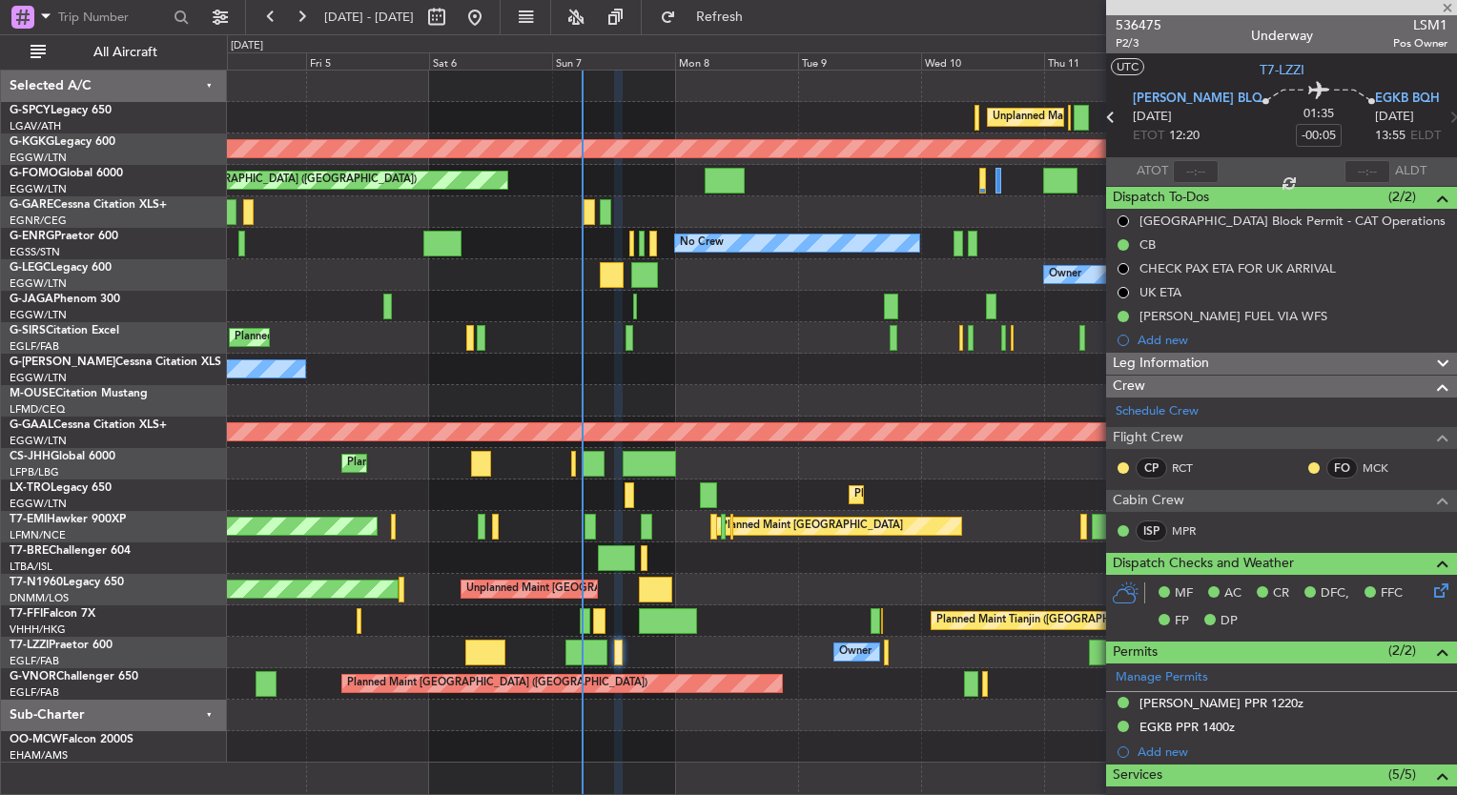
type input "2"
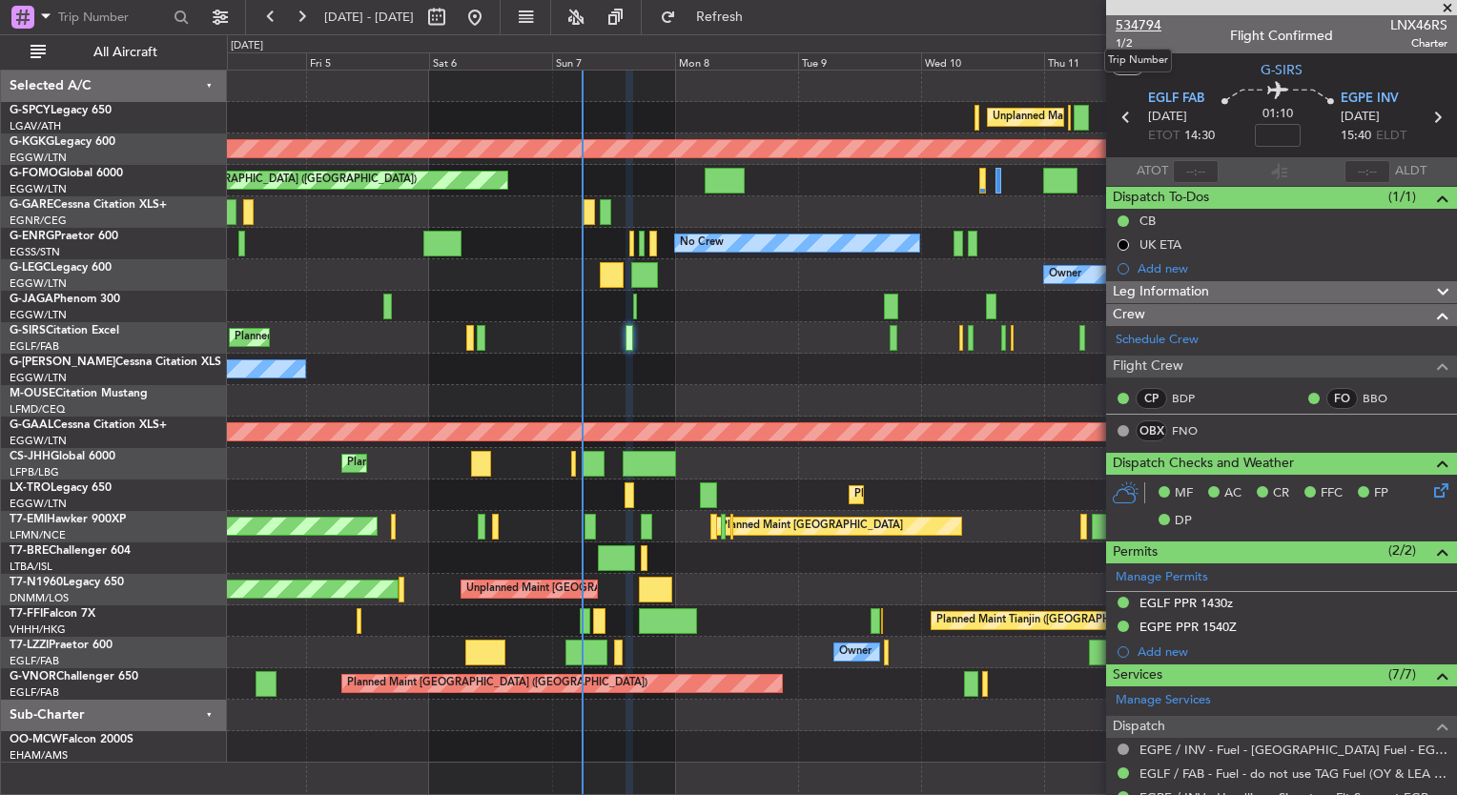
click at [1150, 28] on span "534794" at bounding box center [1139, 25] width 46 height 20
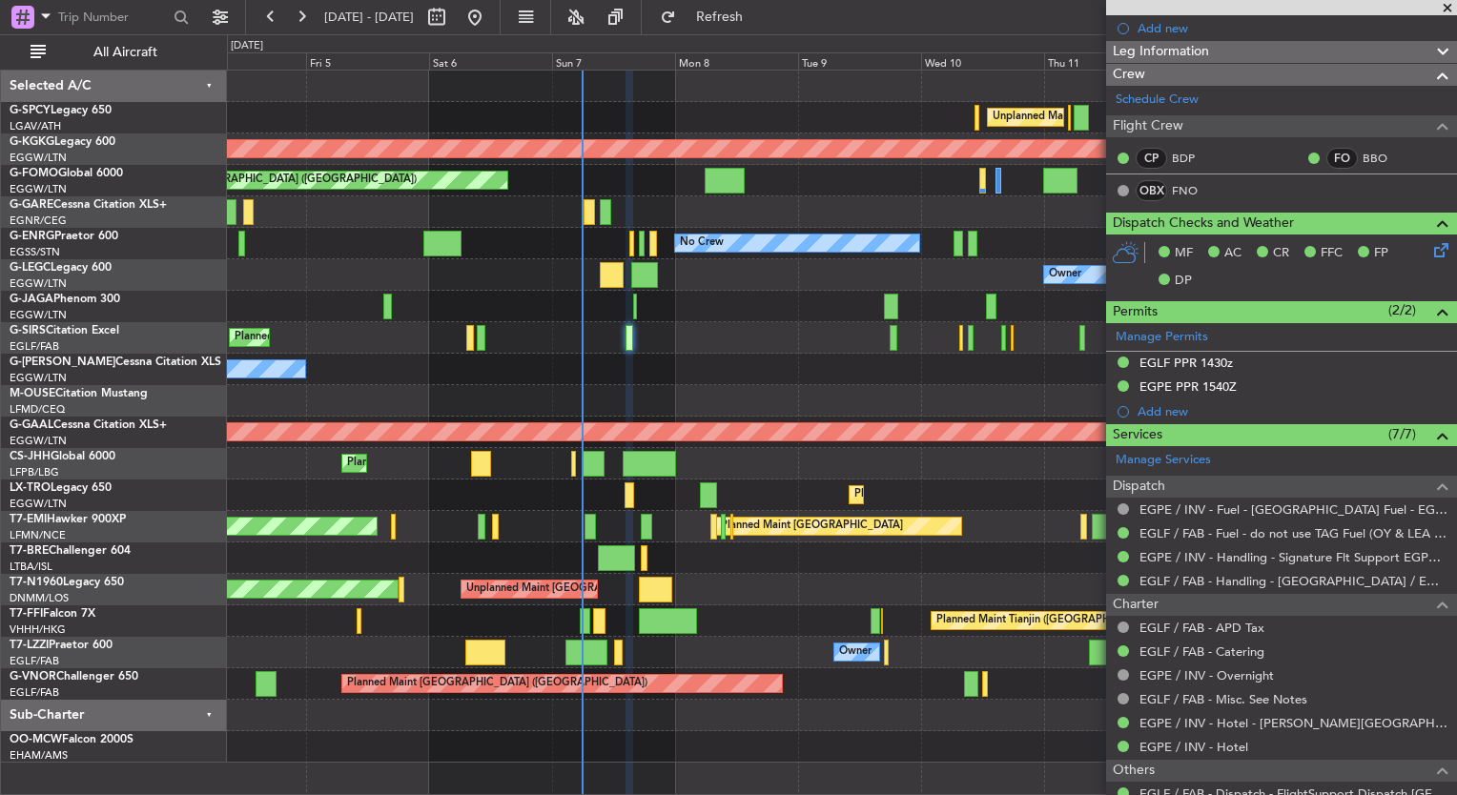
scroll to position [240, 0]
click at [1304, 581] on link "EGLF / FAB - Handling - [GEOGRAPHIC_DATA] / EGLF / FAB" at bounding box center [1294, 581] width 308 height 16
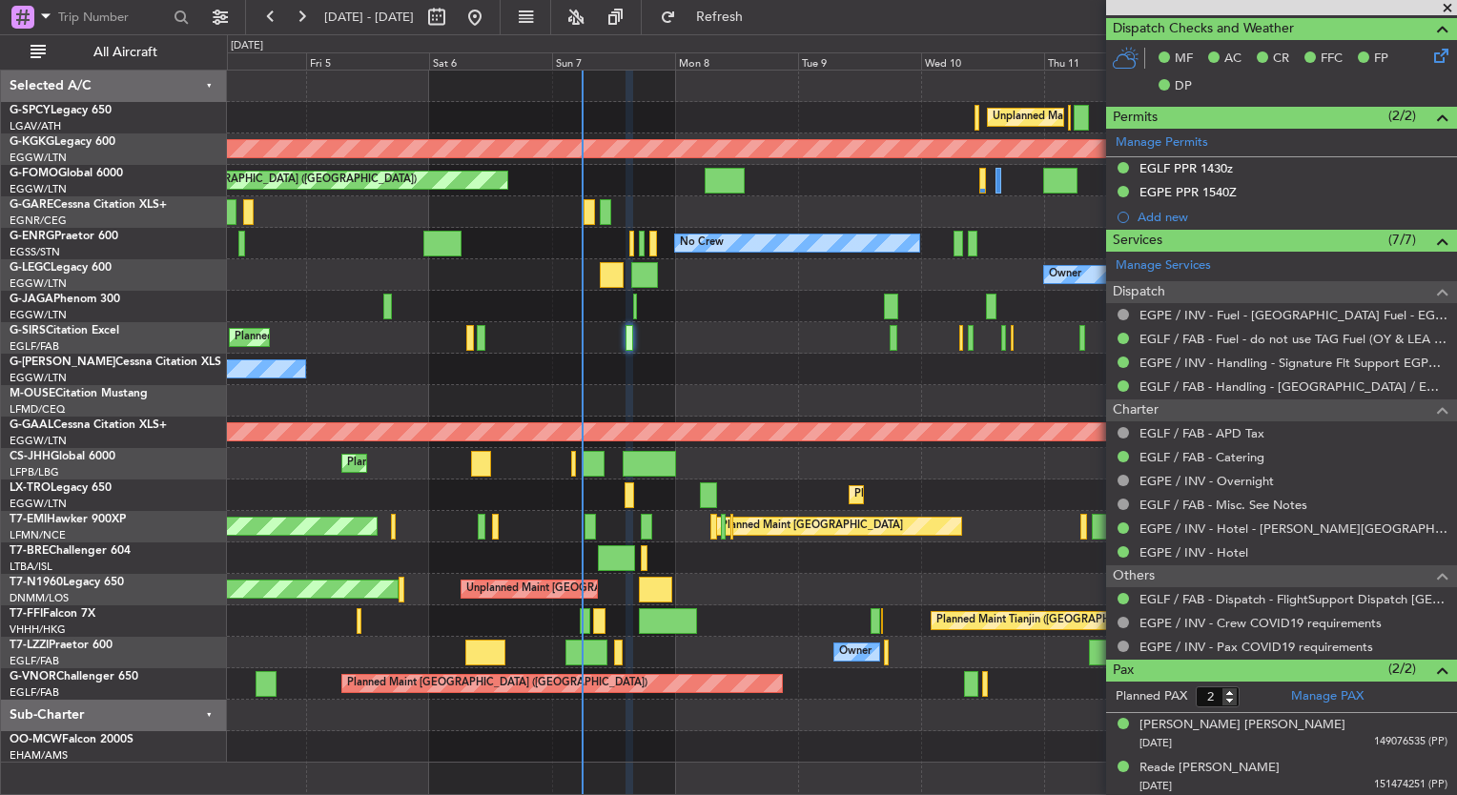
scroll to position [0, 0]
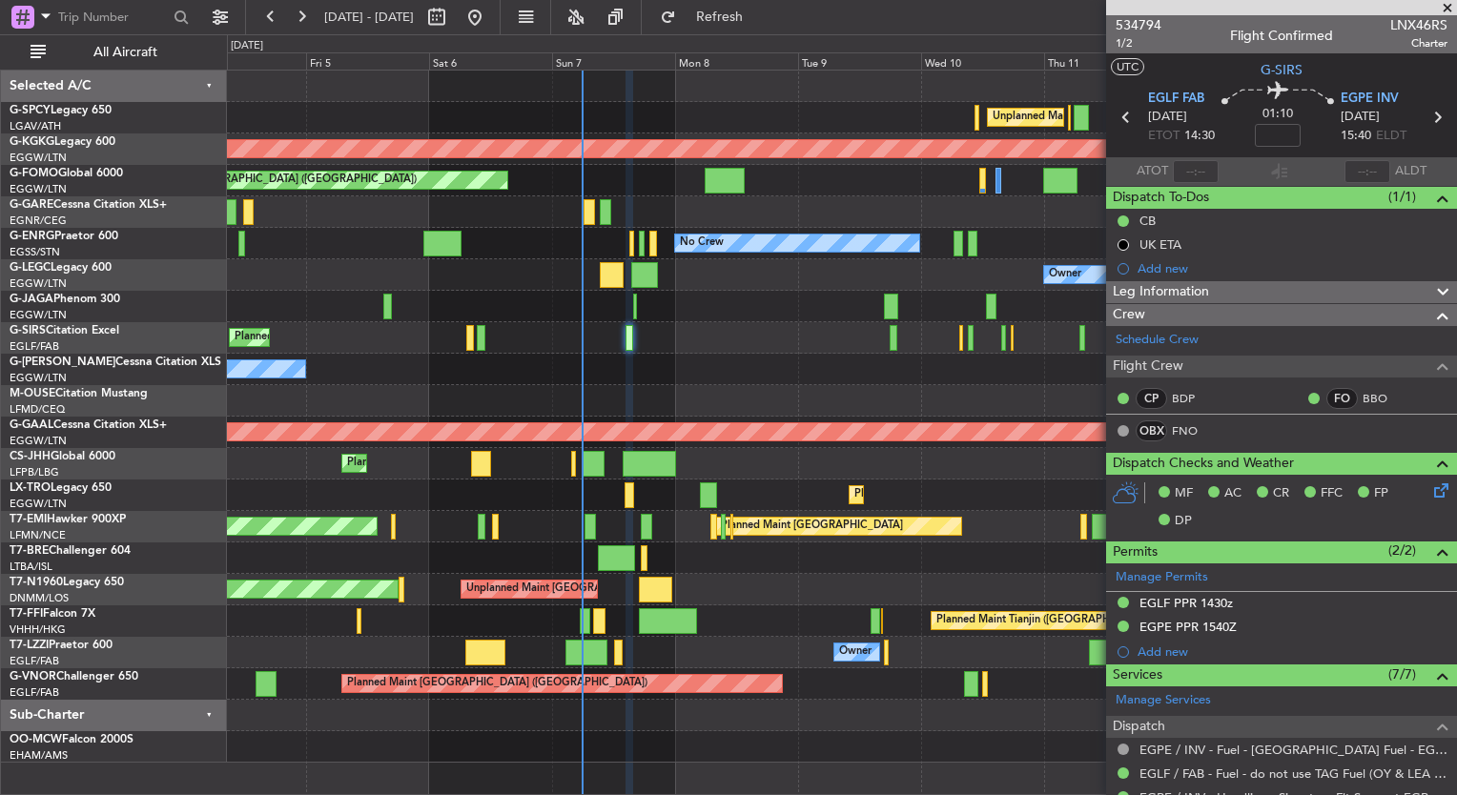
click at [684, 746] on div at bounding box center [841, 747] width 1229 height 31
click at [731, 753] on div at bounding box center [841, 747] width 1229 height 31
click at [845, 734] on div at bounding box center [841, 747] width 1229 height 31
click at [1114, 22] on div "534794 1/2 Flight Confirmed LNX46RS Charter" at bounding box center [1281, 34] width 351 height 38
click at [1124, 20] on span "534794" at bounding box center [1139, 25] width 46 height 20
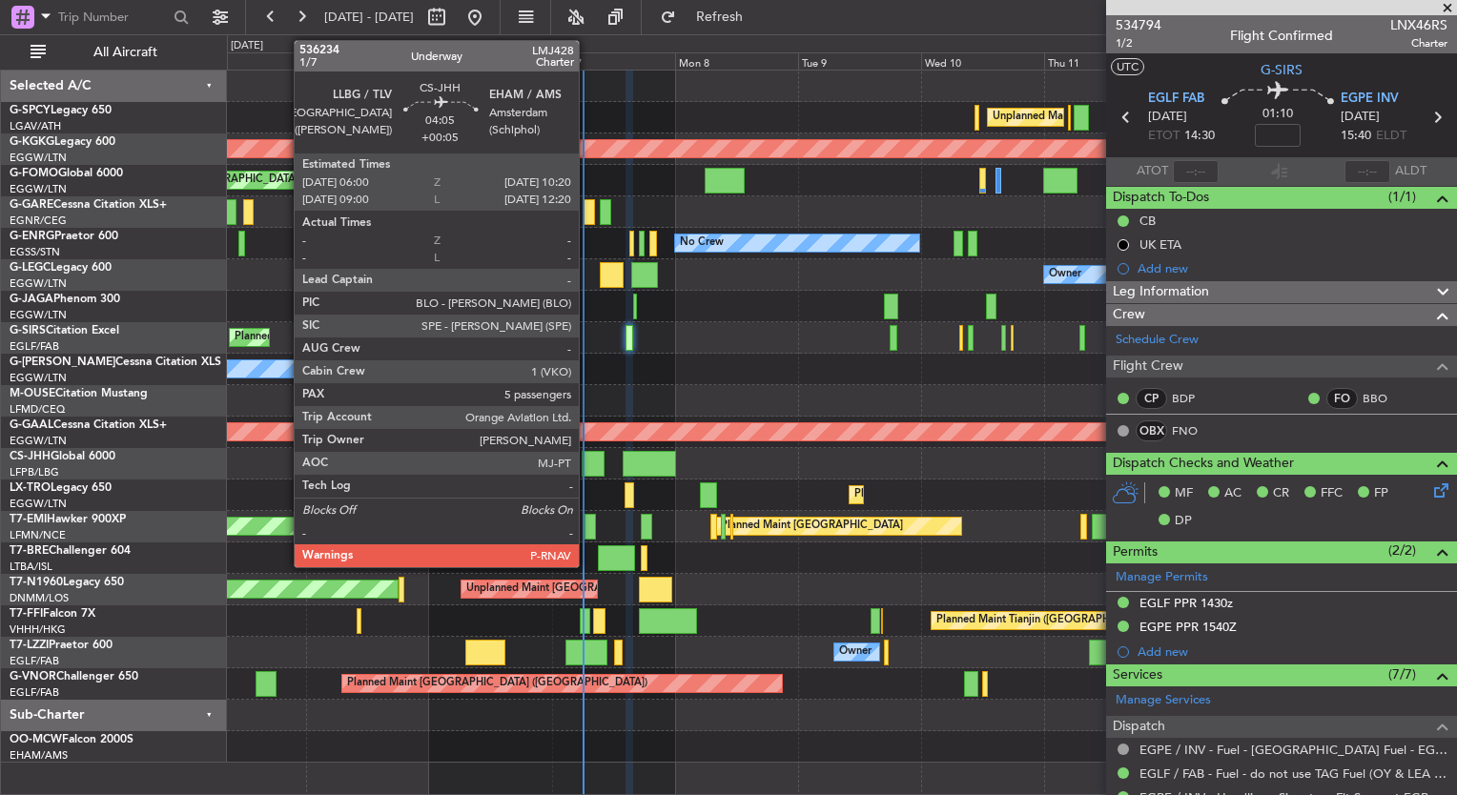
click at [587, 464] on div at bounding box center [593, 464] width 23 height 26
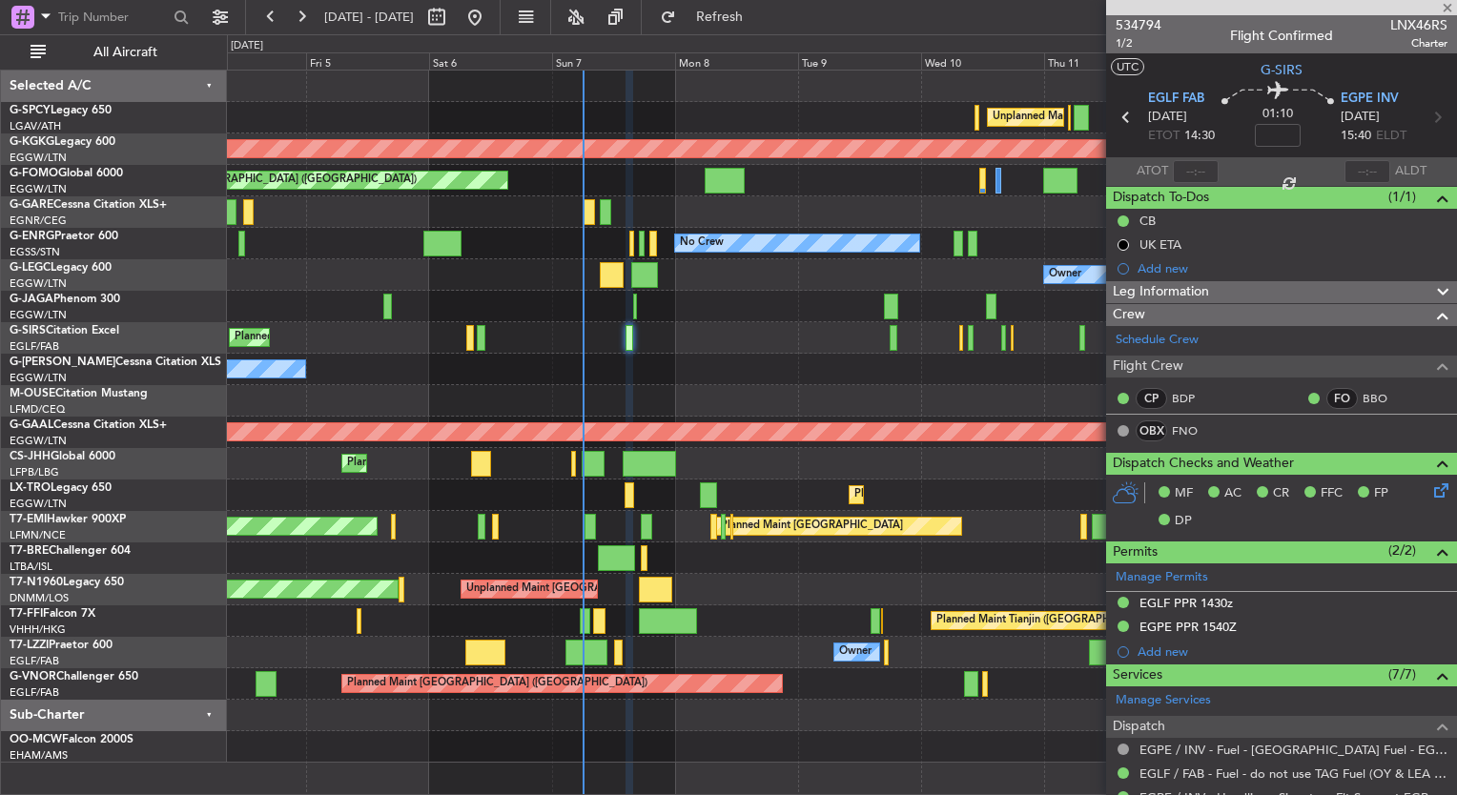
type input "+00:05"
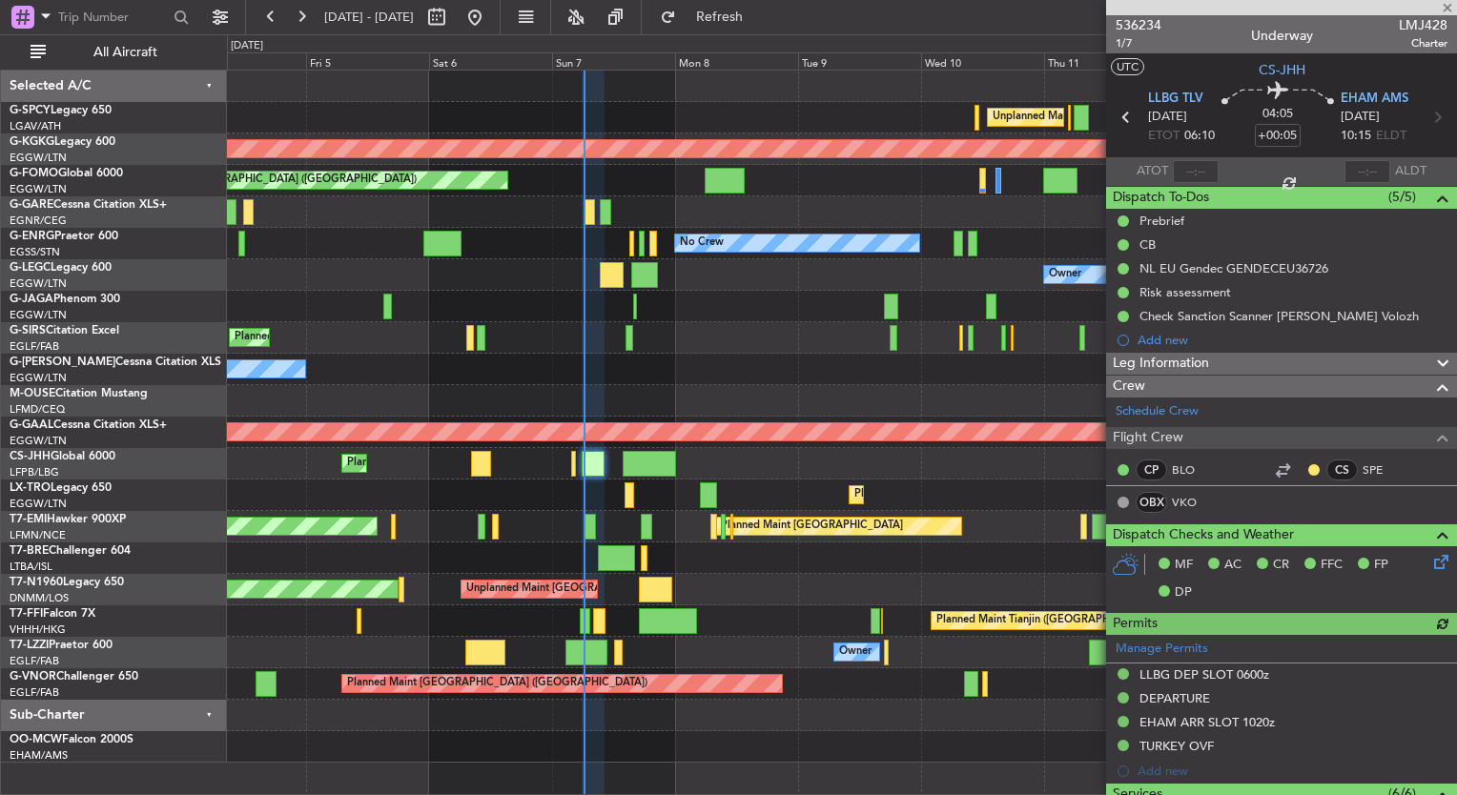
click at [1450, 7] on div at bounding box center [1281, 7] width 351 height 15
click at [1450, 7] on span at bounding box center [1447, 8] width 19 height 17
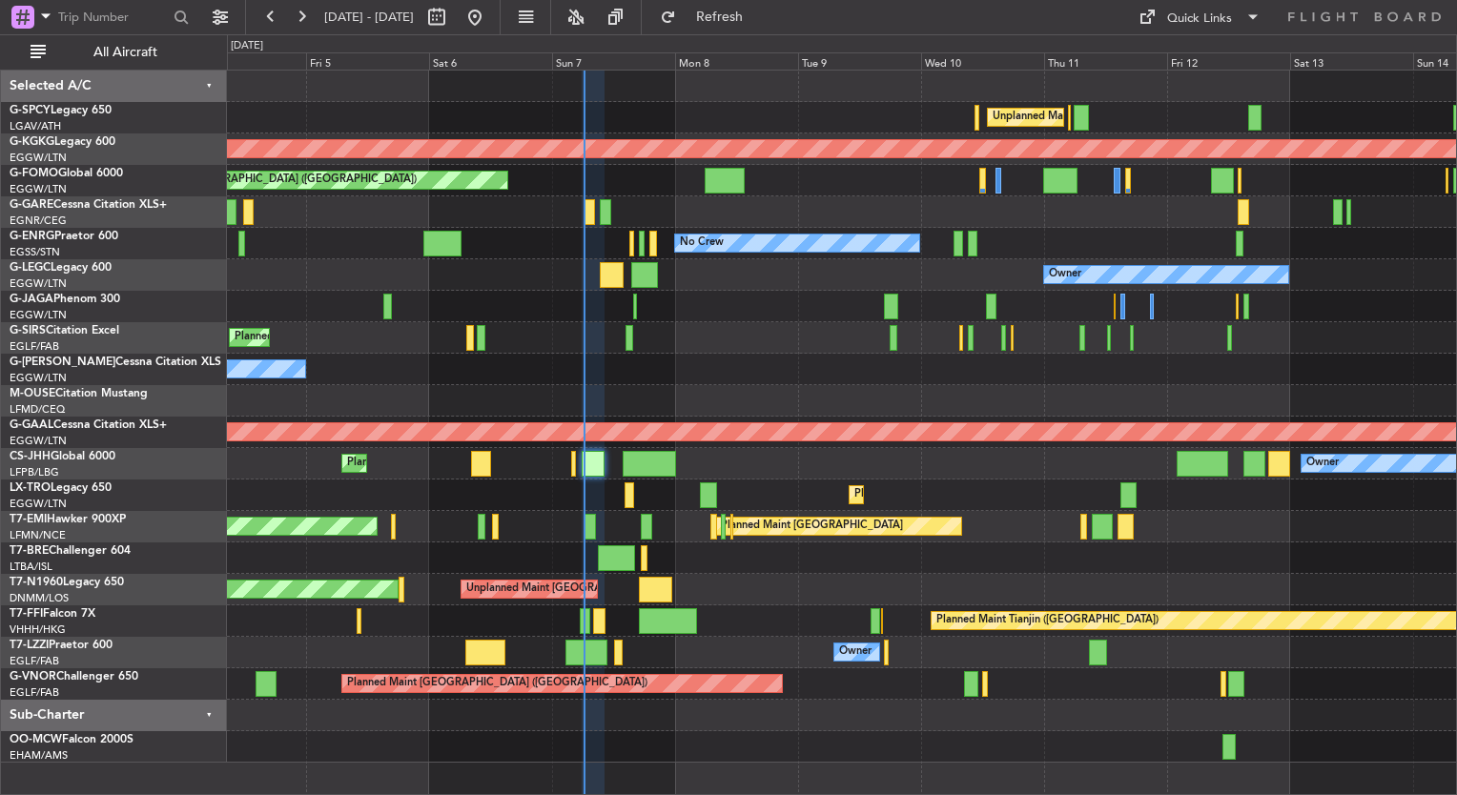
type input "0"
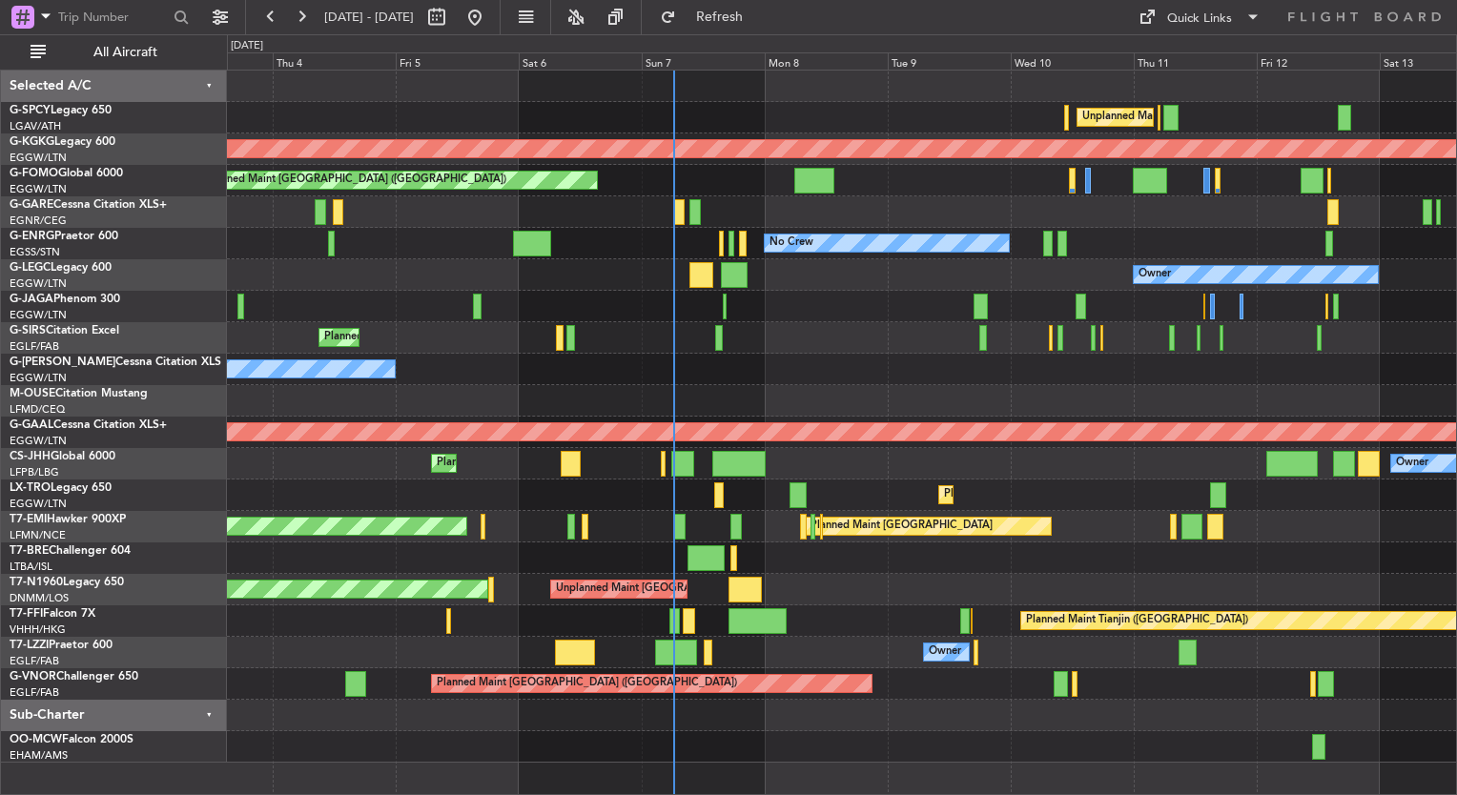
click at [860, 336] on div "Planned Maint [GEOGRAPHIC_DATA] ([GEOGRAPHIC_DATA])" at bounding box center [841, 337] width 1229 height 31
click at [1138, 582] on div "Planned Maint London (Stansted) Unplanned Maint London (Stansted)" at bounding box center [841, 589] width 1229 height 31
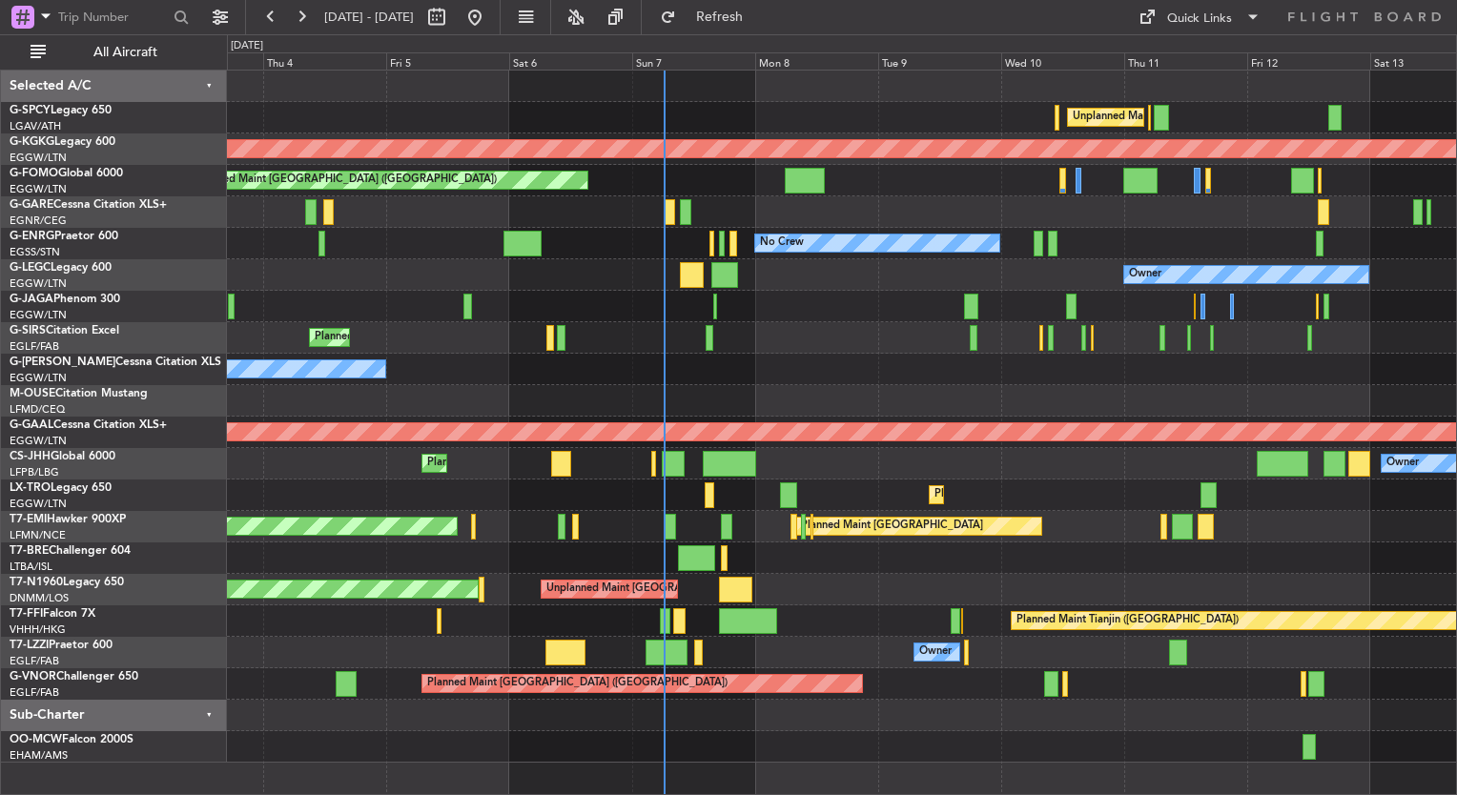
click at [581, 503] on div "Planned Maint Dusseldorf" at bounding box center [841, 495] width 1229 height 31
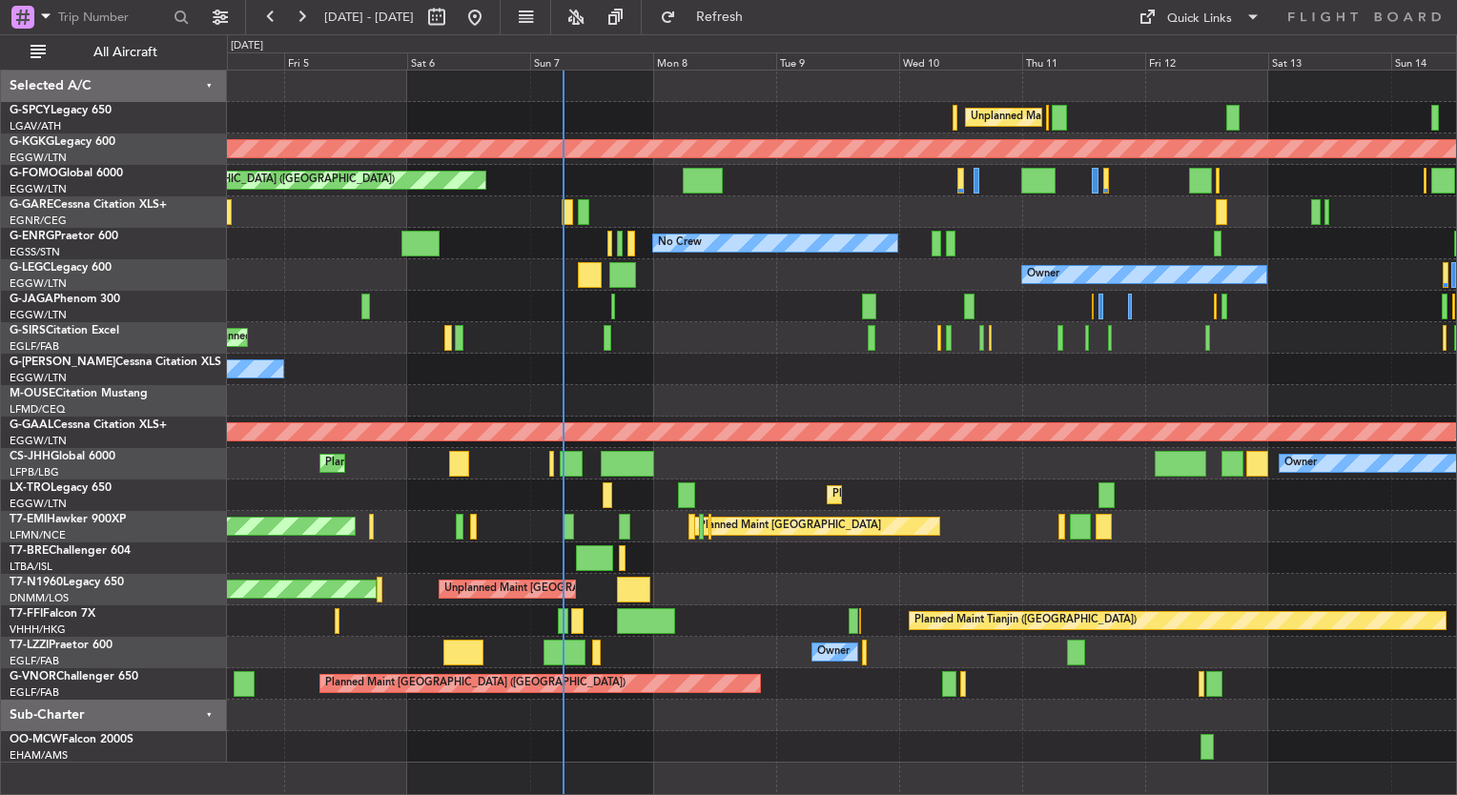
click at [688, 576] on div "Unplanned Maint Athens (Eleftherios Venizelos Intl) AOG Maint Istanbul (Ataturk…" at bounding box center [841, 417] width 1229 height 692
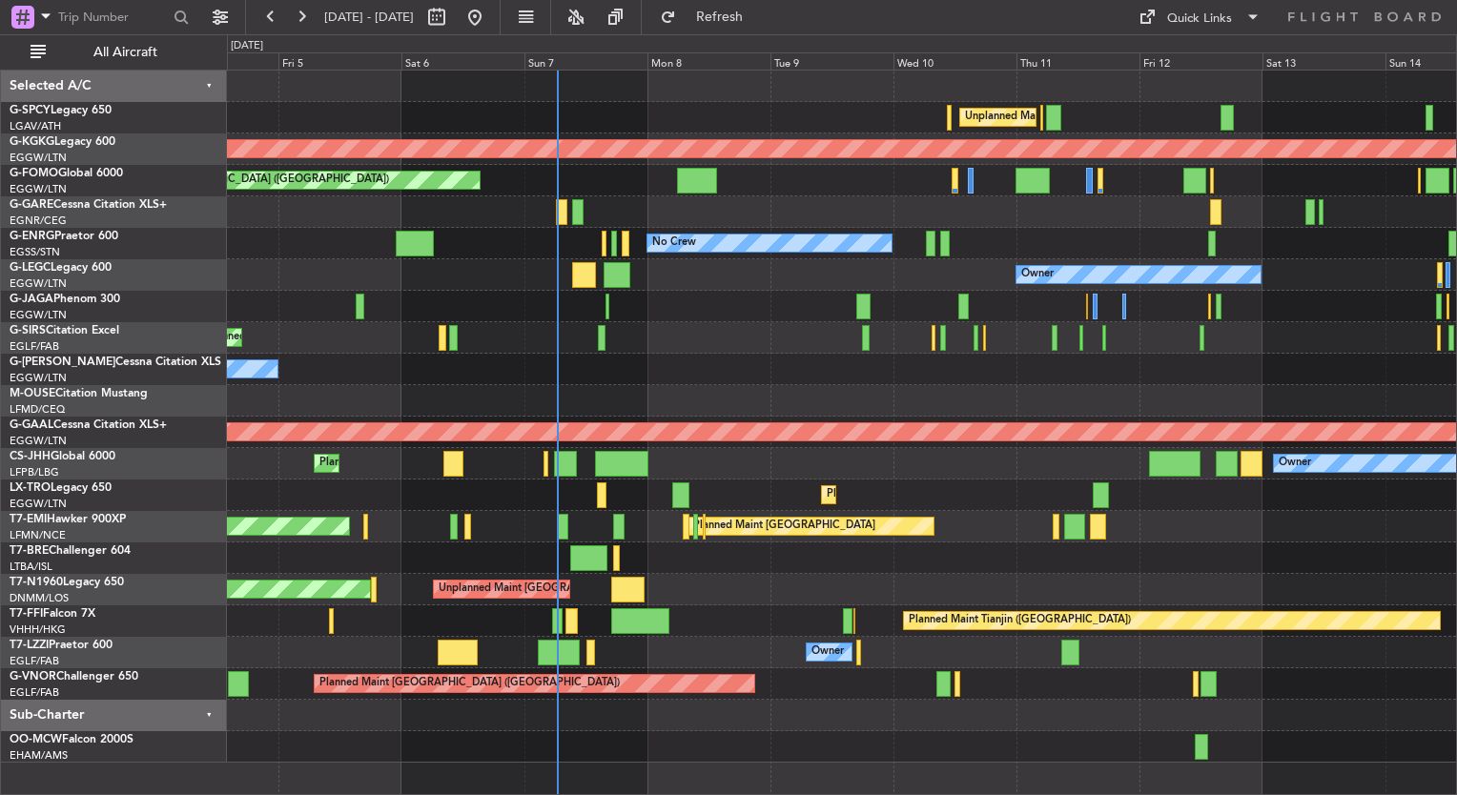
click at [661, 464] on div "Owner Planned Maint Paris (Le Bourget) Planned Maint London (Luton) Planned Mai…" at bounding box center [841, 463] width 1229 height 31
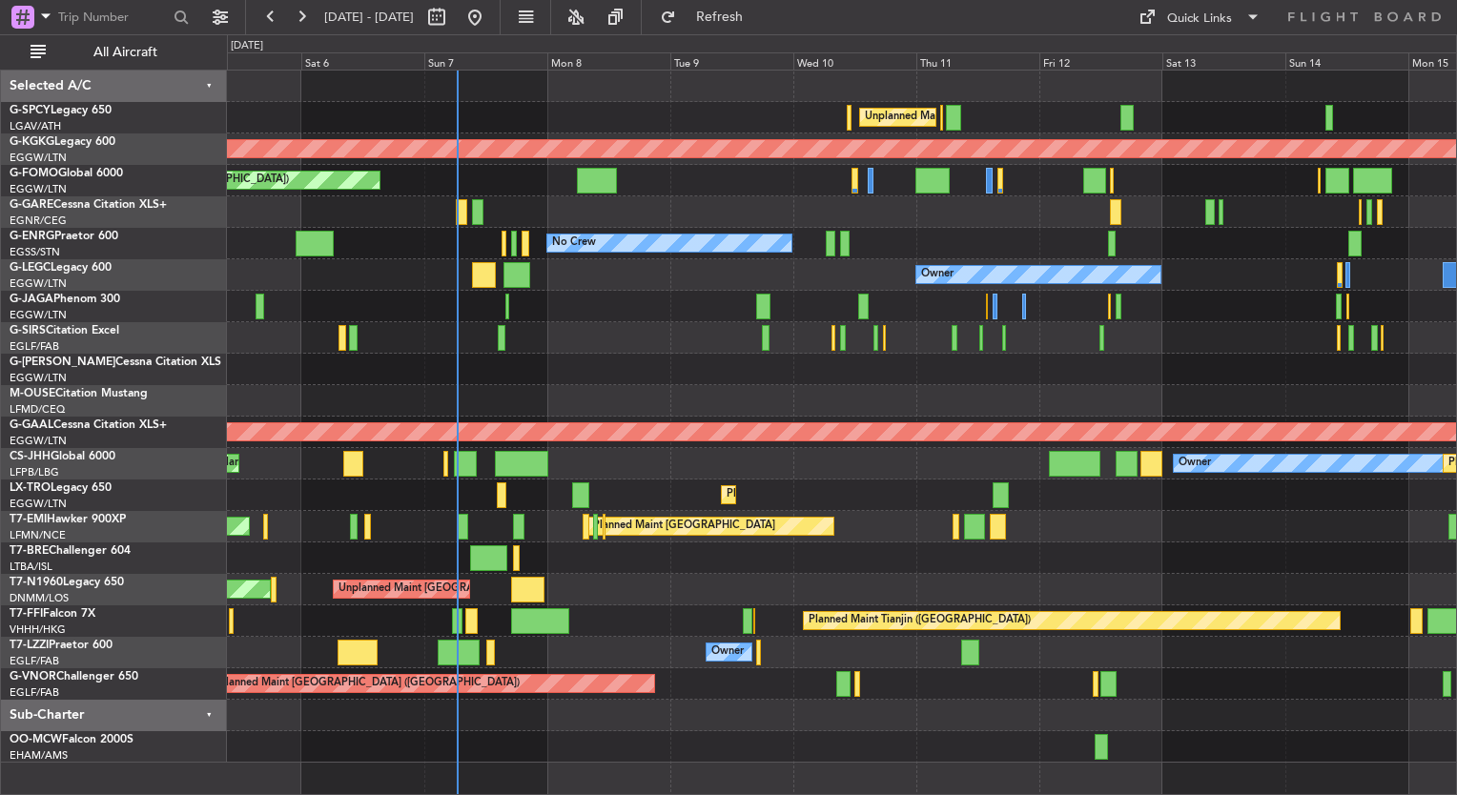
click at [170, 495] on div "LX-TRO Legacy 650" at bounding box center [118, 488] width 216 height 17
click at [652, 749] on div at bounding box center [841, 747] width 1229 height 31
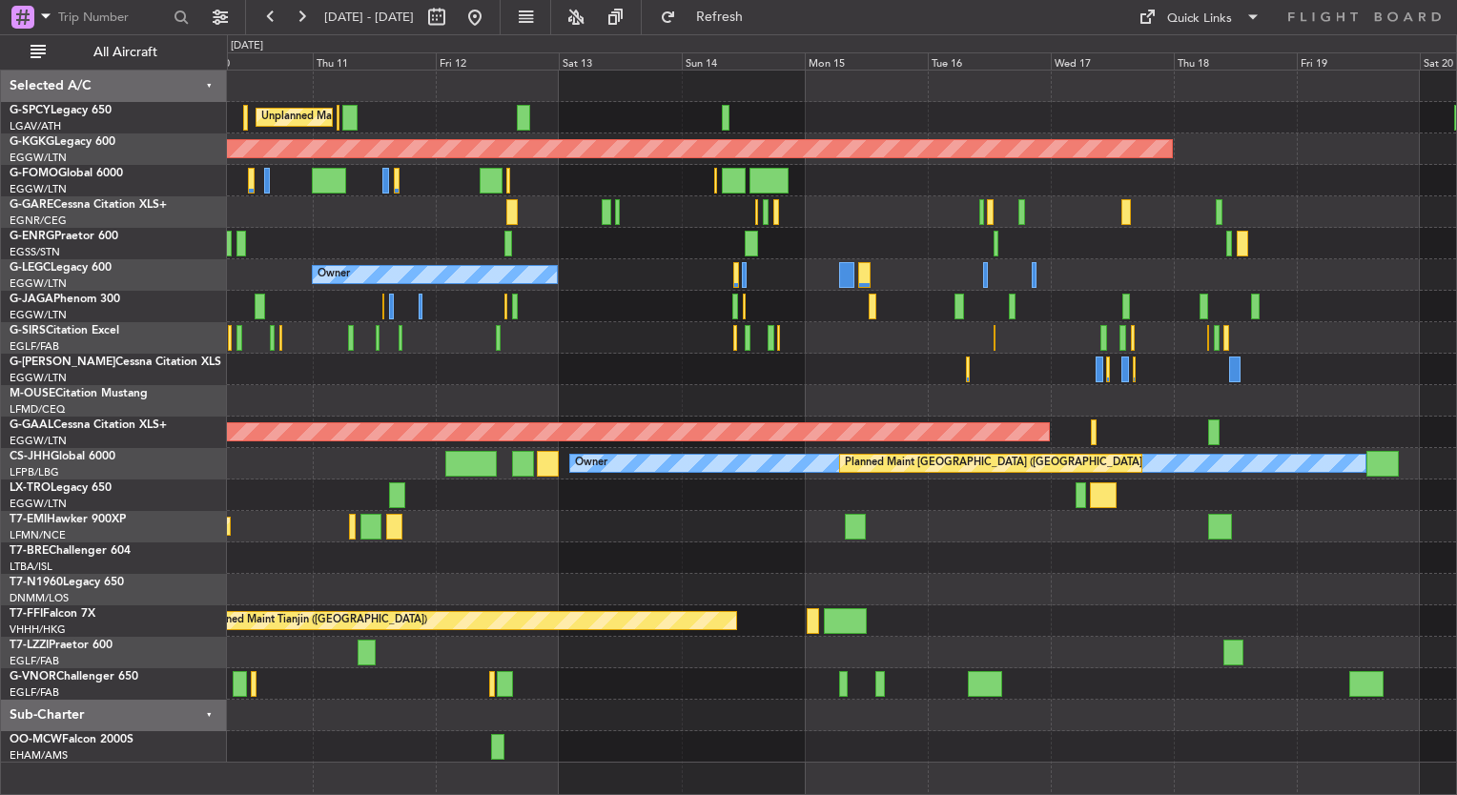
click at [1109, 532] on div "Planned Maint [GEOGRAPHIC_DATA]" at bounding box center [841, 526] width 1229 height 31
